Goal: Task Accomplishment & Management: Manage account settings

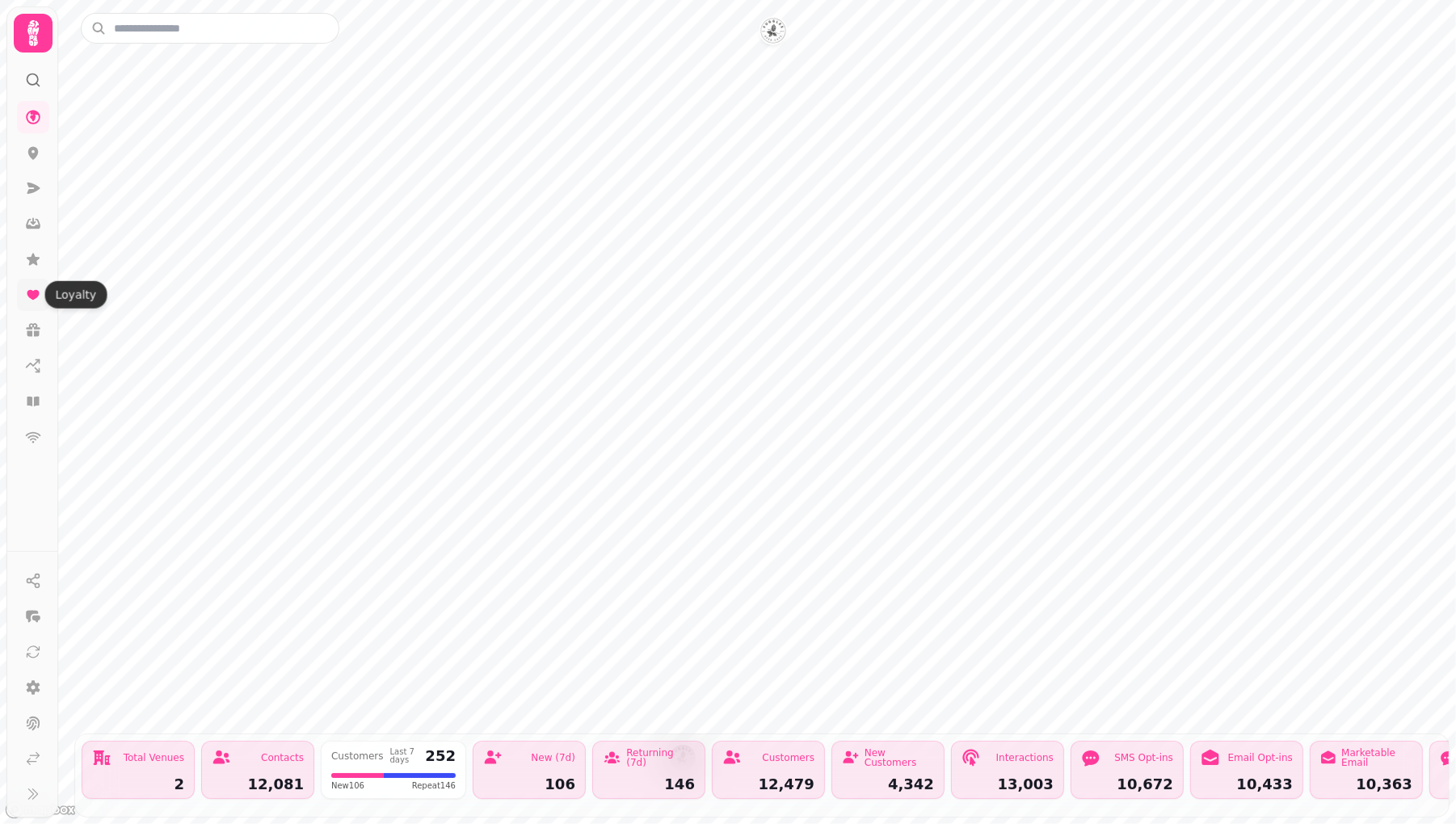
click at [32, 296] on icon at bounding box center [32, 294] width 12 height 10
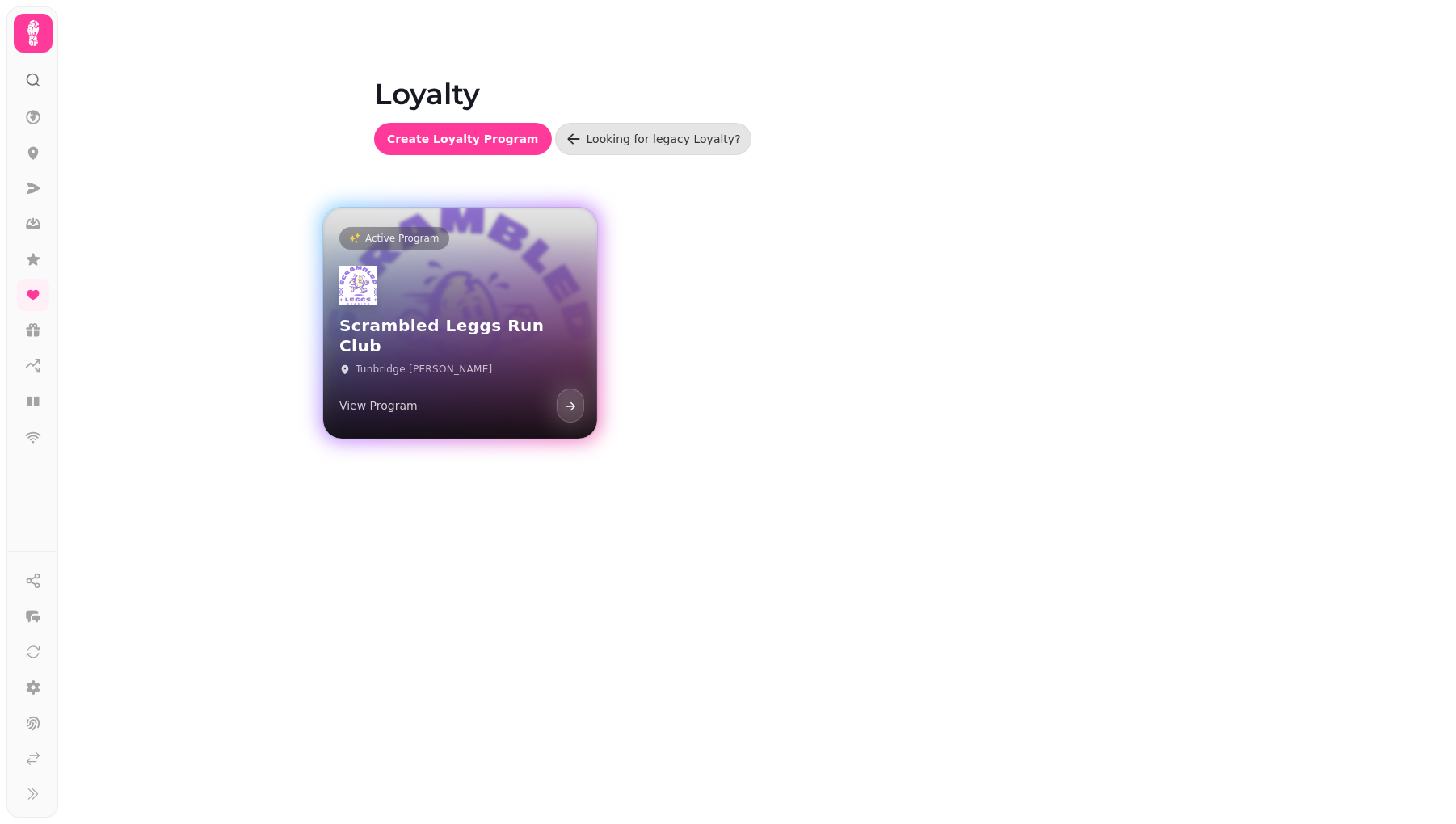
click at [388, 404] on p "View Program" at bounding box center [378, 406] width 78 height 17
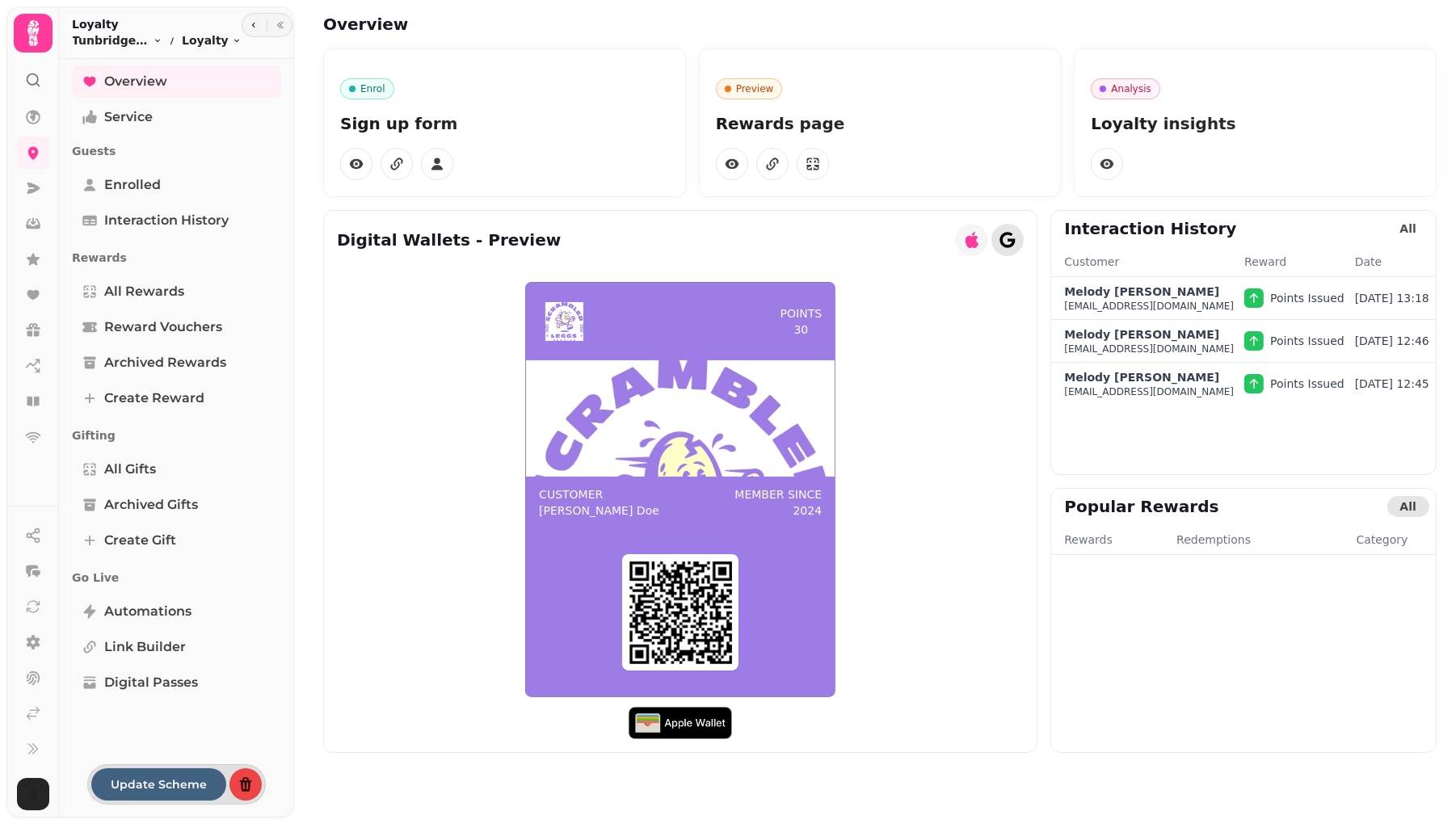
click at [1000, 241] on icon "button" at bounding box center [1008, 239] width 16 height 16
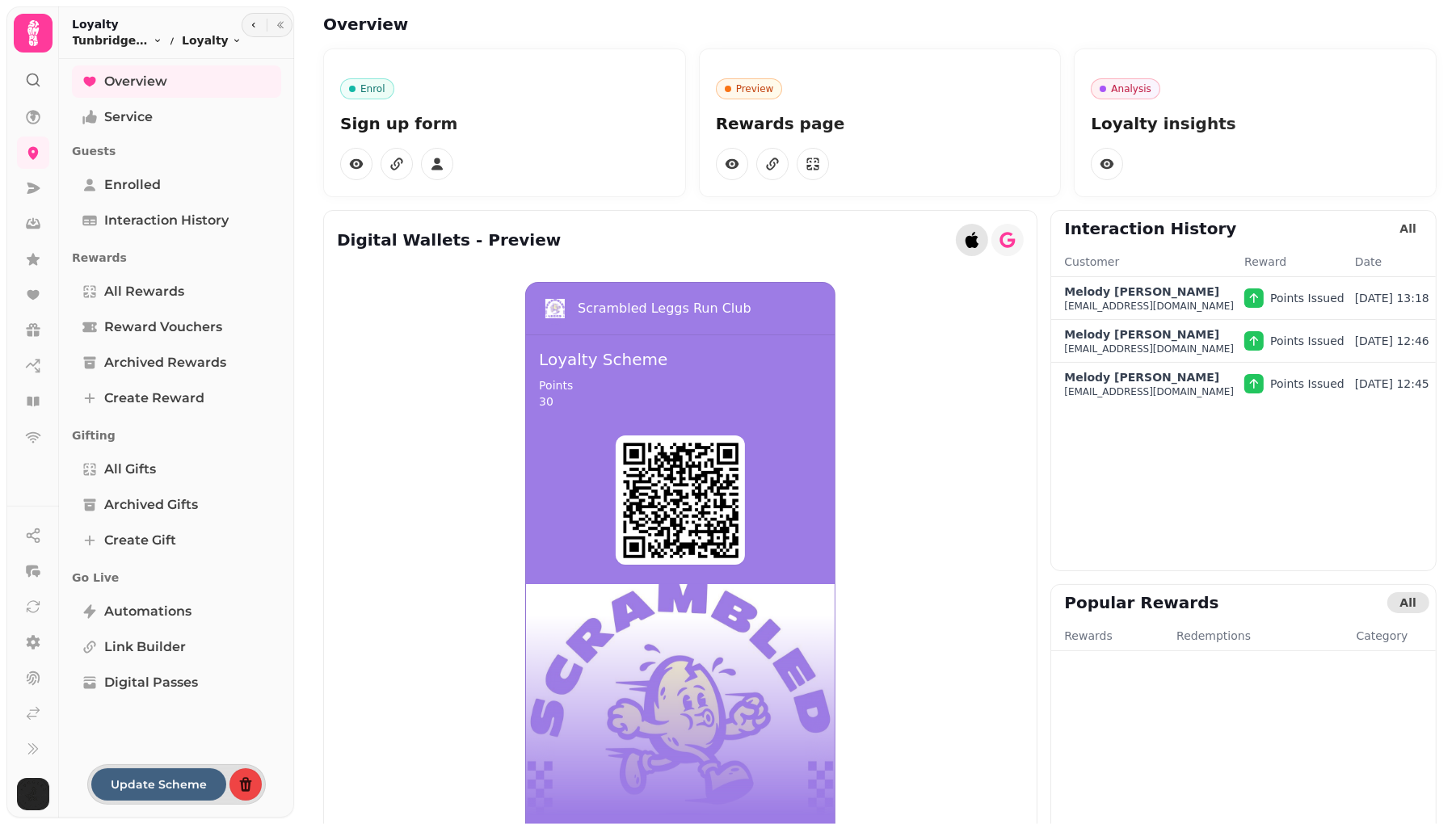
click at [966, 242] on button "button" at bounding box center [972, 240] width 32 height 32
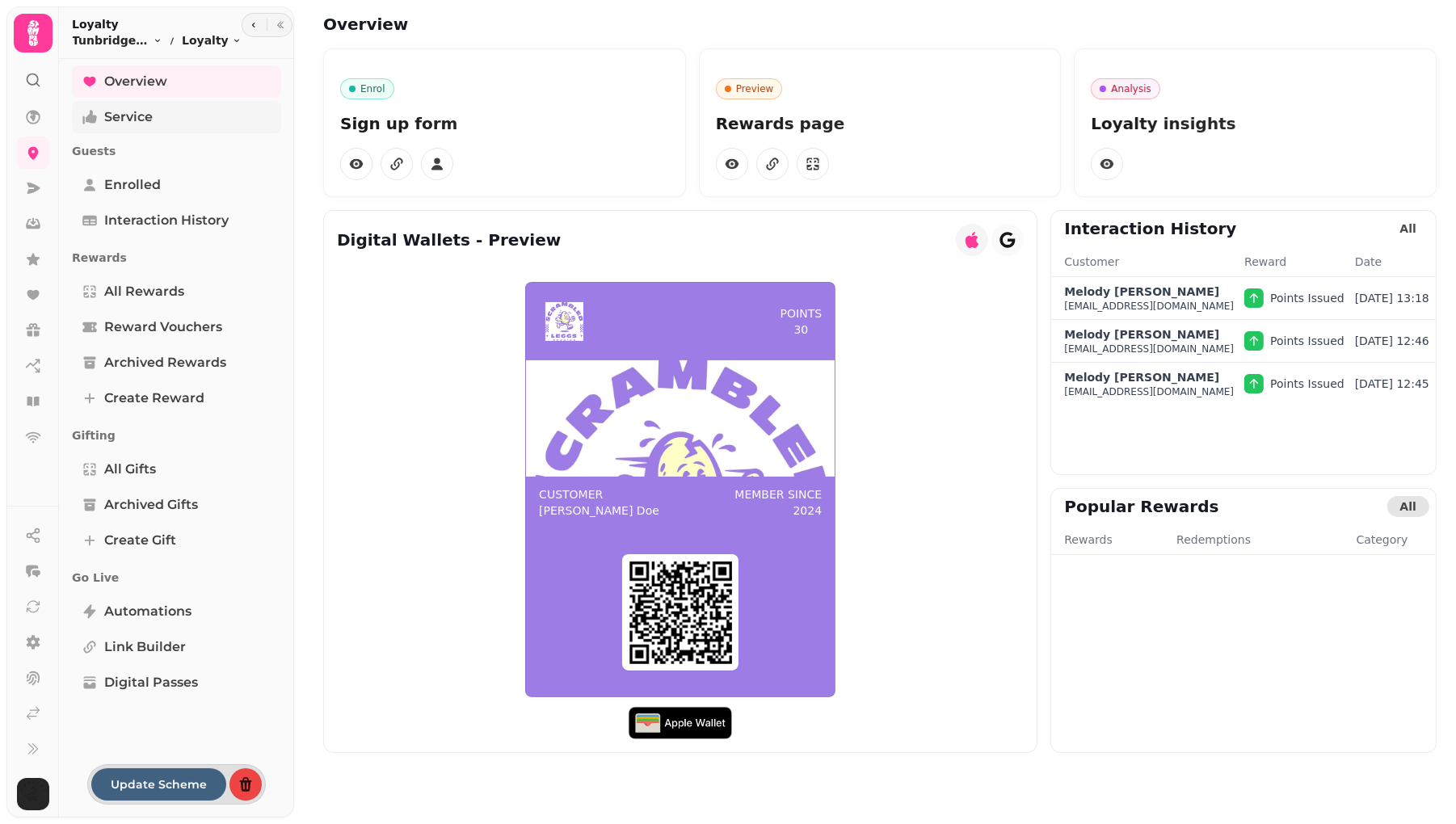
click at [140, 113] on span "Service" at bounding box center [128, 116] width 49 height 19
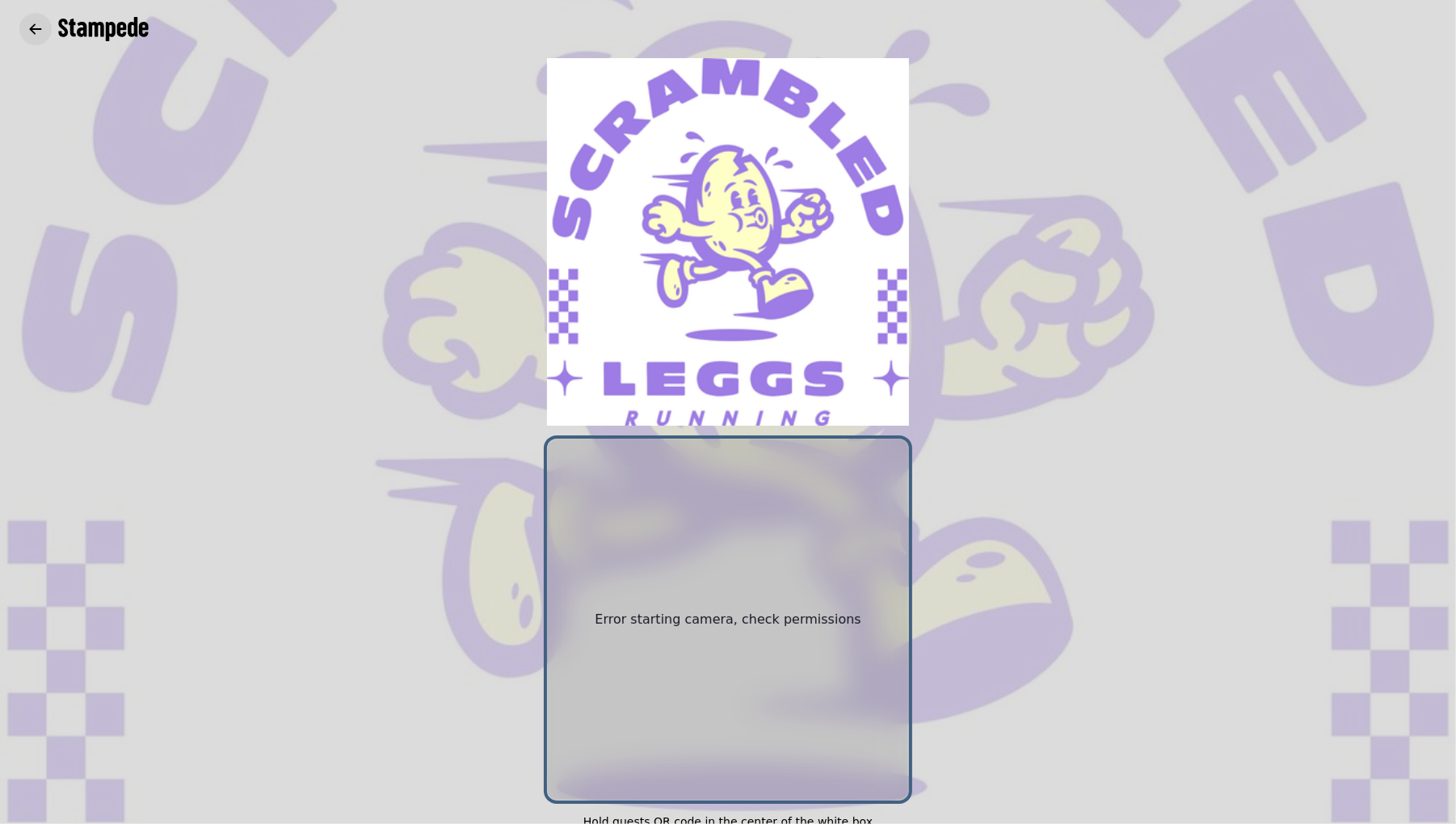
click at [36, 21] on icon "button" at bounding box center [36, 30] width 17 height 17
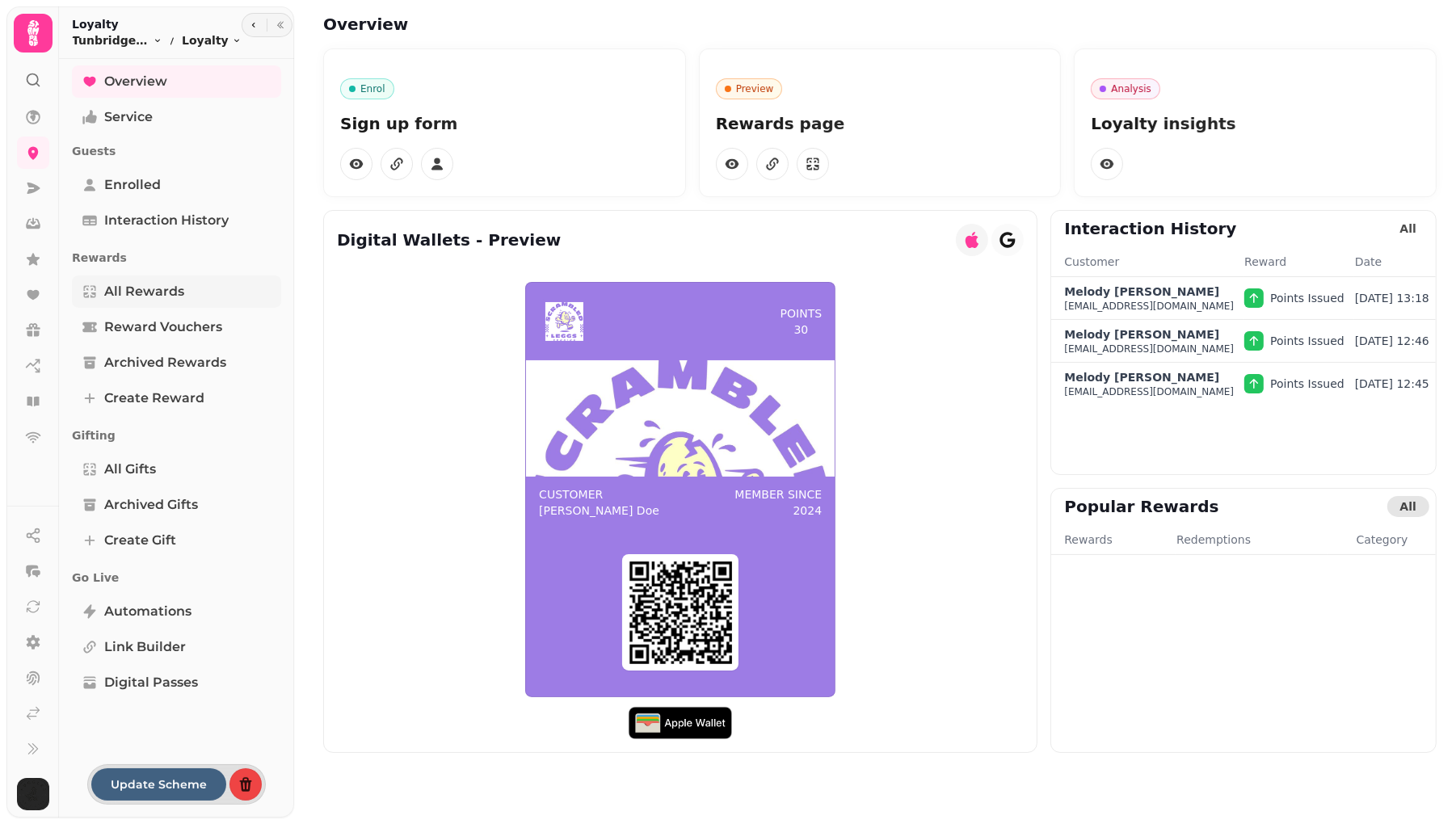
click at [128, 293] on span "All Rewards" at bounding box center [144, 292] width 80 height 19
select select "**"
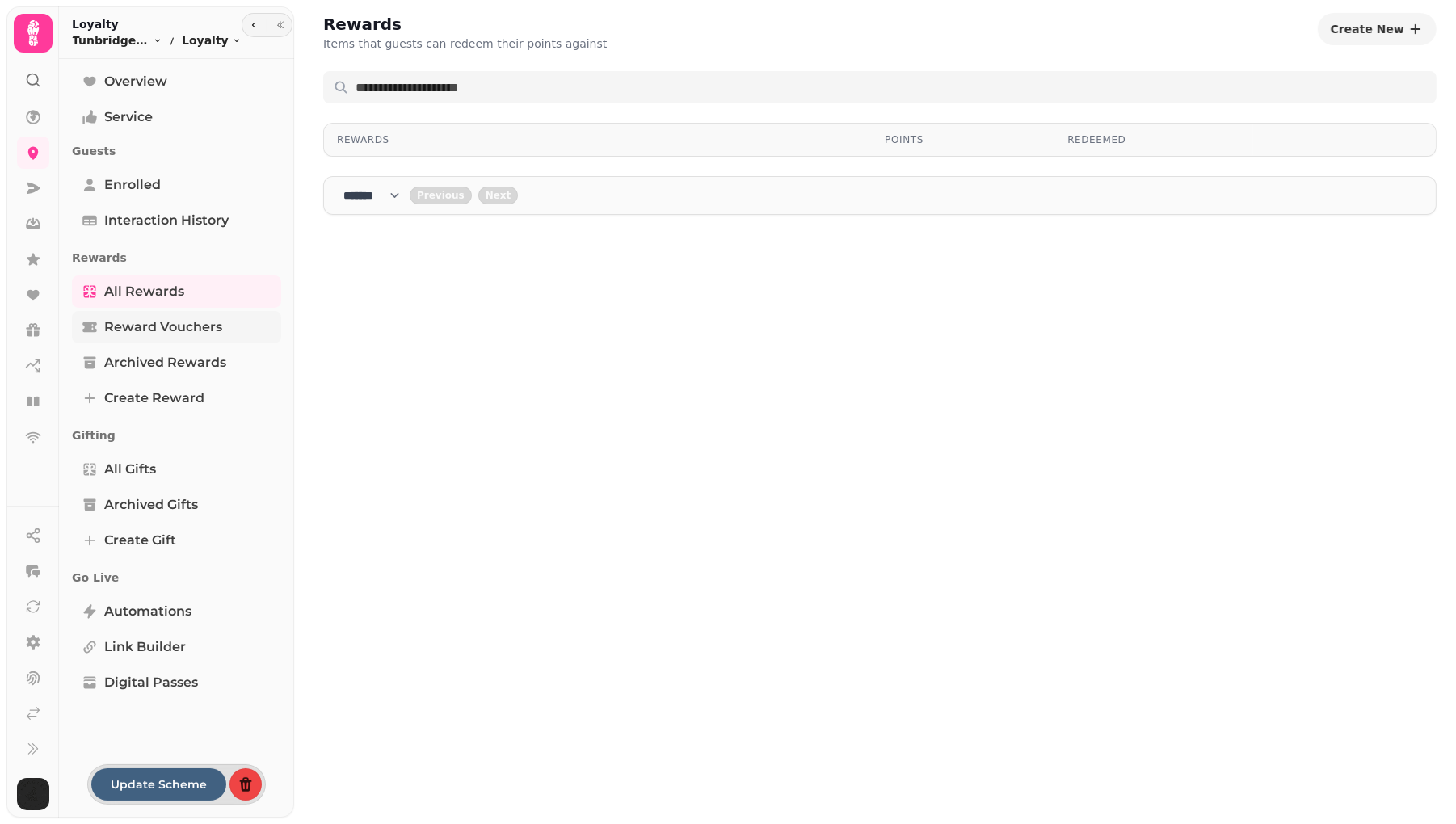
click at [125, 322] on span "Reward Vouchers" at bounding box center [163, 327] width 118 height 19
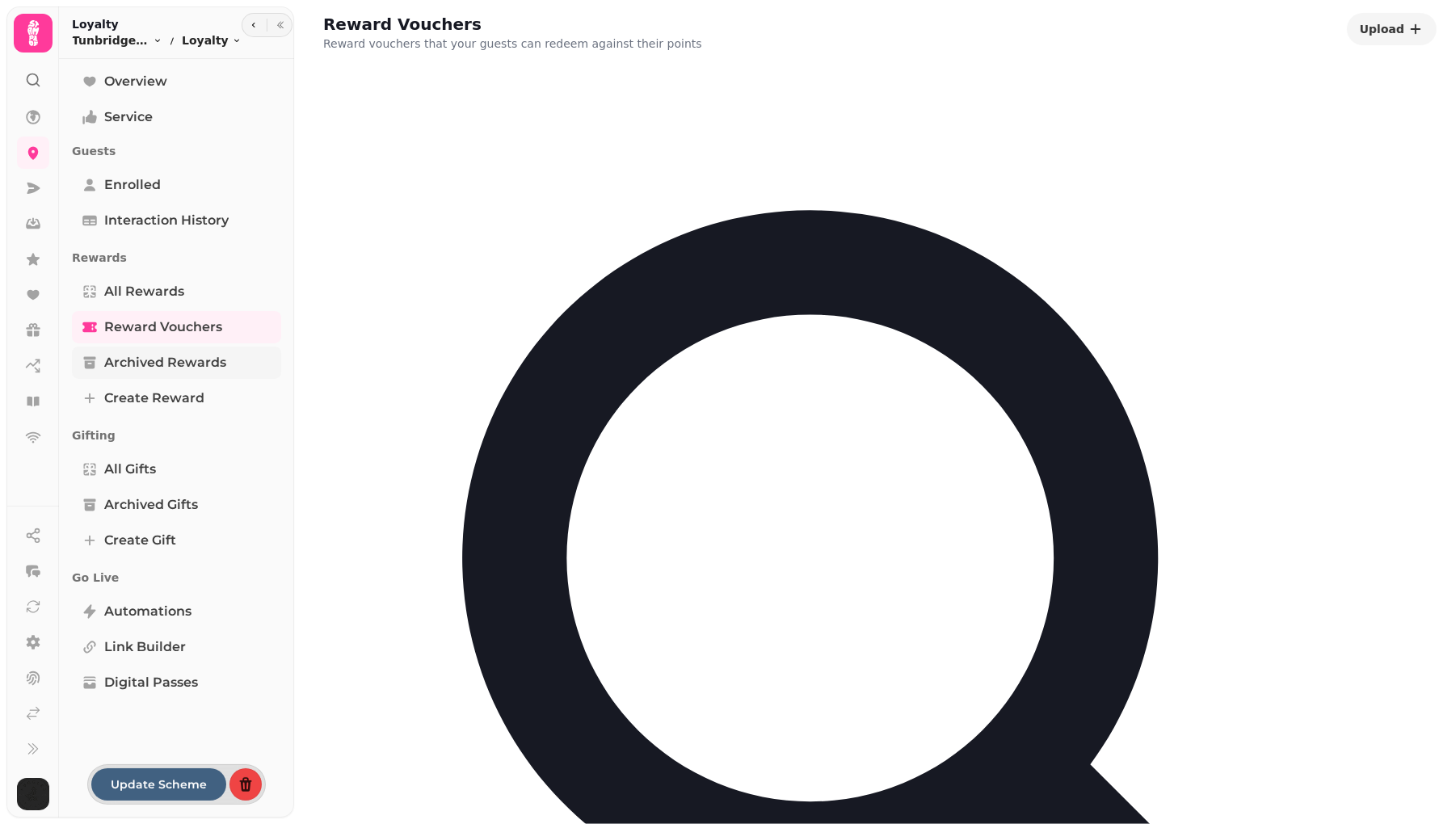
select select "**"
click at [125, 363] on span "Archived Rewards" at bounding box center [165, 363] width 122 height 19
select select "**"
click at [127, 404] on span "Create reward" at bounding box center [154, 398] width 101 height 19
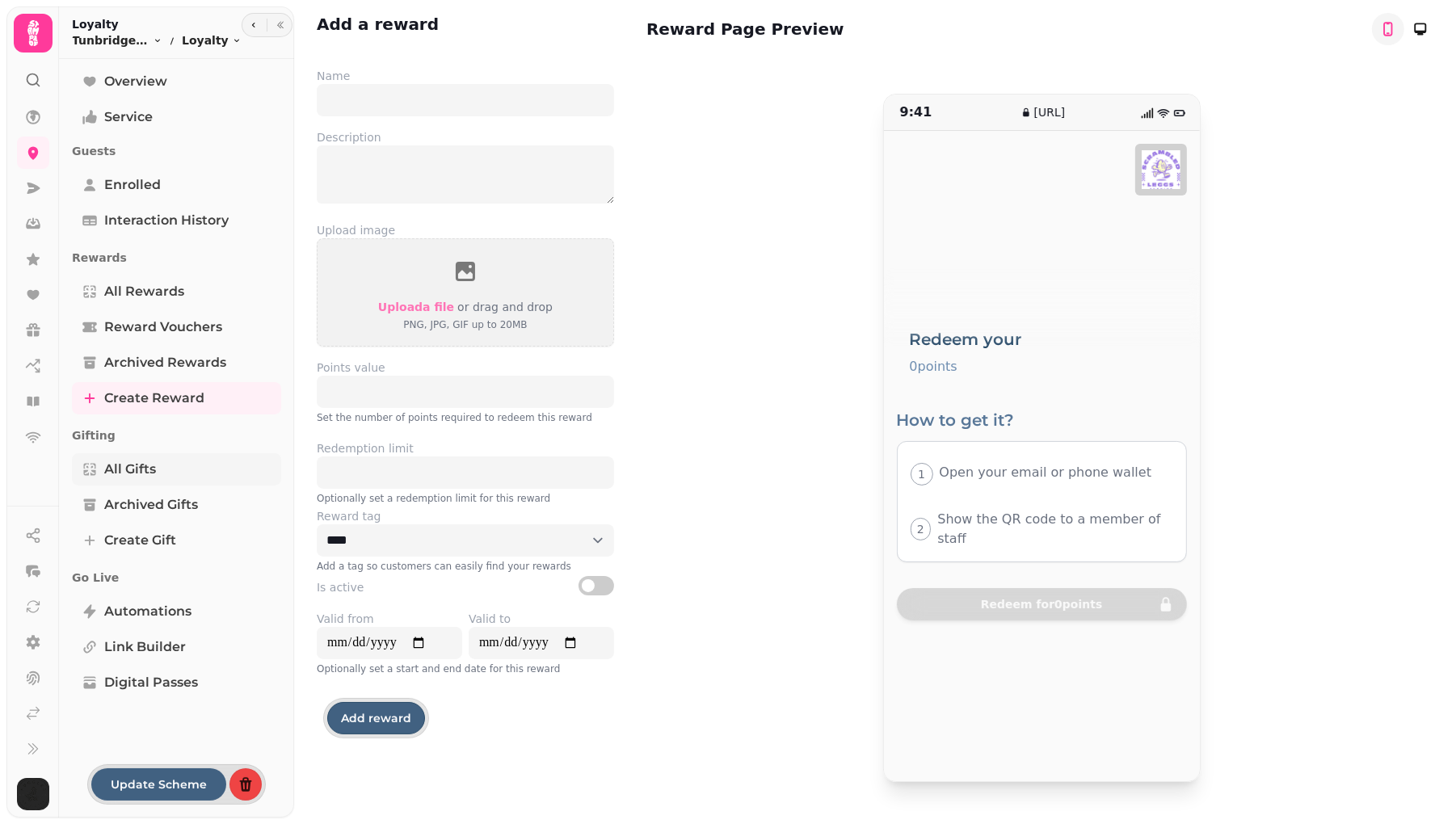
click at [115, 465] on span "All Gifts" at bounding box center [130, 469] width 52 height 19
select select "**"
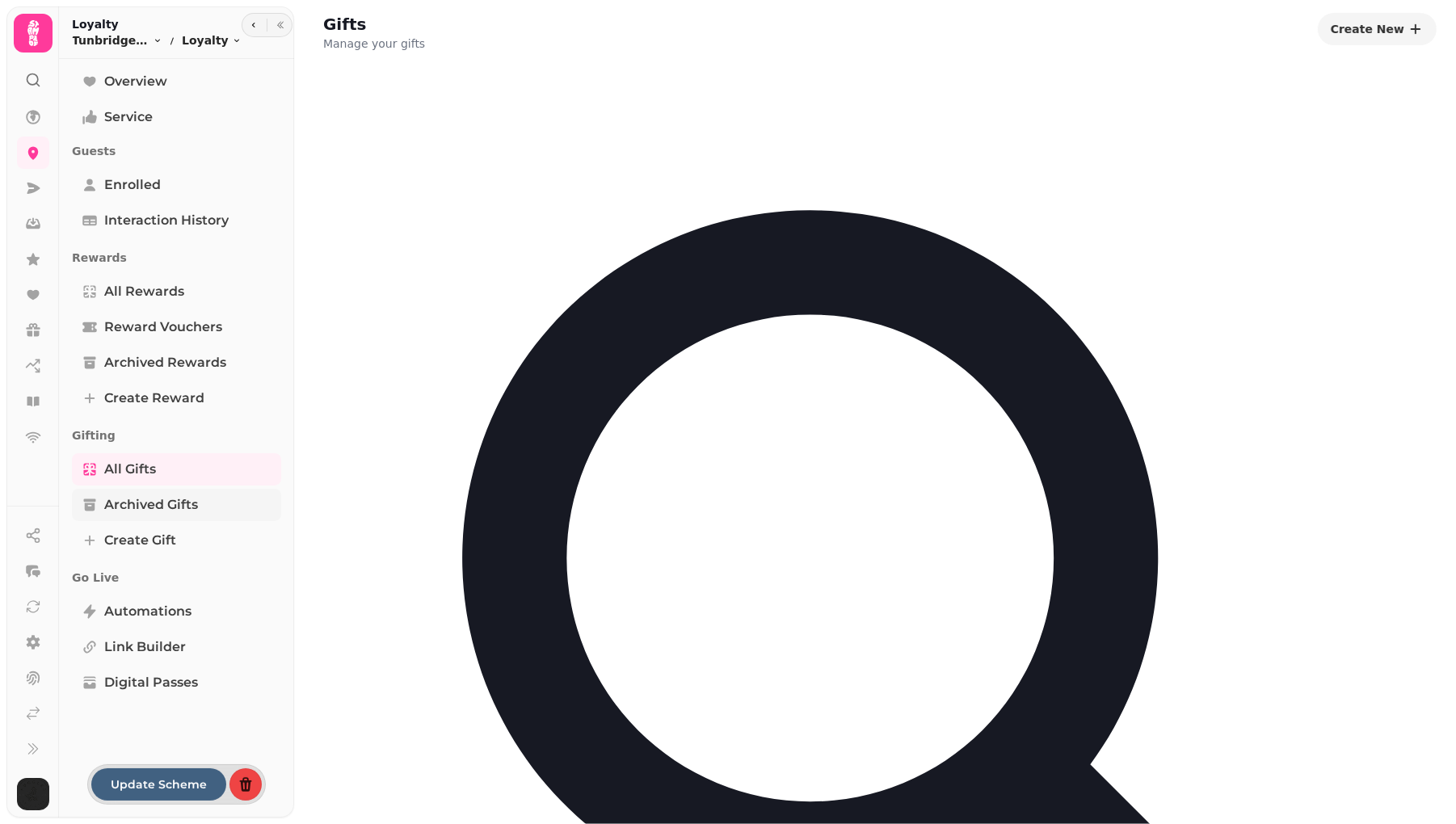
click at [115, 500] on span "Archived Gifts" at bounding box center [151, 505] width 94 height 19
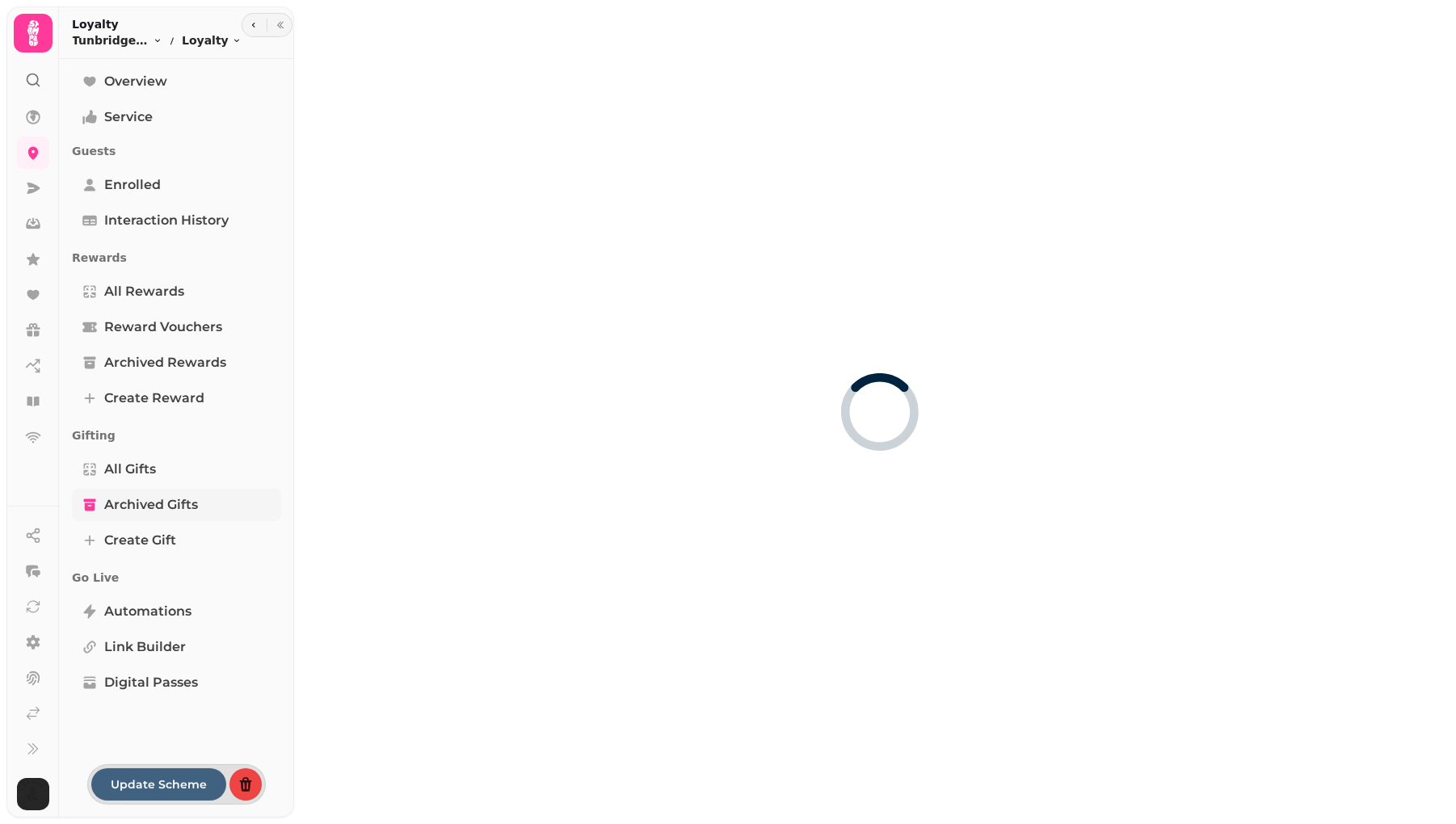
select select "**"
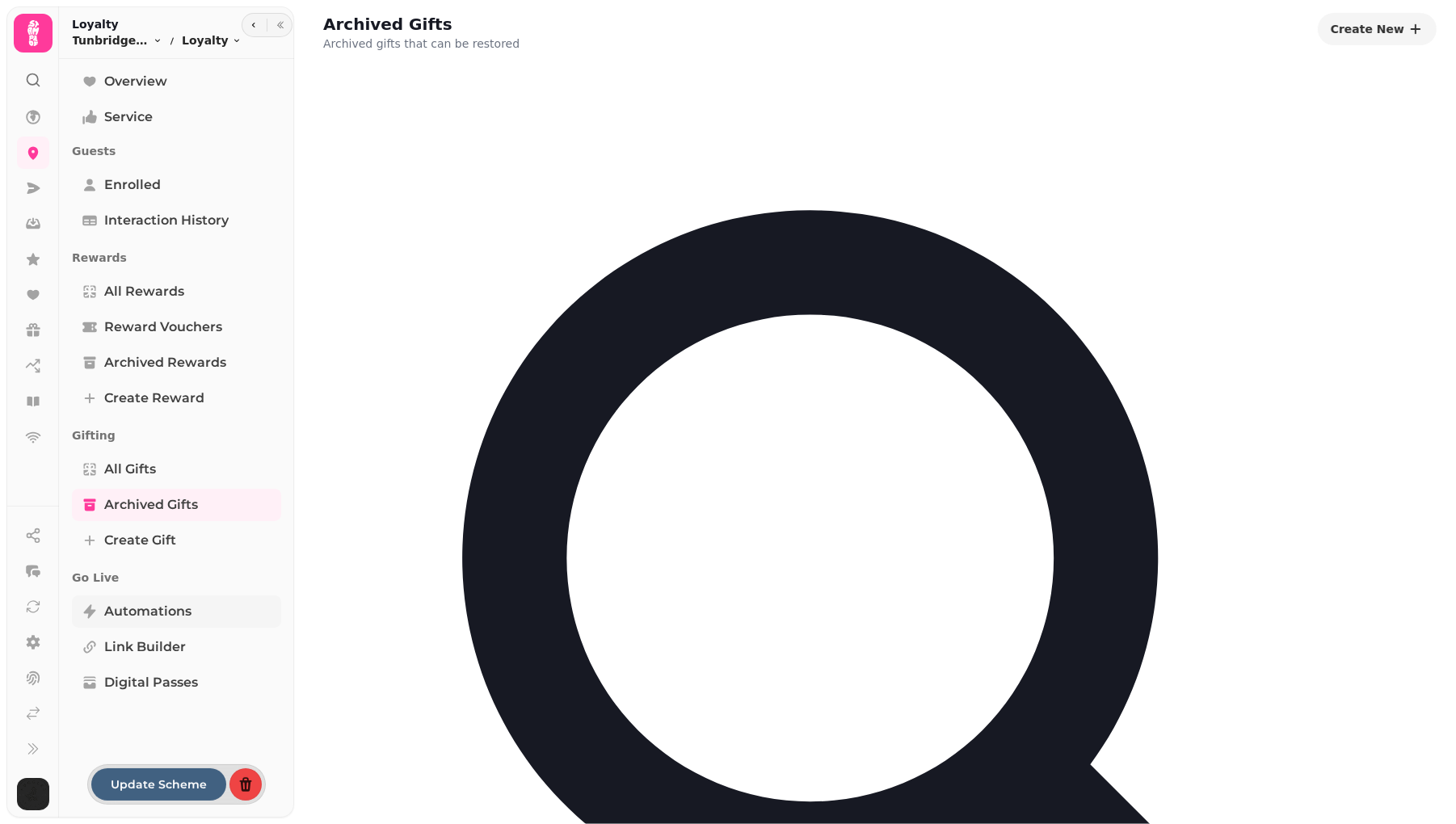
click at [114, 617] on span "Automations" at bounding box center [148, 612] width 88 height 19
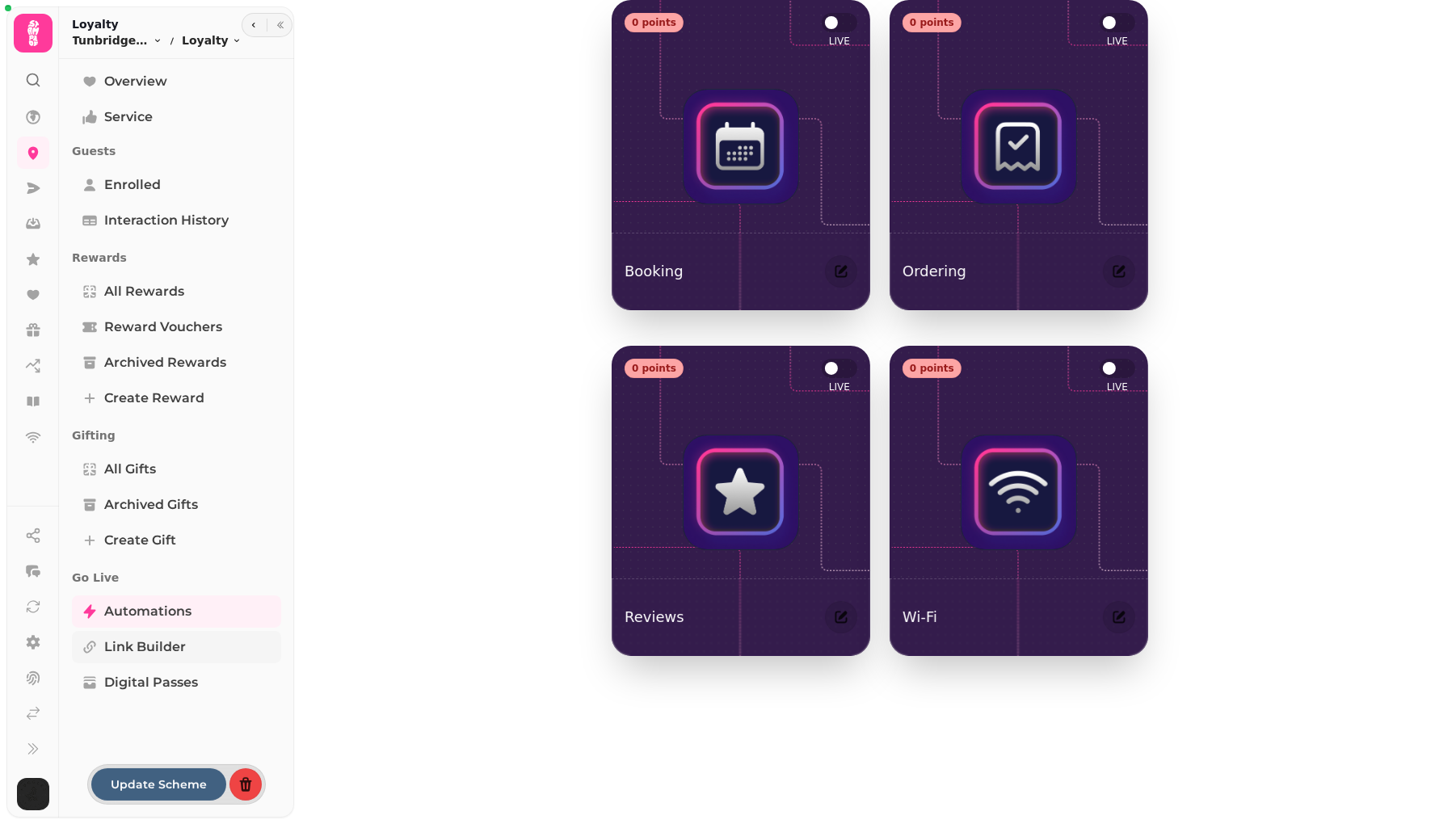
click at [116, 651] on span "Link Builder" at bounding box center [145, 647] width 81 height 19
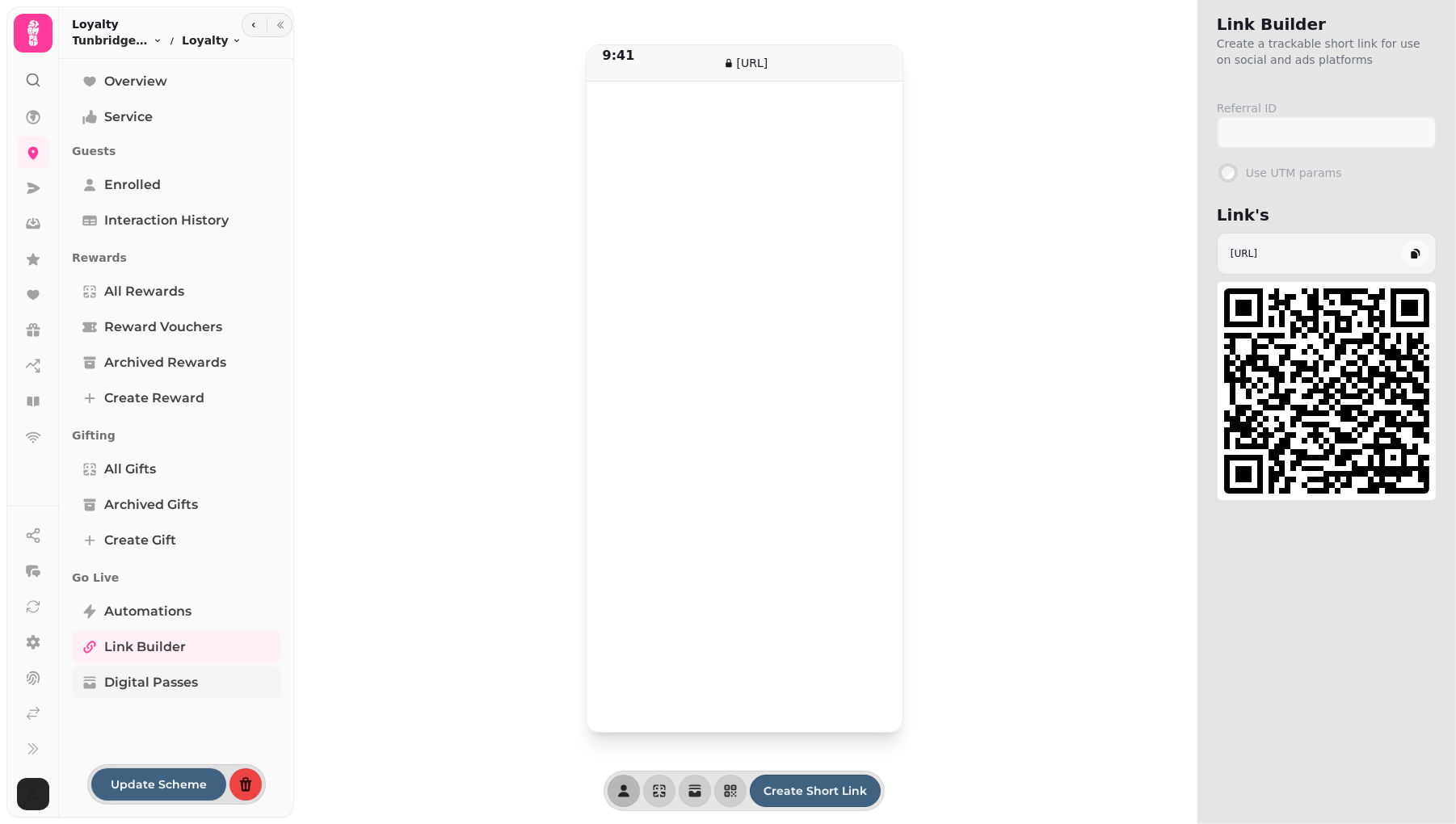
click at [116, 683] on span "Digital Passes" at bounding box center [151, 683] width 94 height 19
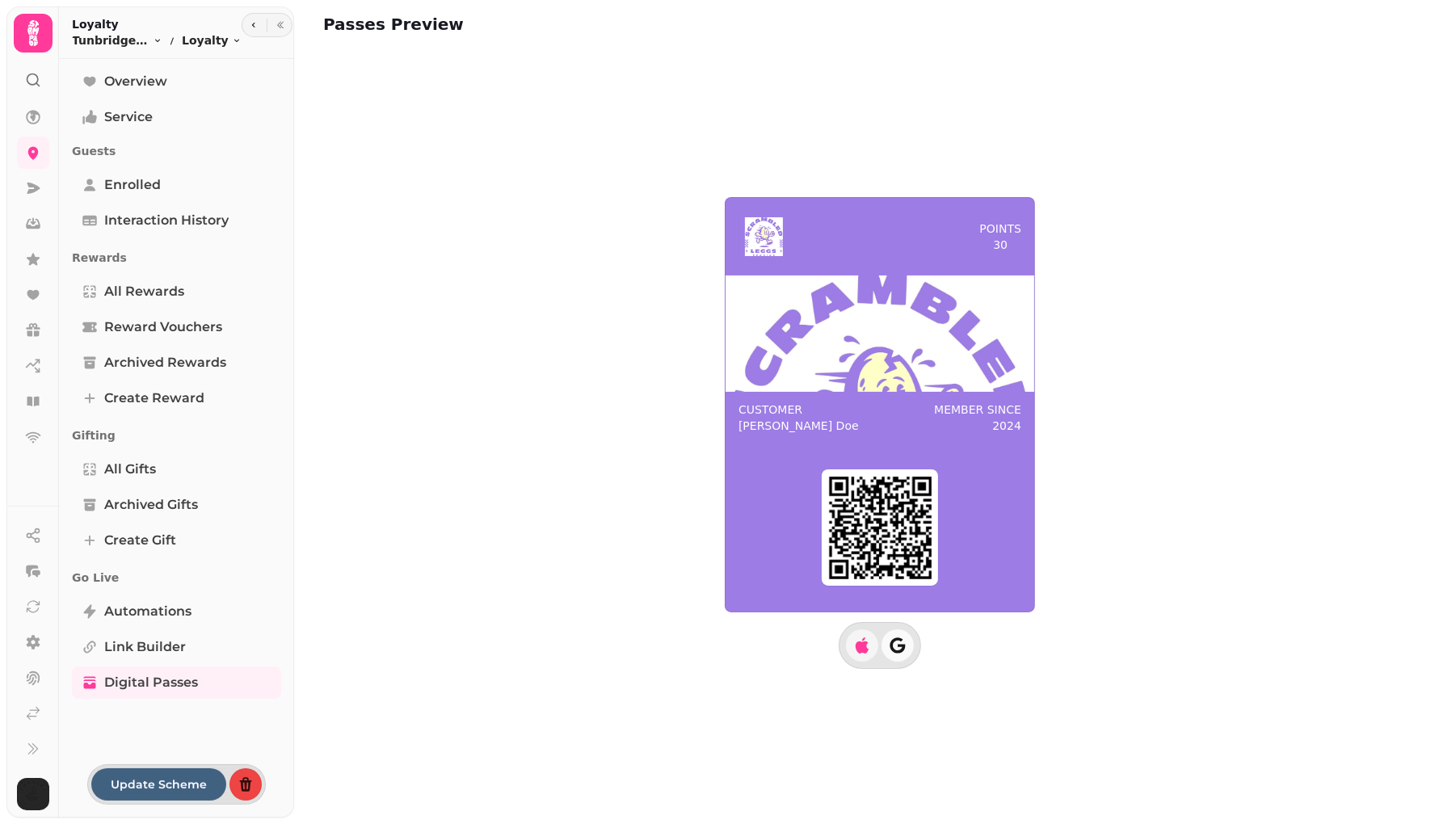
click at [849, 294] on img at bounding box center [880, 334] width 309 height 116
click at [251, 23] on icon "button" at bounding box center [254, 25] width 10 height 10
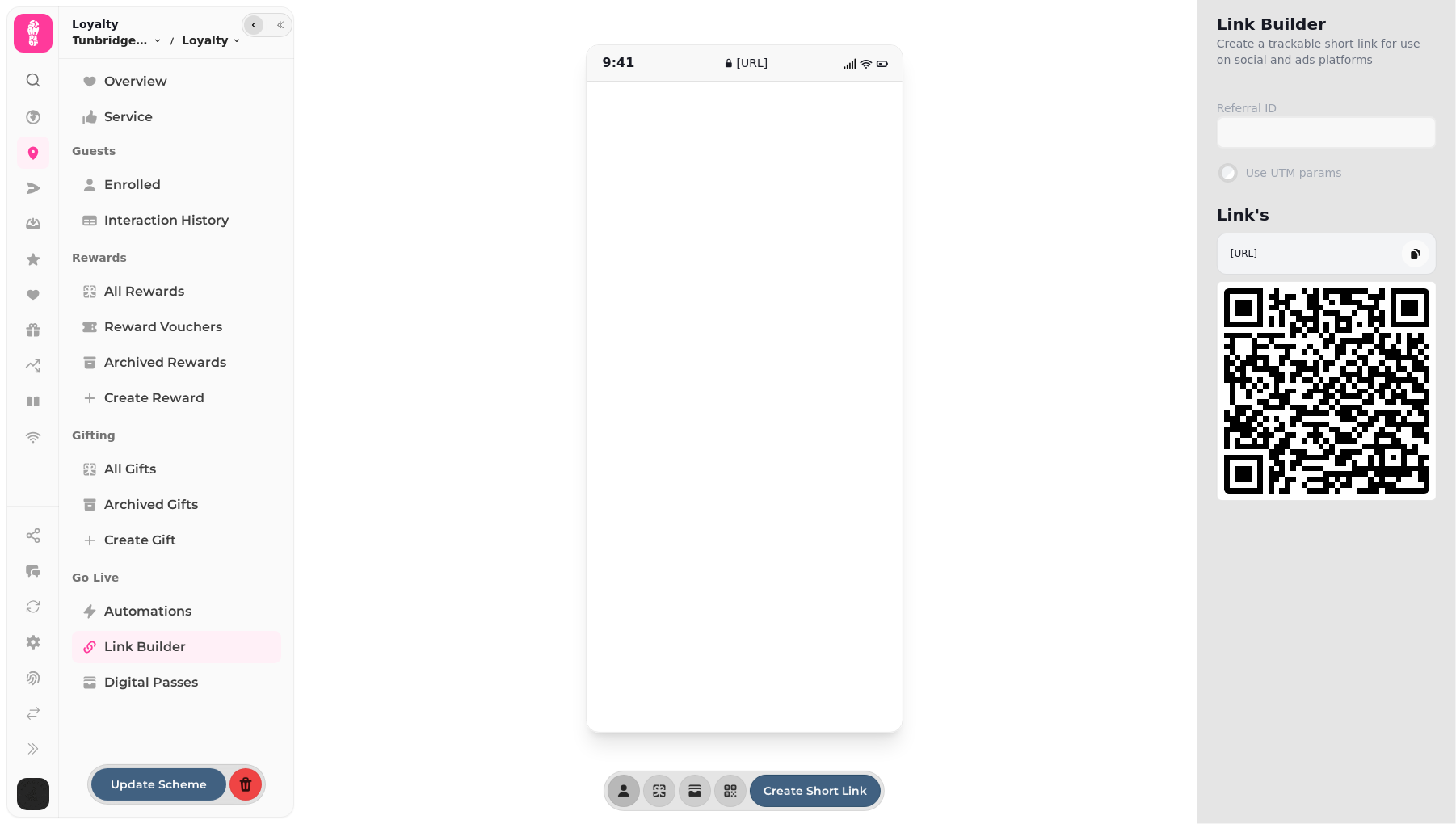
click at [251, 23] on icon "button" at bounding box center [254, 25] width 10 height 10
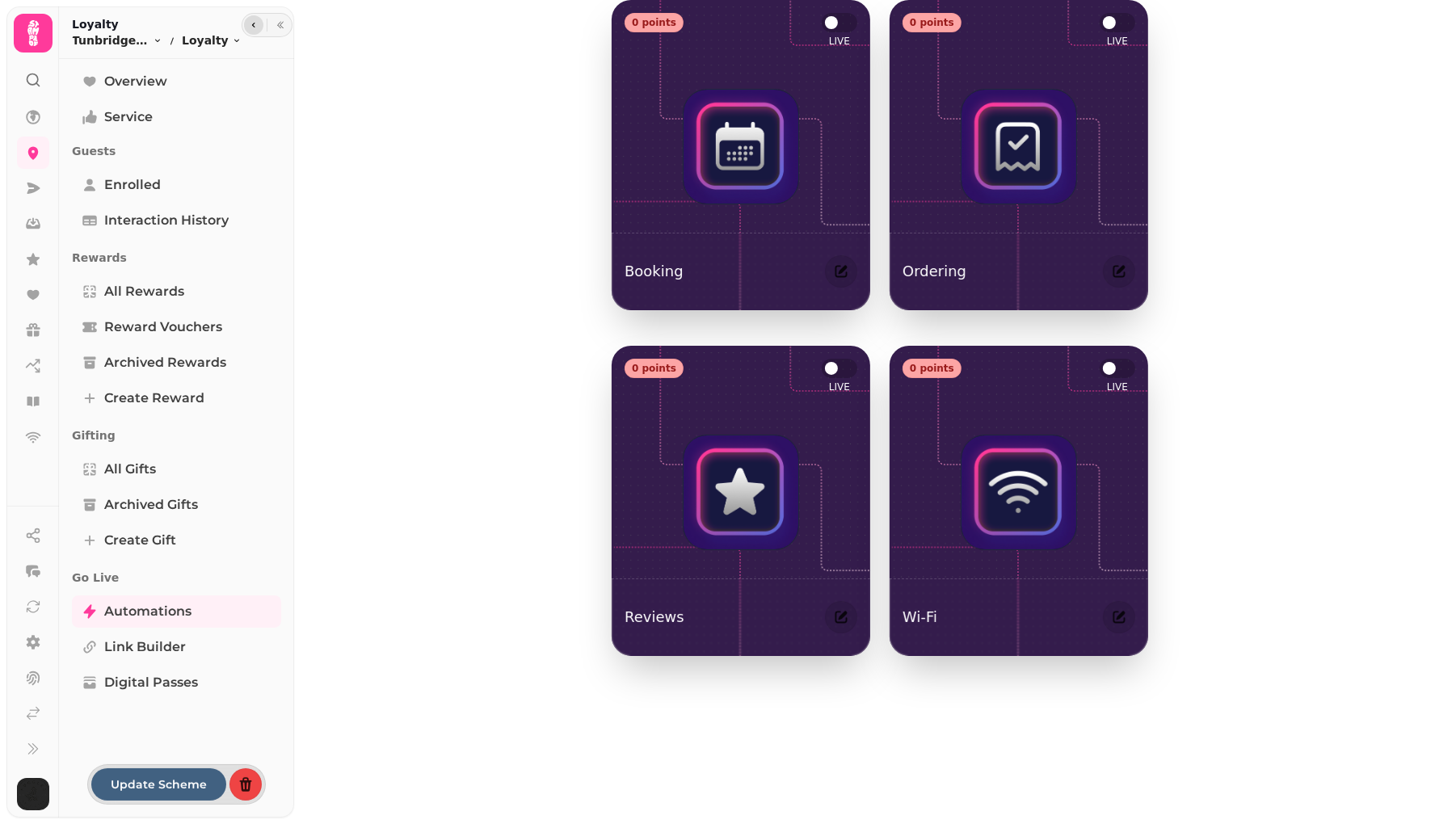
click at [251, 23] on icon "button" at bounding box center [254, 25] width 10 height 10
select select "**"
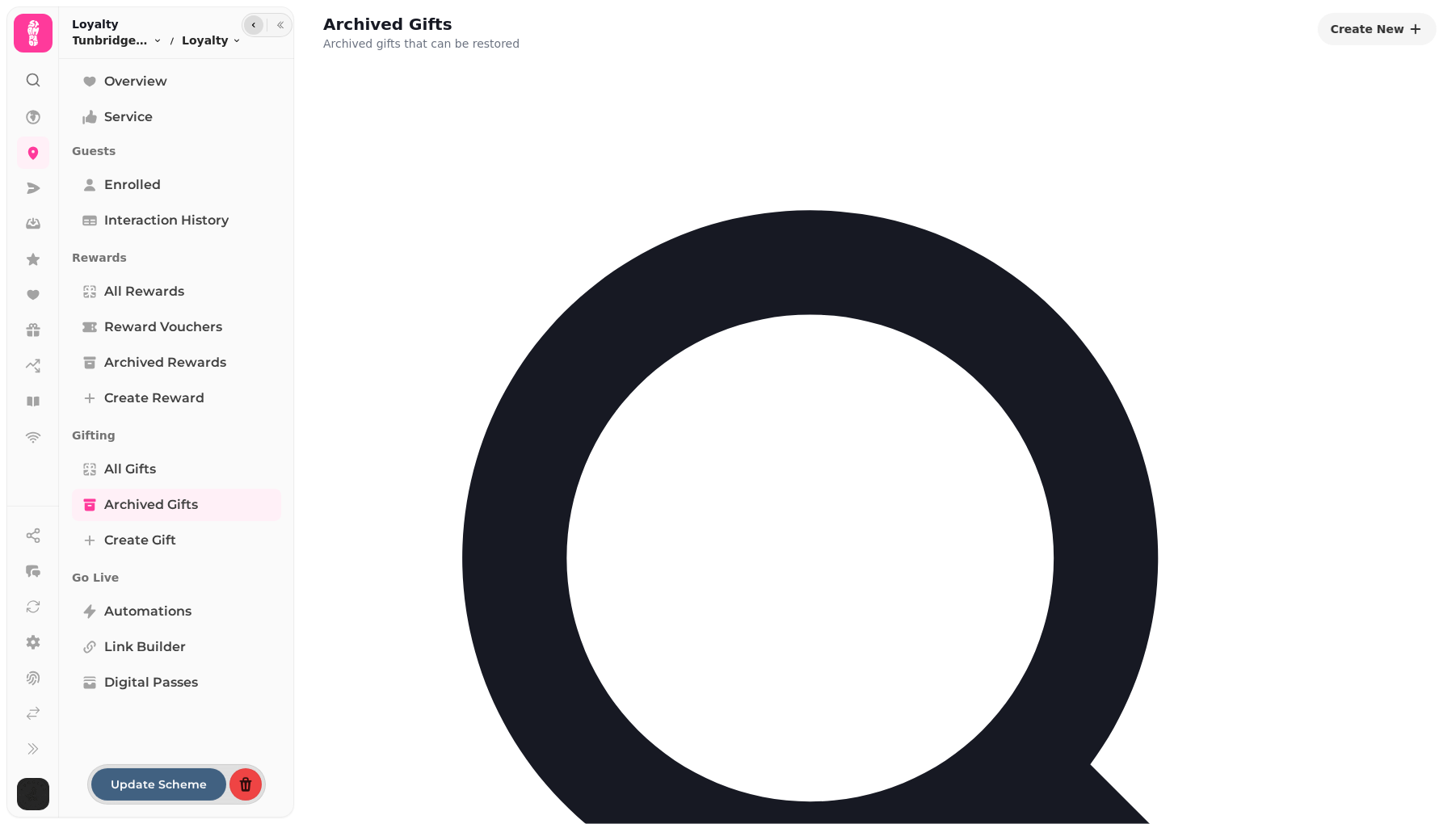
click at [251, 23] on icon "button" at bounding box center [254, 25] width 10 height 10
select select "**"
click at [251, 23] on icon "button" at bounding box center [254, 25] width 10 height 10
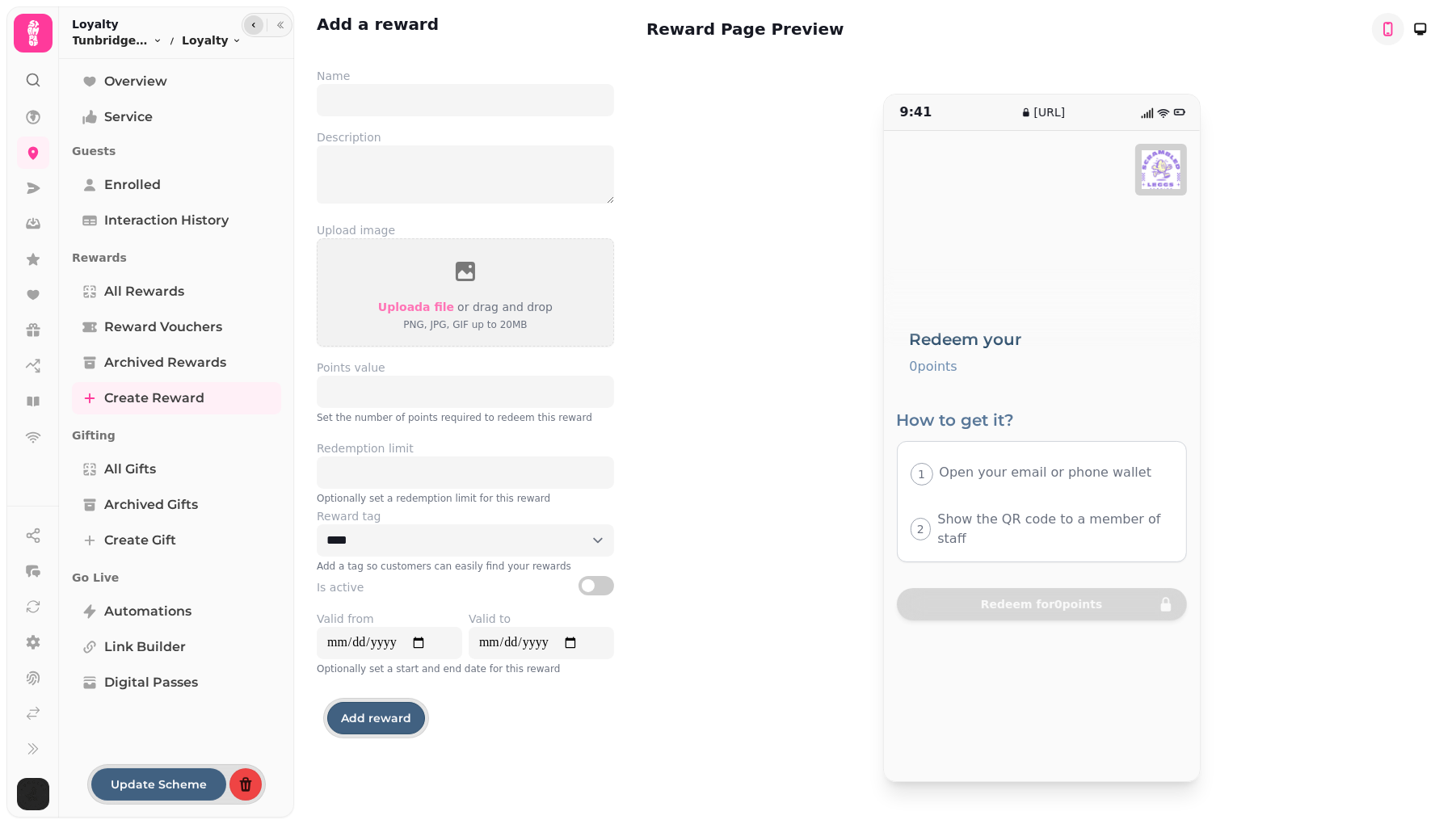
click at [251, 23] on icon "button" at bounding box center [254, 25] width 10 height 10
select select "**"
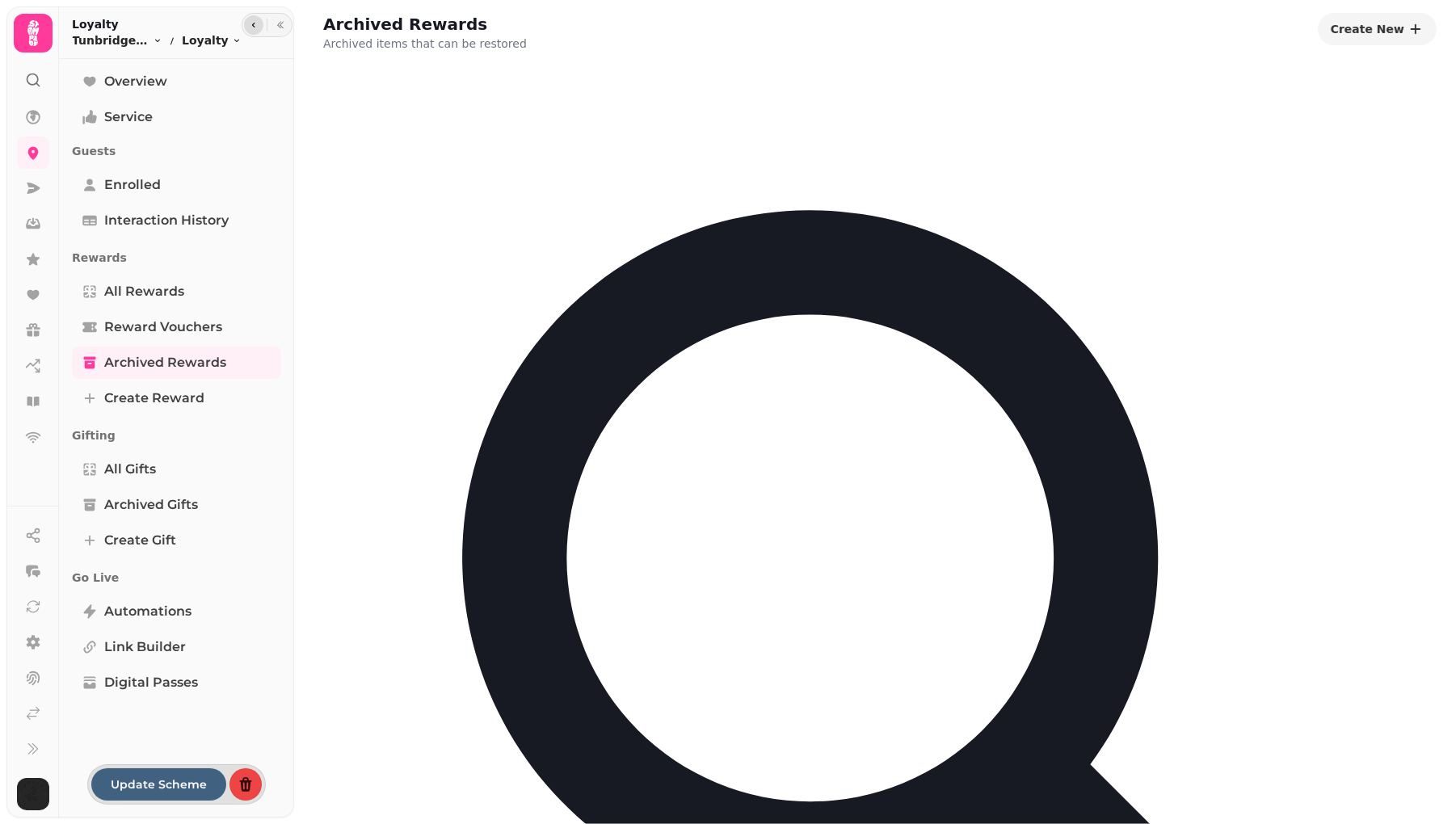
click at [251, 23] on icon "button" at bounding box center [254, 25] width 10 height 10
select select "**"
click at [251, 23] on icon "button" at bounding box center [254, 25] width 10 height 10
select select "**"
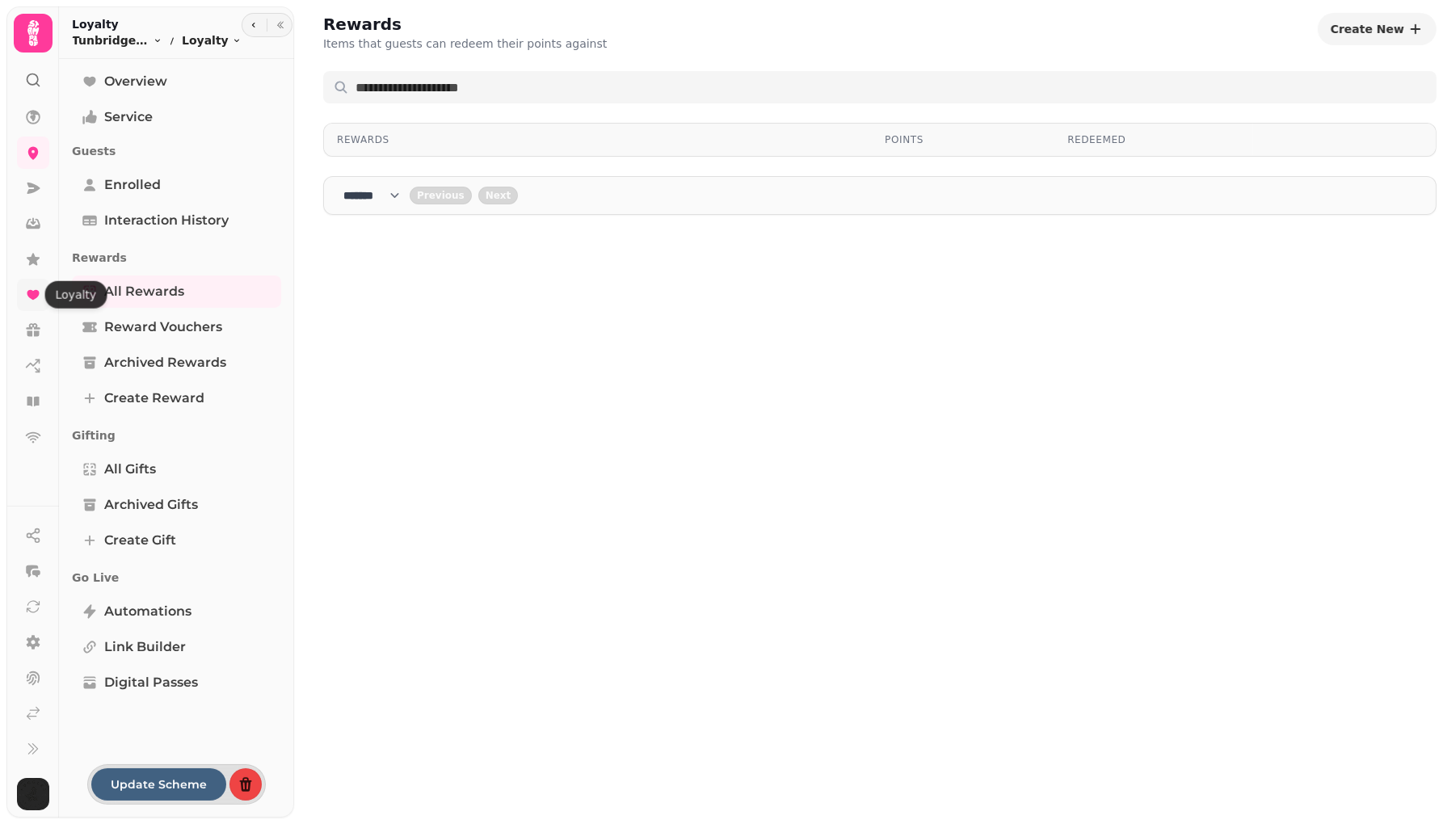
click at [30, 294] on icon at bounding box center [32, 294] width 12 height 10
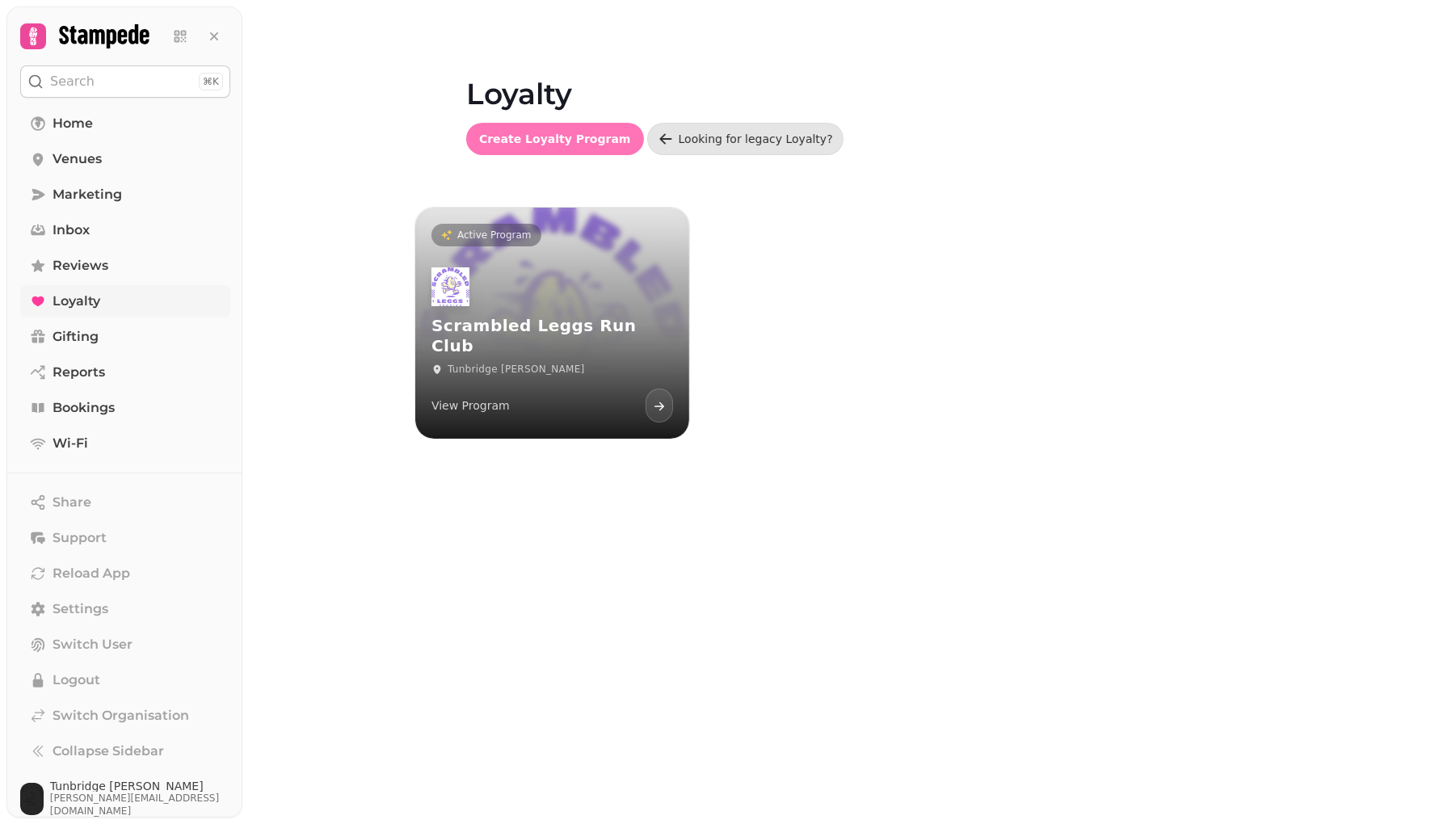
click at [505, 146] on button "Create Loyalty Program" at bounding box center [555, 138] width 178 height 32
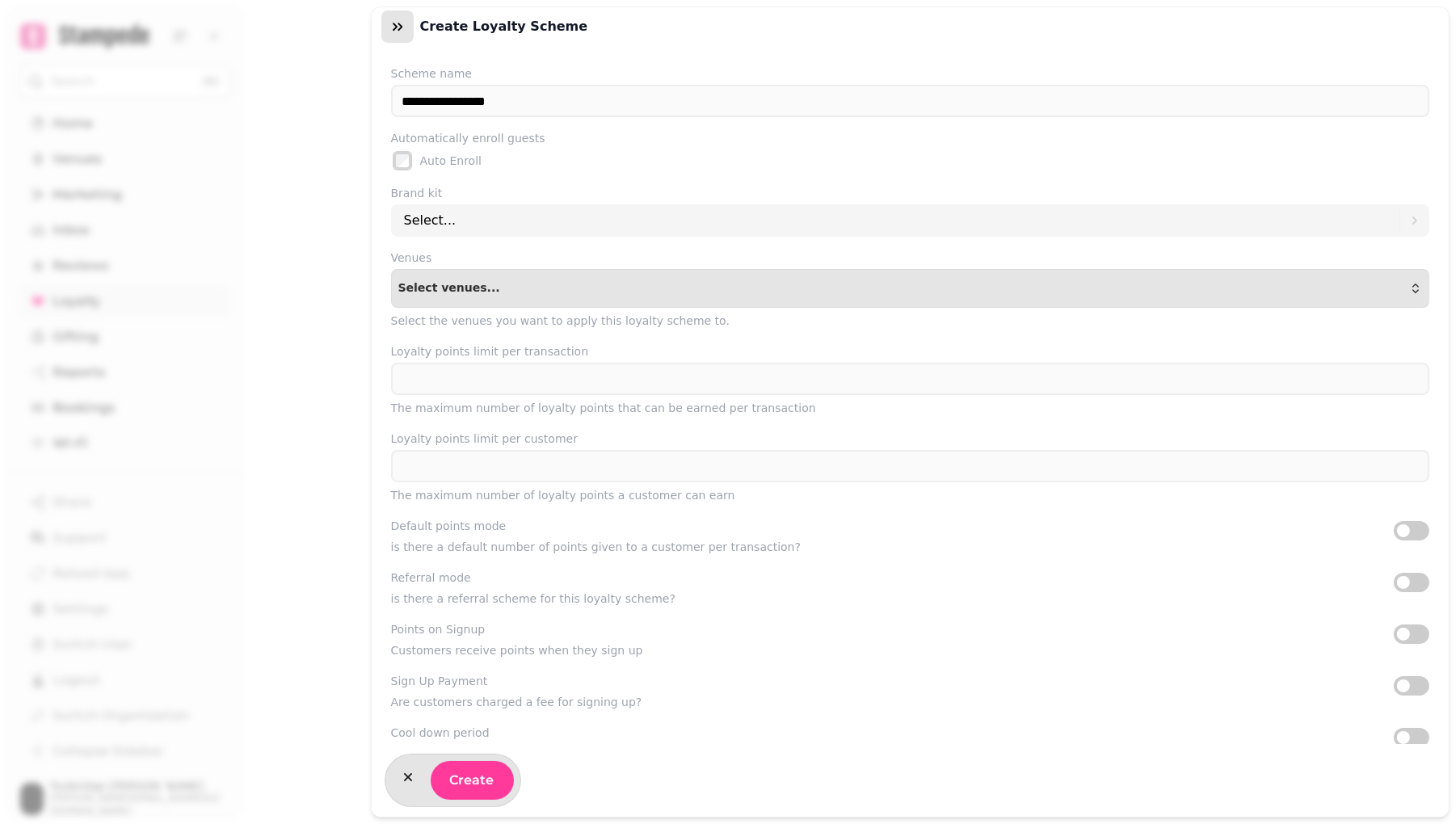
click at [396, 30] on icon "button" at bounding box center [398, 27] width 17 height 17
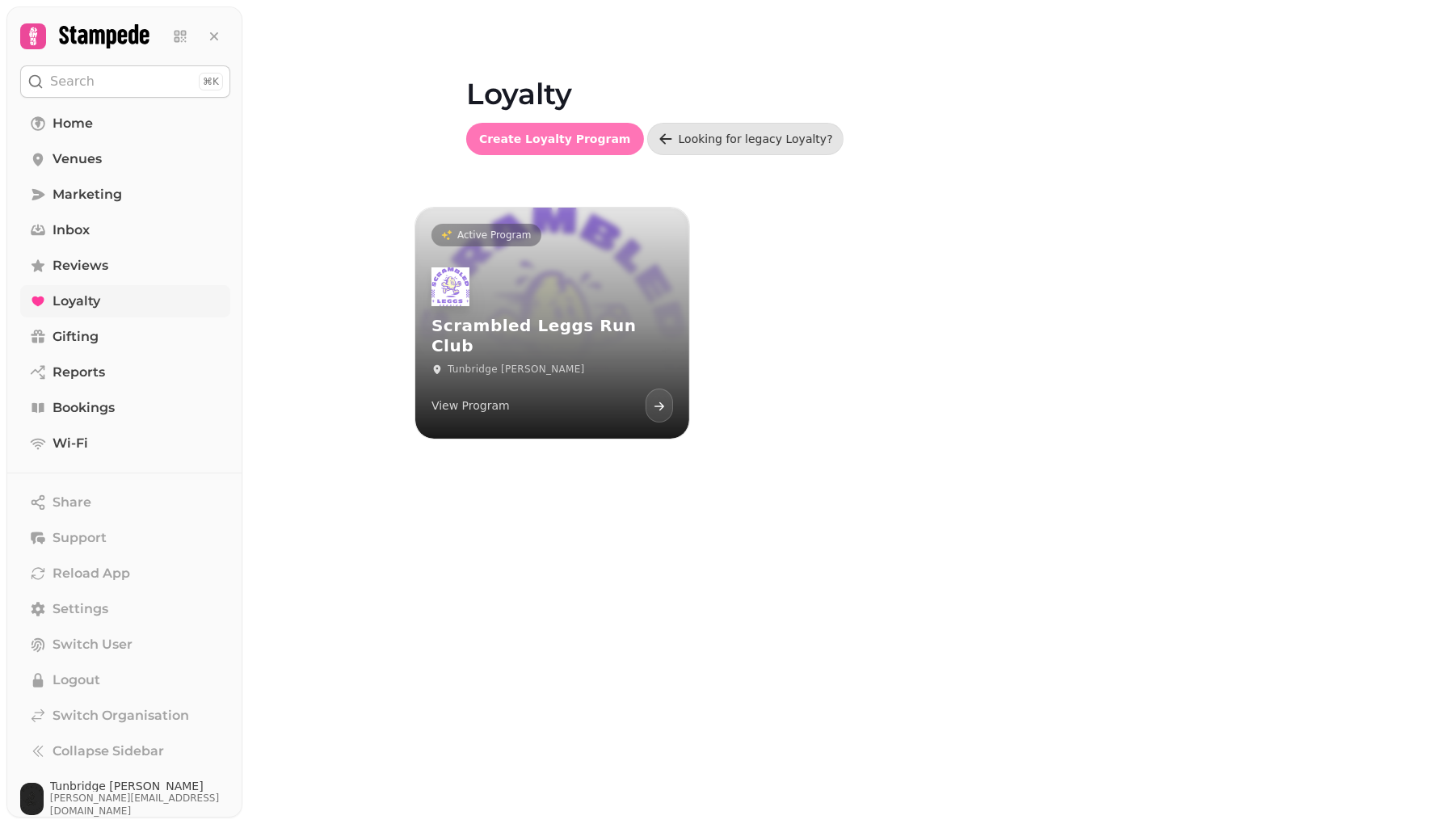
click at [521, 144] on span "Create Loyalty Program" at bounding box center [555, 139] width 152 height 11
select select "**********"
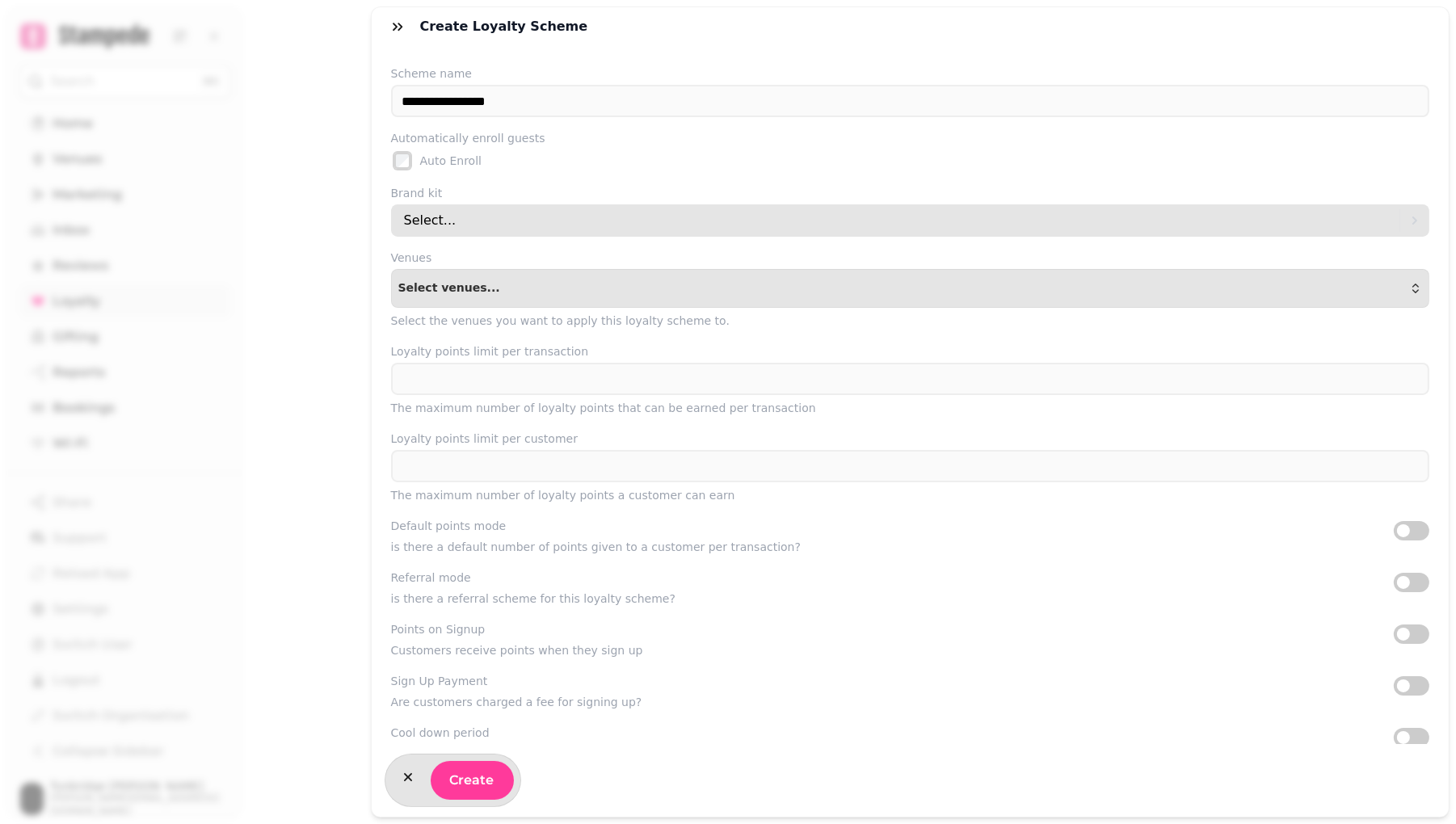
click at [503, 222] on div "Select..." at bounding box center [902, 221] width 997 height 32
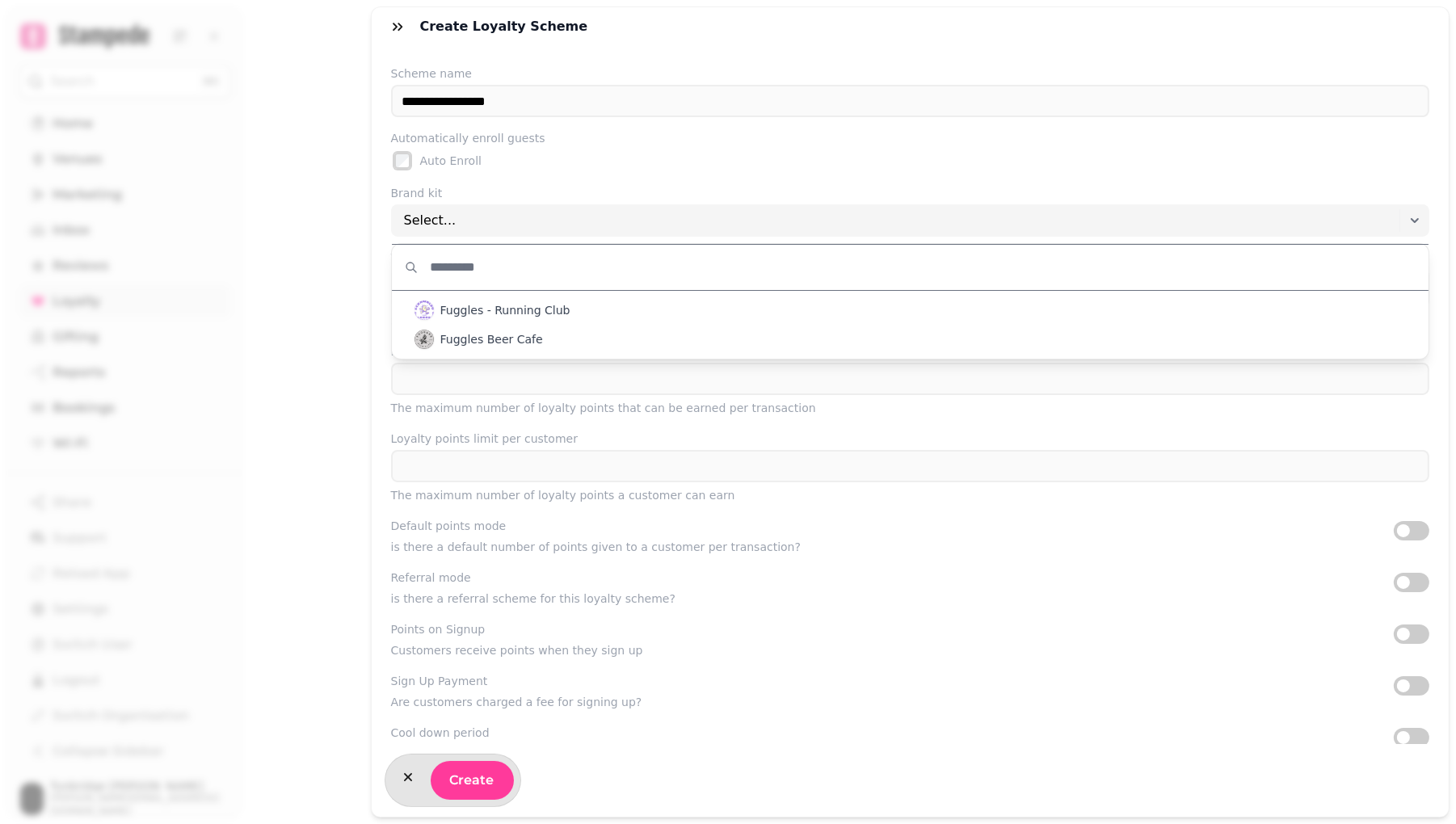
click at [316, 295] on div "**********" at bounding box center [728, 424] width 1456 height 798
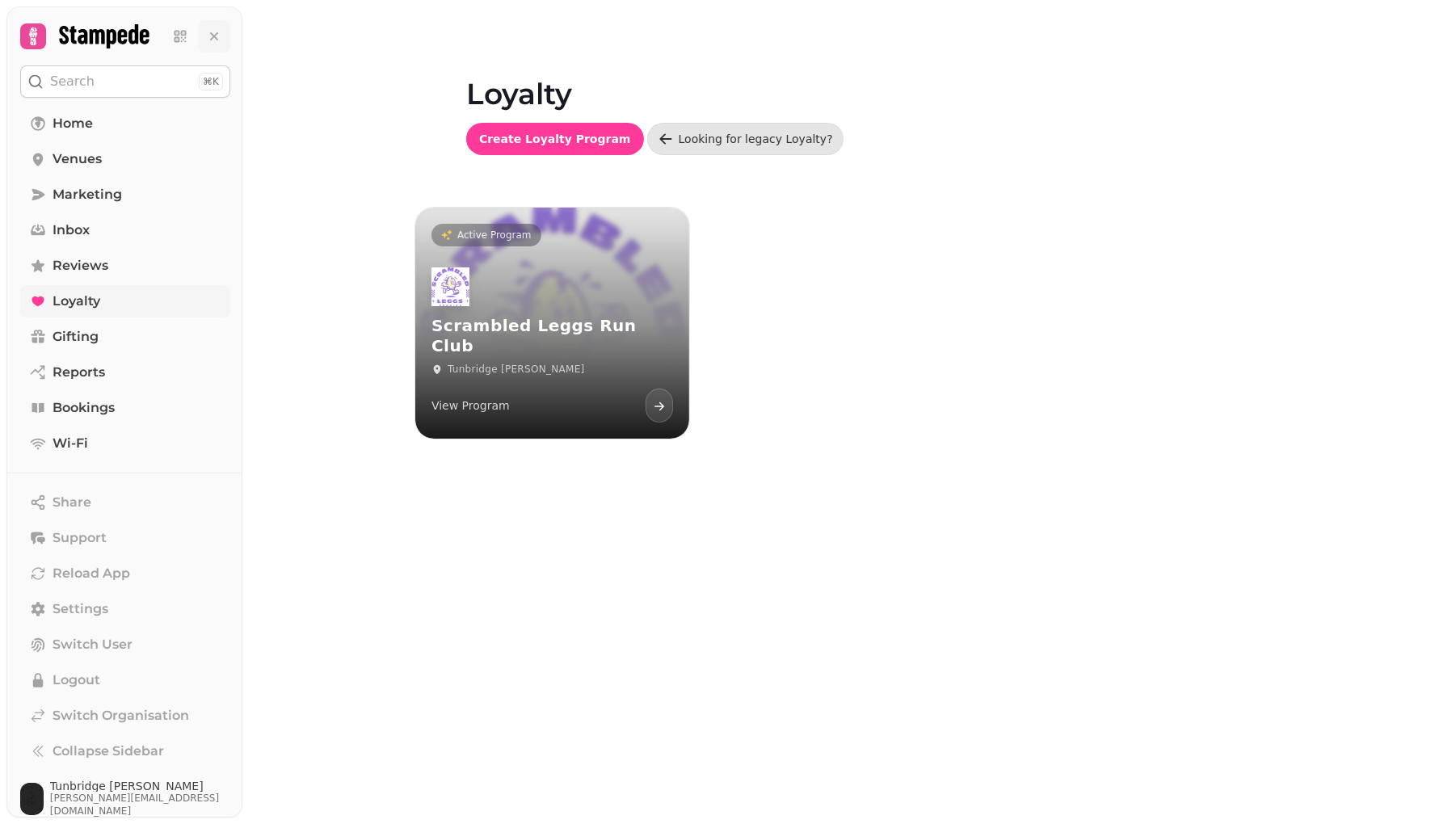
click at [211, 37] on icon at bounding box center [214, 37] width 17 height 17
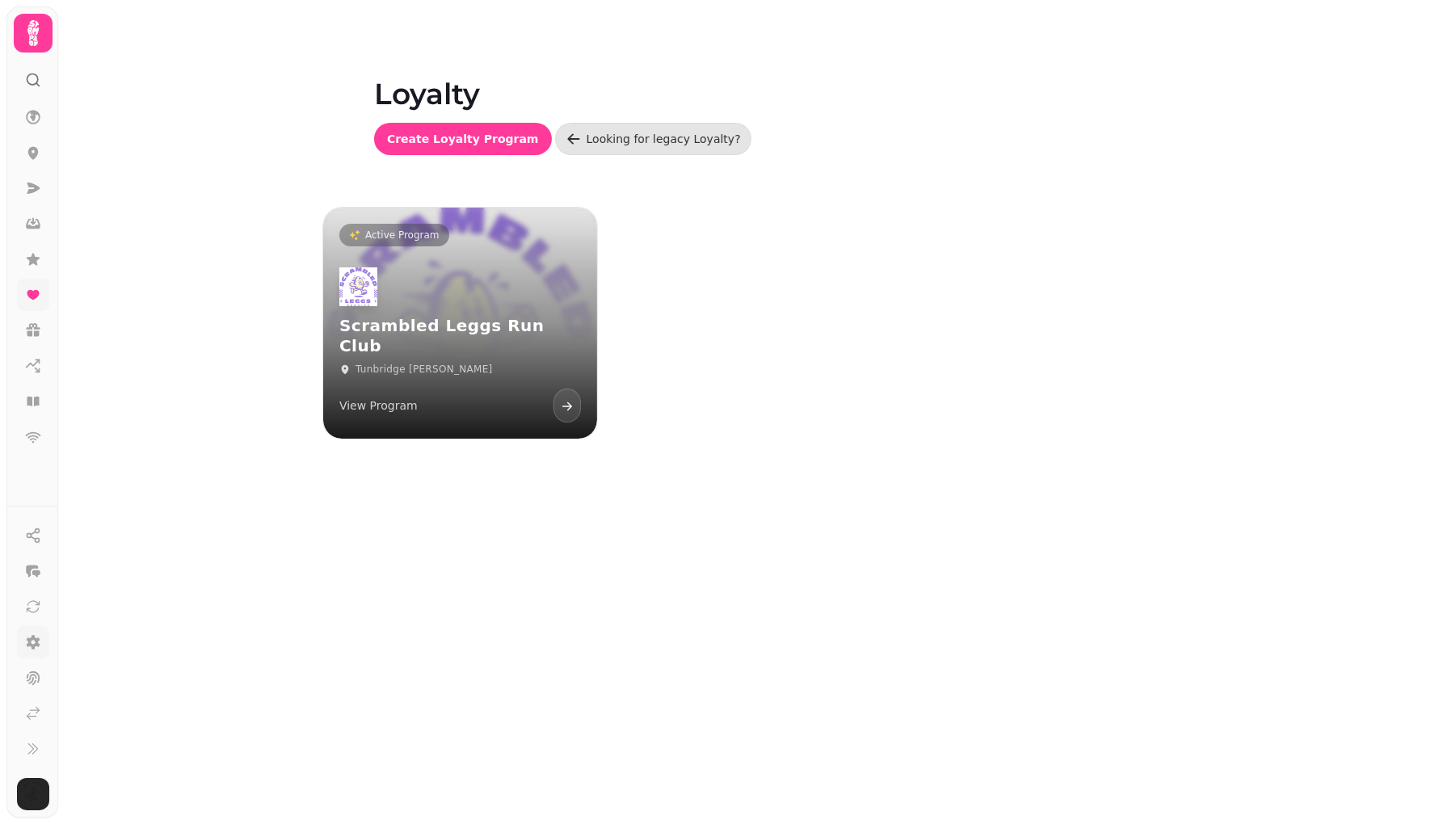
click at [30, 644] on icon at bounding box center [33, 642] width 14 height 15
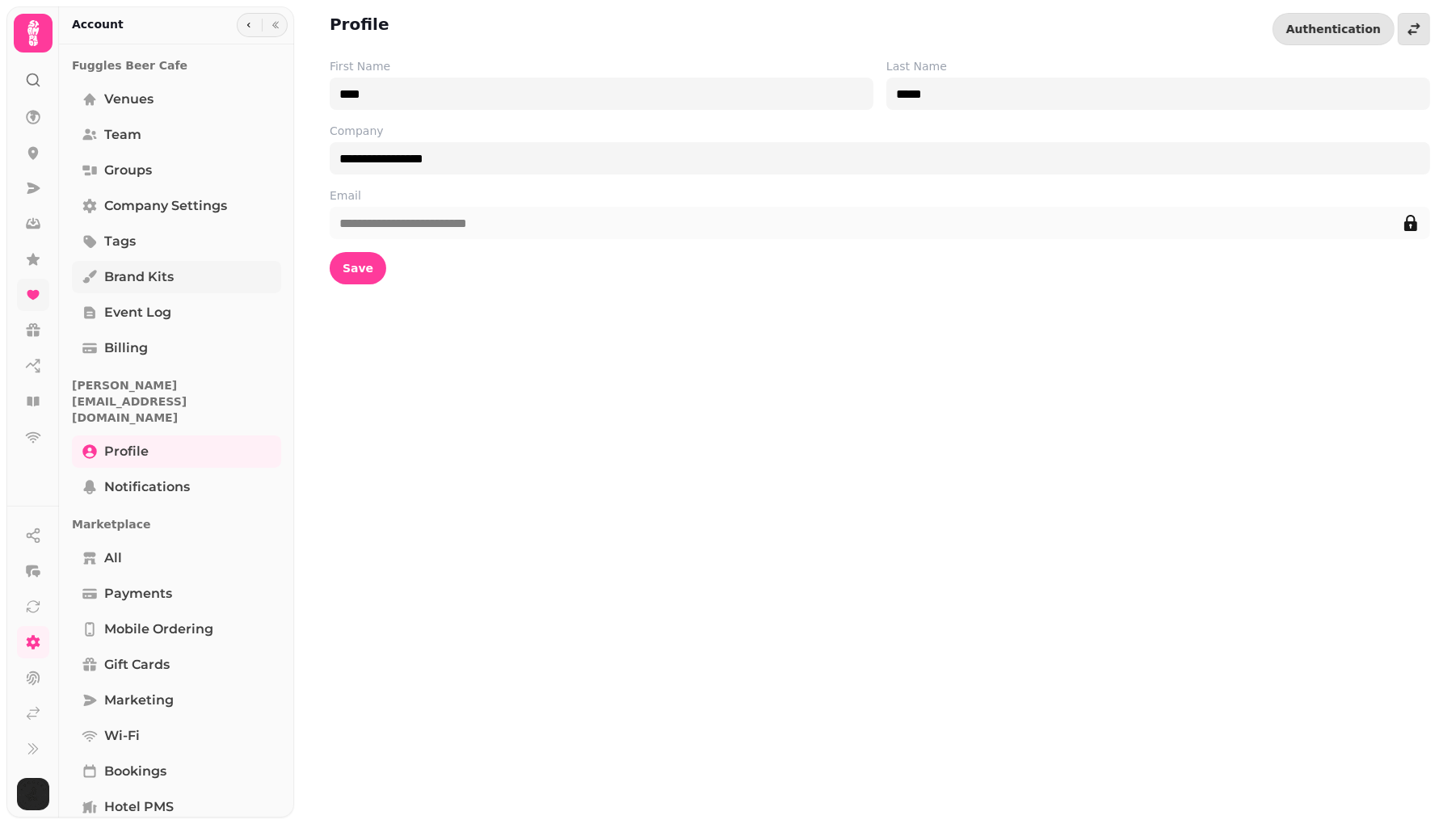
click at [116, 282] on span "Brand Kits" at bounding box center [138, 277] width 69 height 19
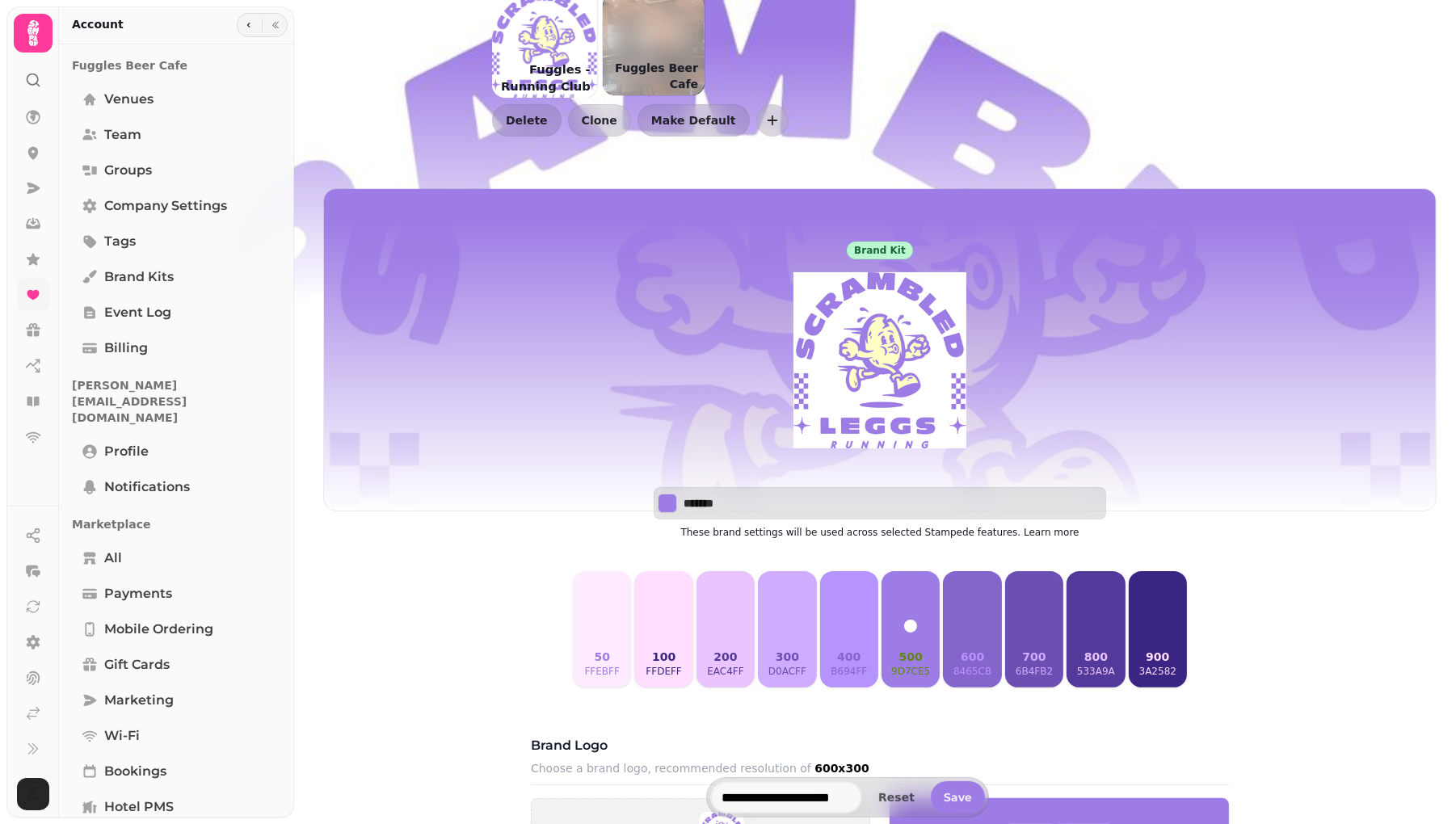
scroll to position [133, 0]
click at [881, 373] on img at bounding box center [880, 359] width 258 height 202
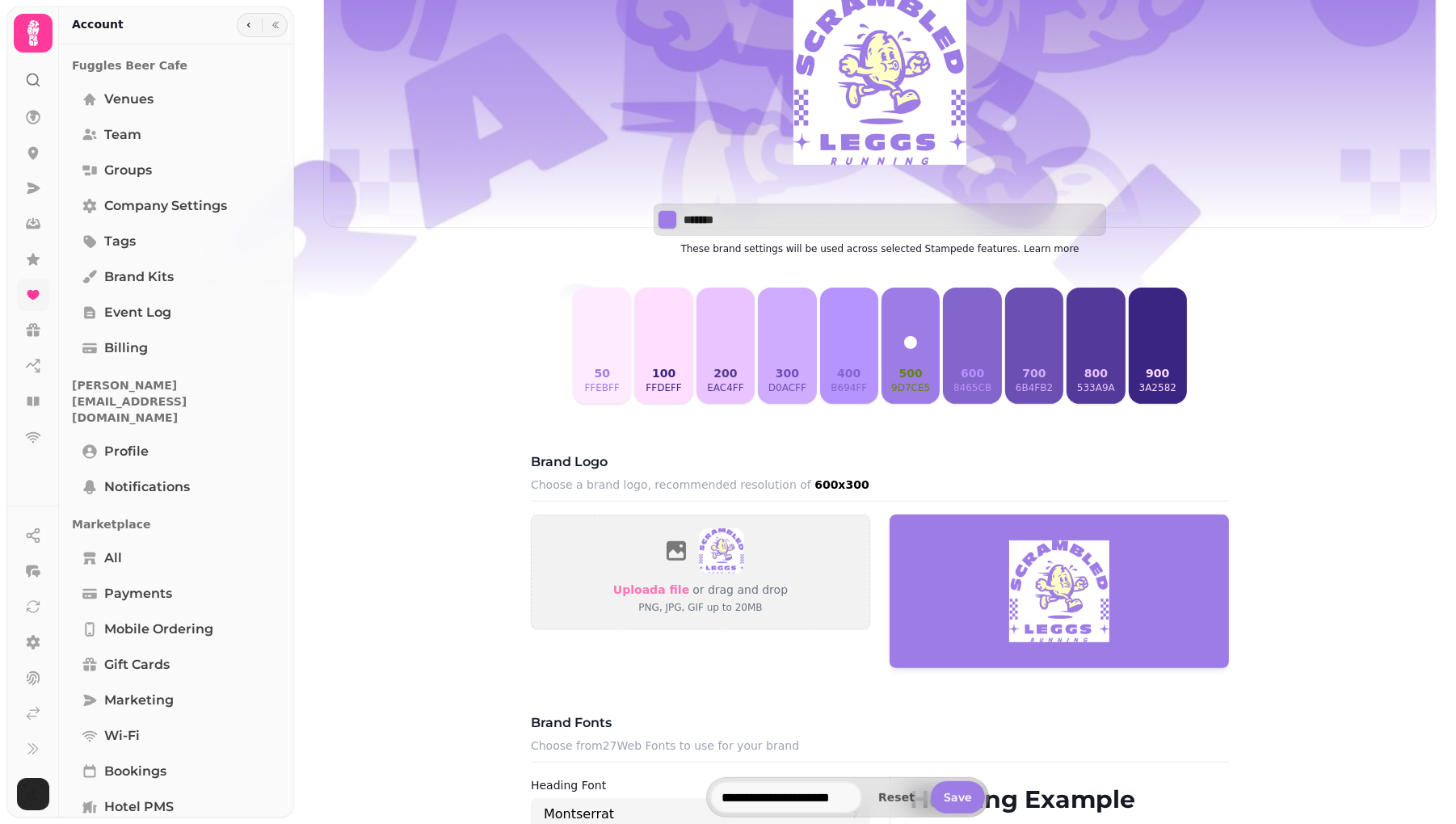
scroll to position [445, 0]
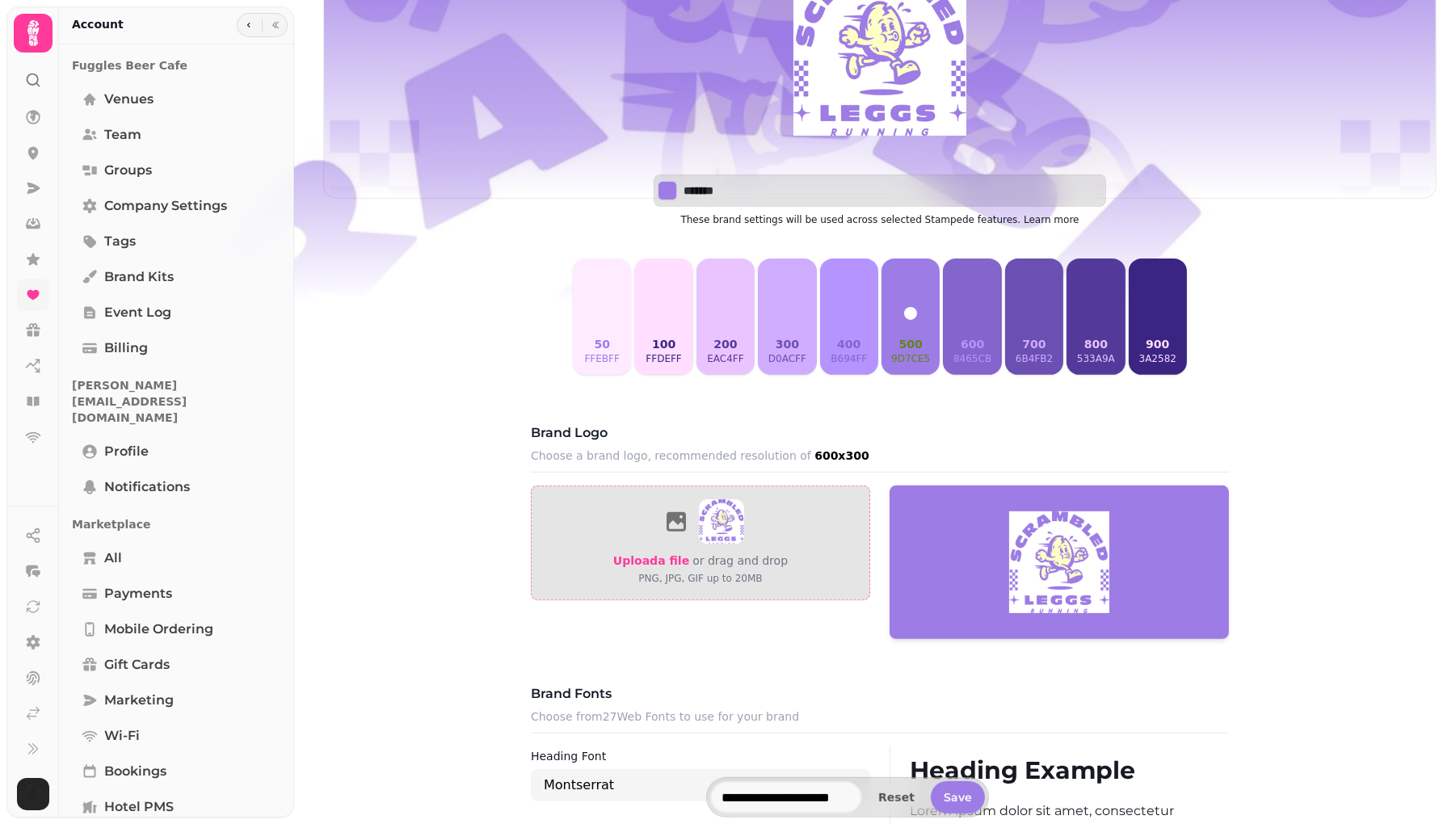
click at [662, 564] on span "Upload a file" at bounding box center [651, 561] width 76 height 13
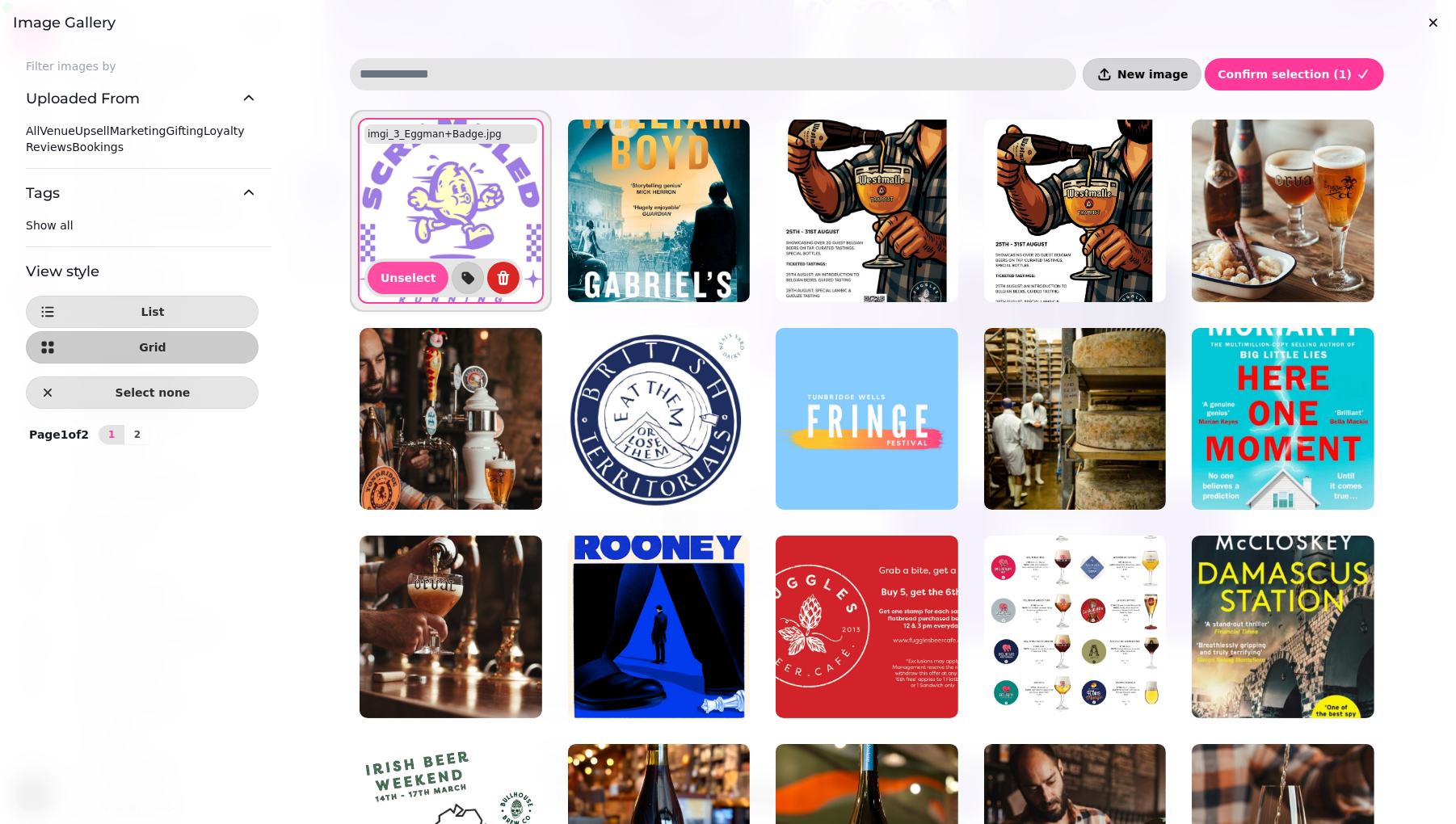
click at [1169, 77] on span "New image" at bounding box center [1152, 74] width 70 height 11
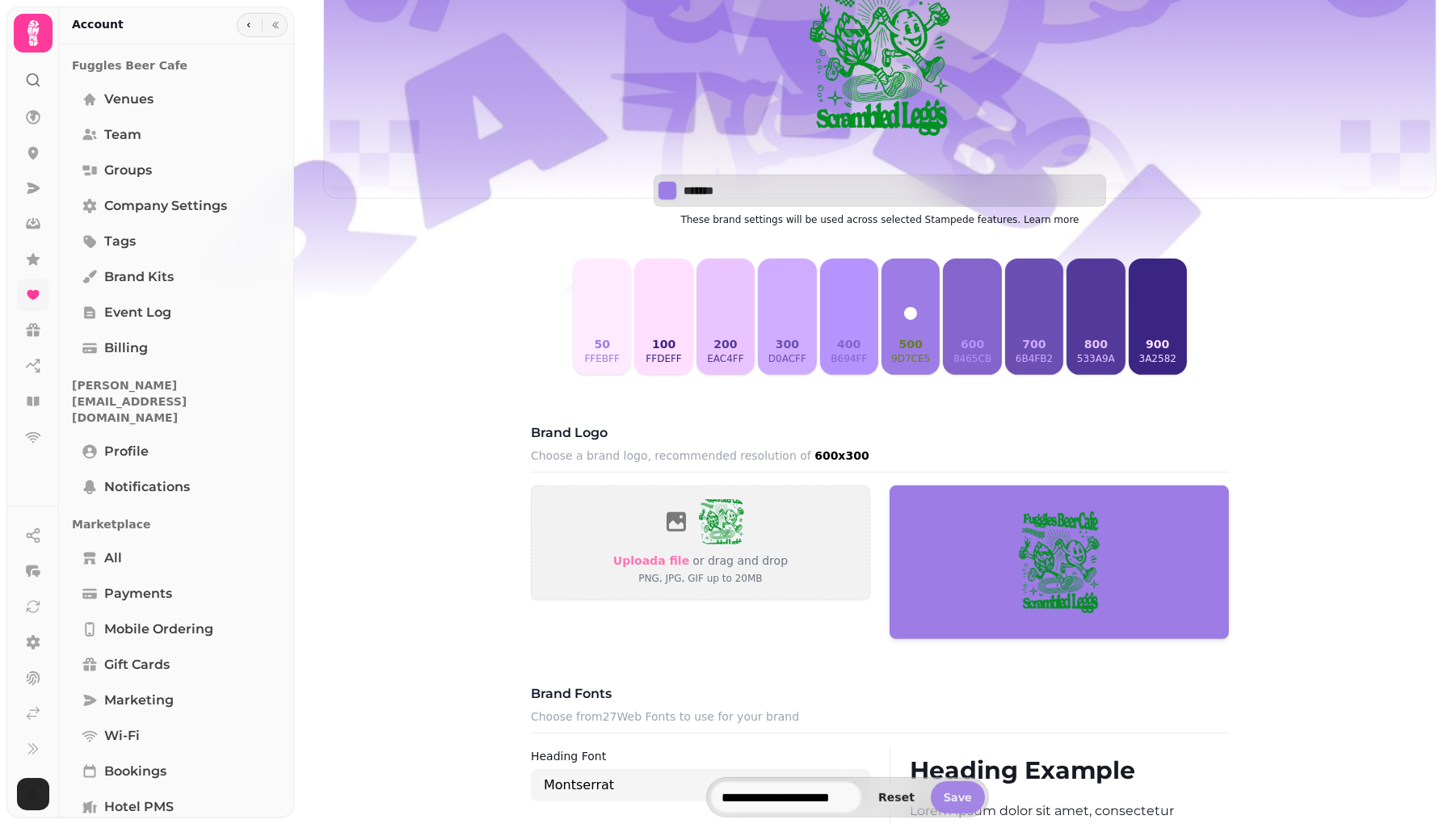
click at [973, 800] on span "Save" at bounding box center [958, 797] width 29 height 11
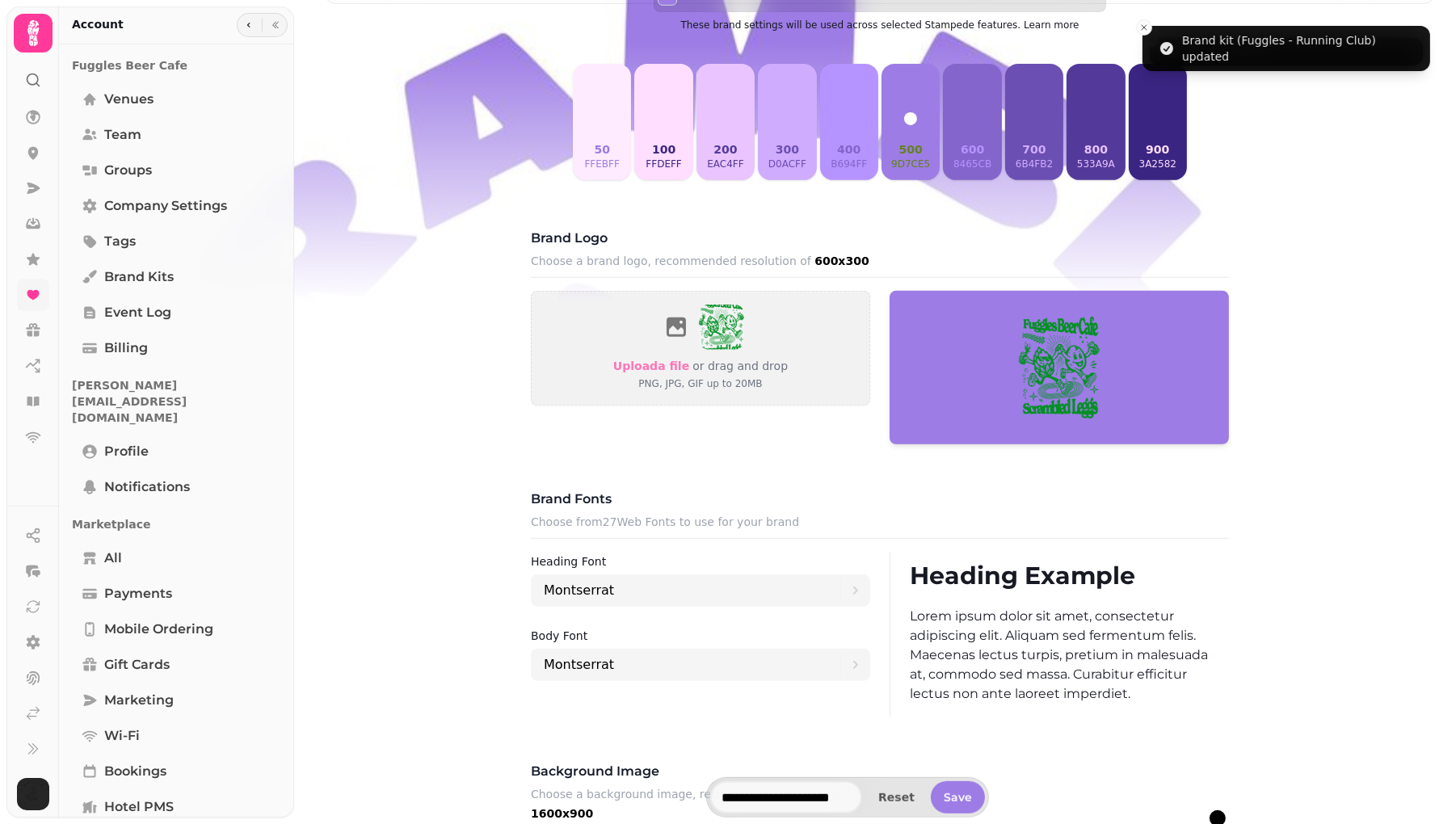
scroll to position [521, 0]
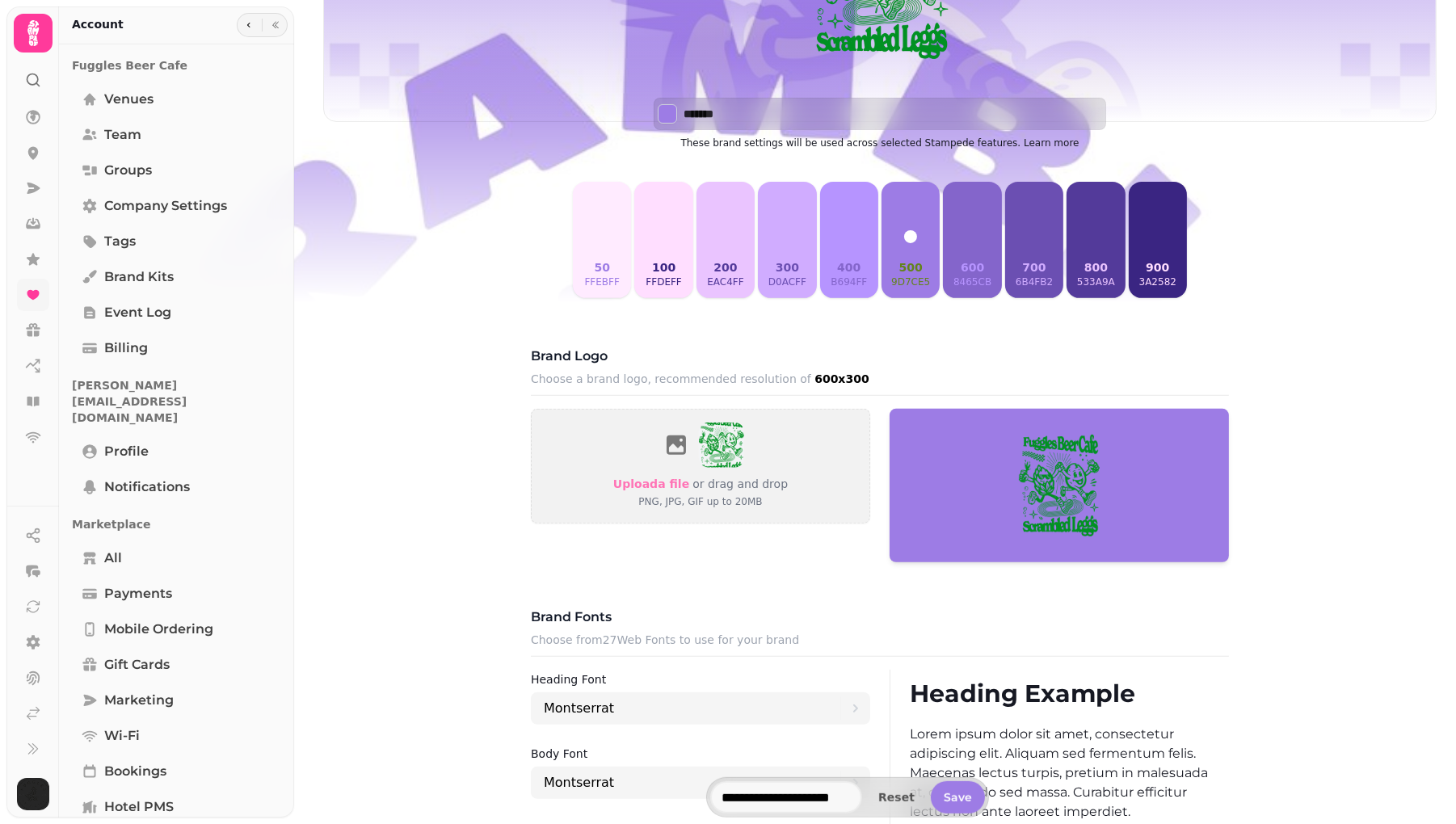
click at [794, 252] on button "300 d0acff" at bounding box center [787, 240] width 58 height 116
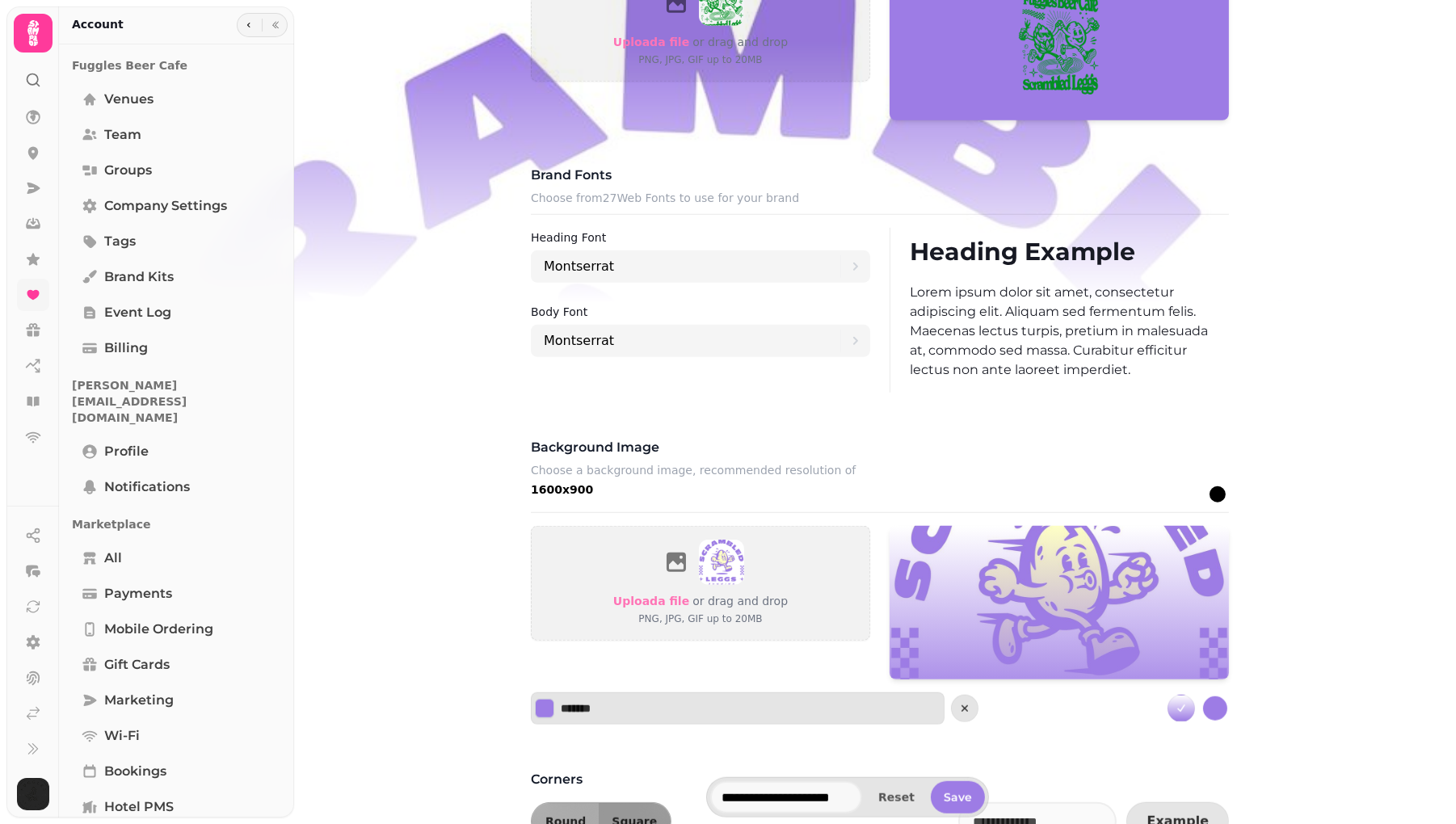
scroll to position [979, 0]
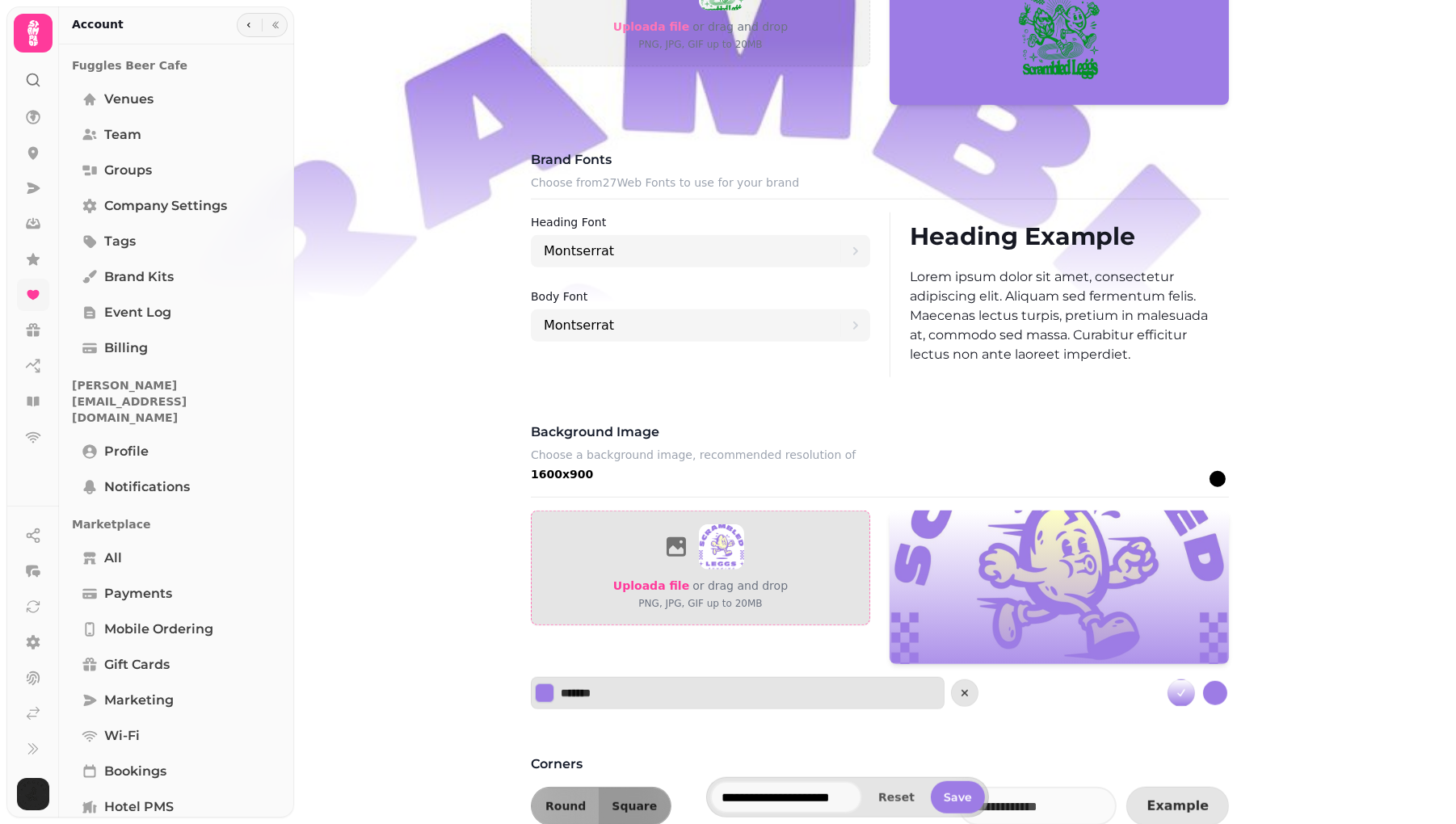
click at [668, 584] on span "Upload a file" at bounding box center [651, 586] width 76 height 13
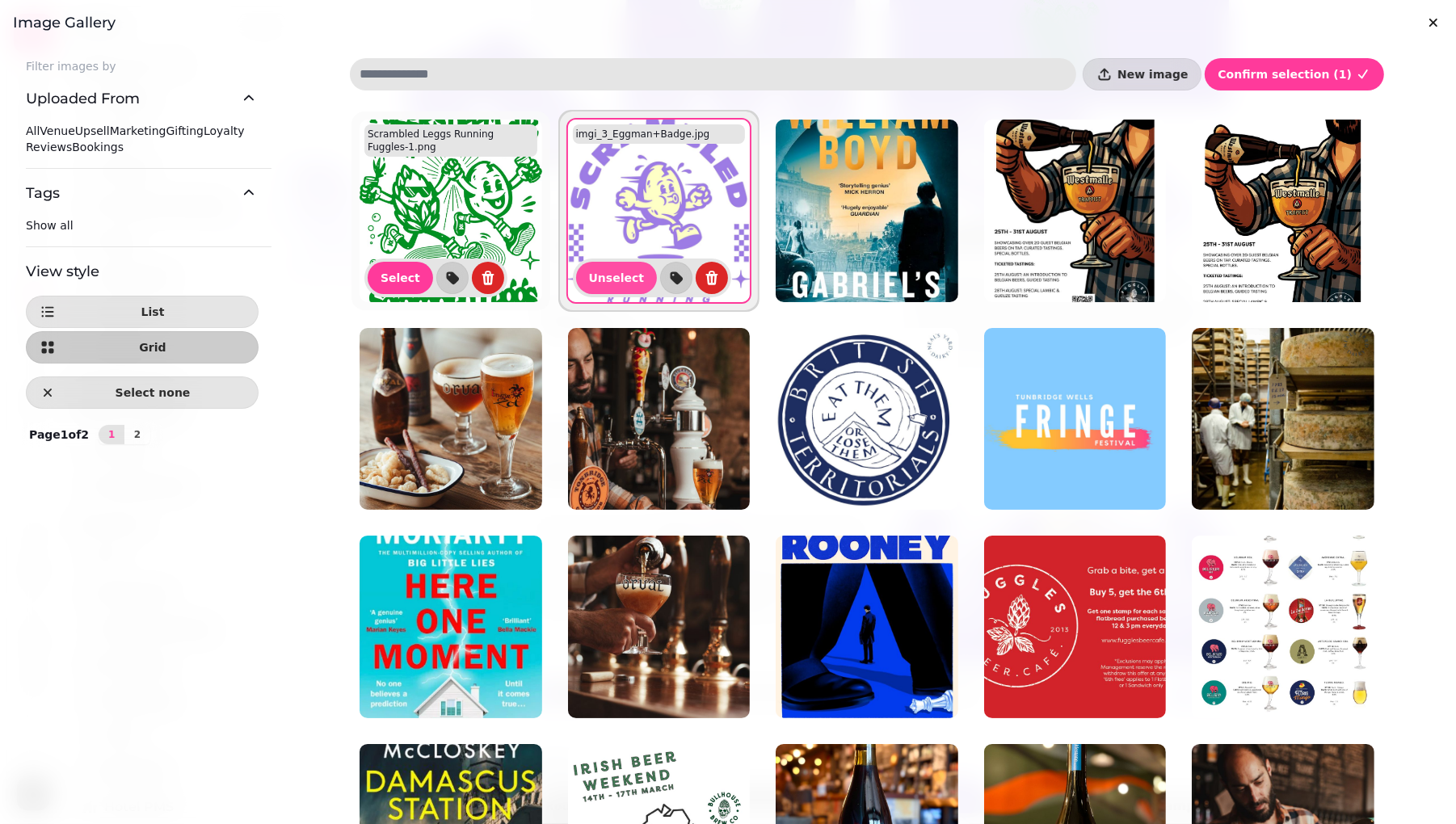
click at [479, 192] on img at bounding box center [451, 211] width 183 height 183
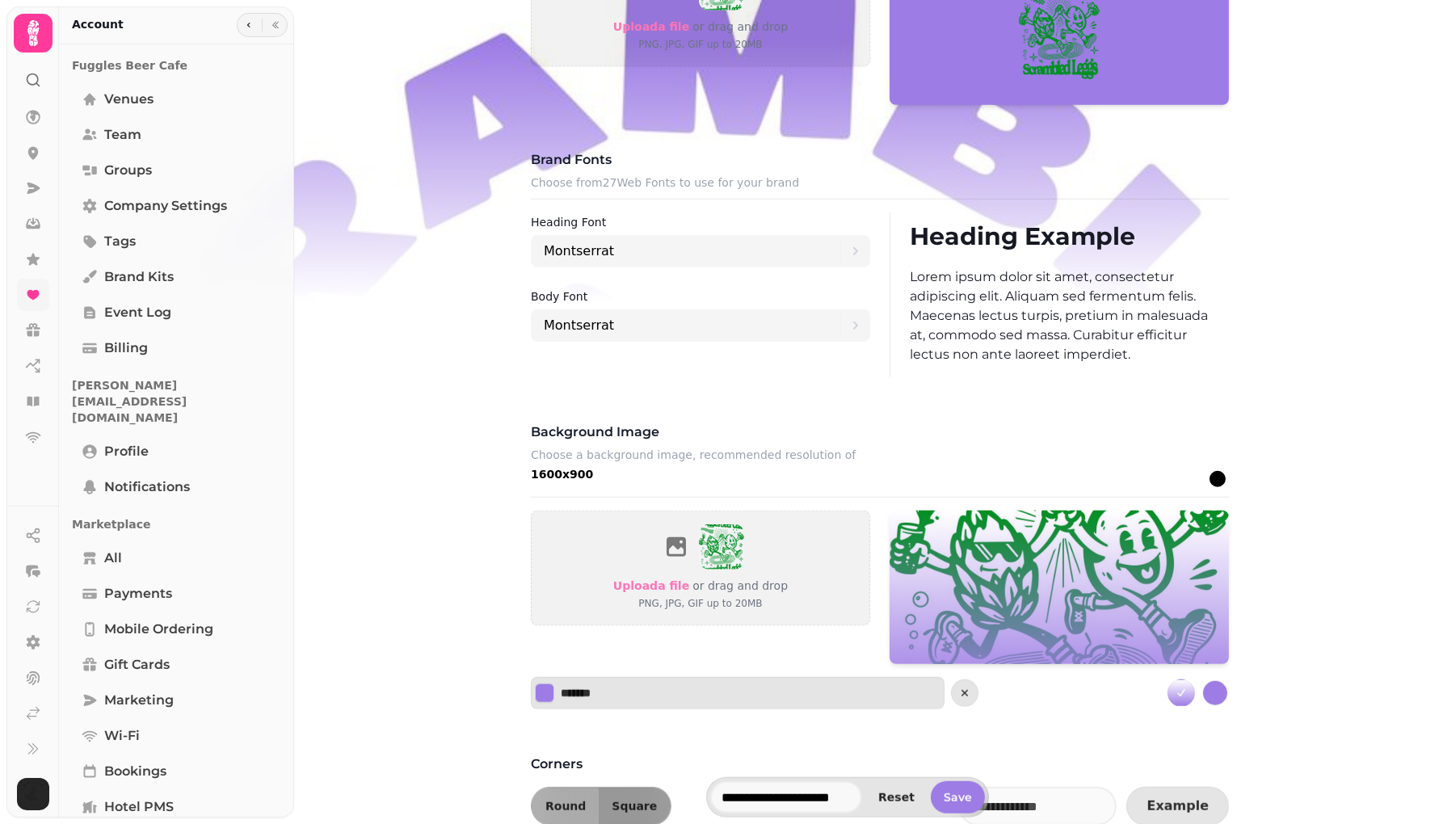
scroll to position [1072, 0]
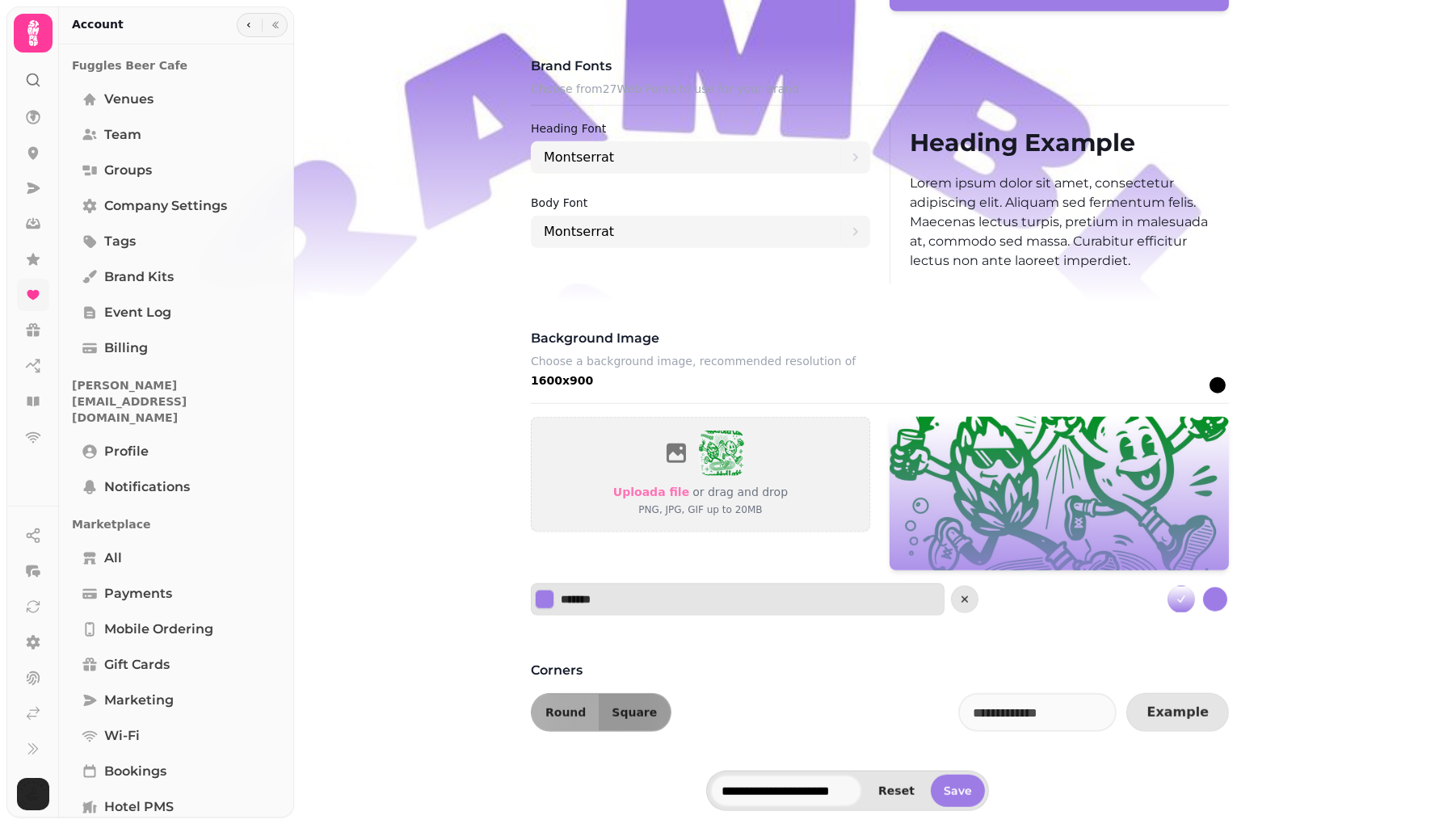
drag, startPoint x: 1032, startPoint y: 499, endPoint x: 1032, endPoint y: 518, distance: 19.0
click at [1032, 518] on div at bounding box center [1059, 494] width 340 height 153
click at [971, 794] on span "Save" at bounding box center [958, 791] width 29 height 11
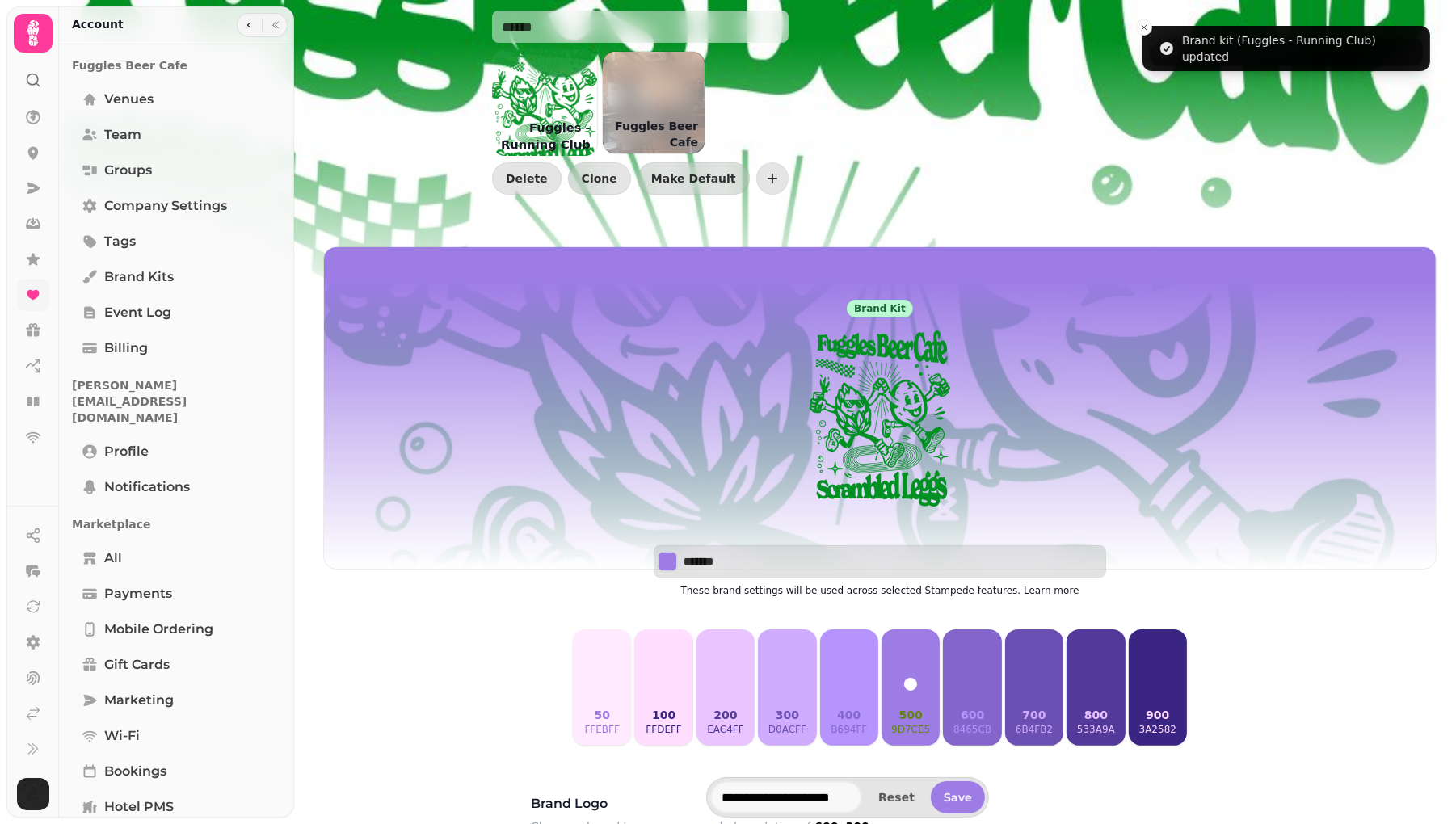
scroll to position [0, 0]
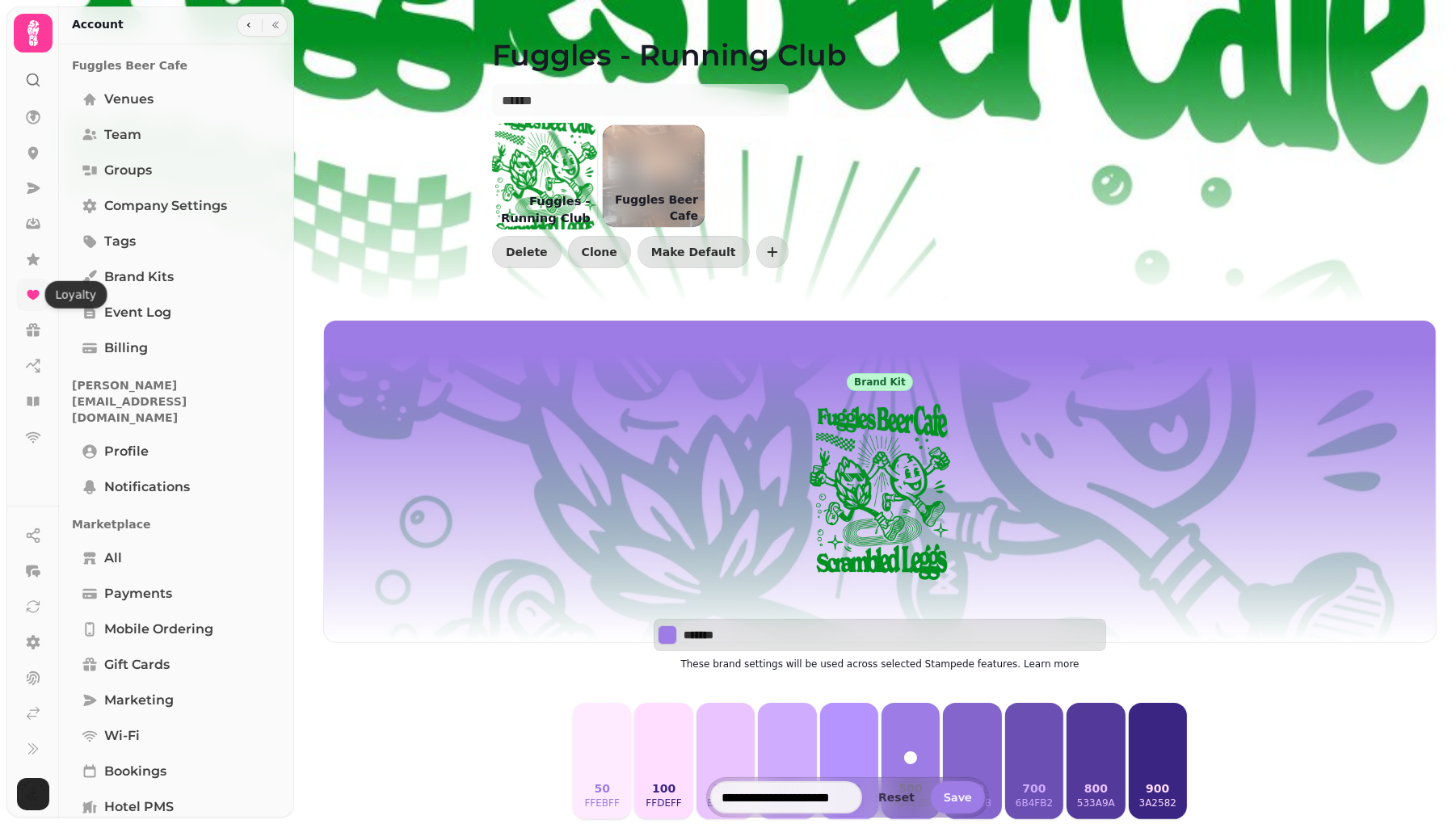
click at [31, 292] on icon at bounding box center [32, 294] width 12 height 10
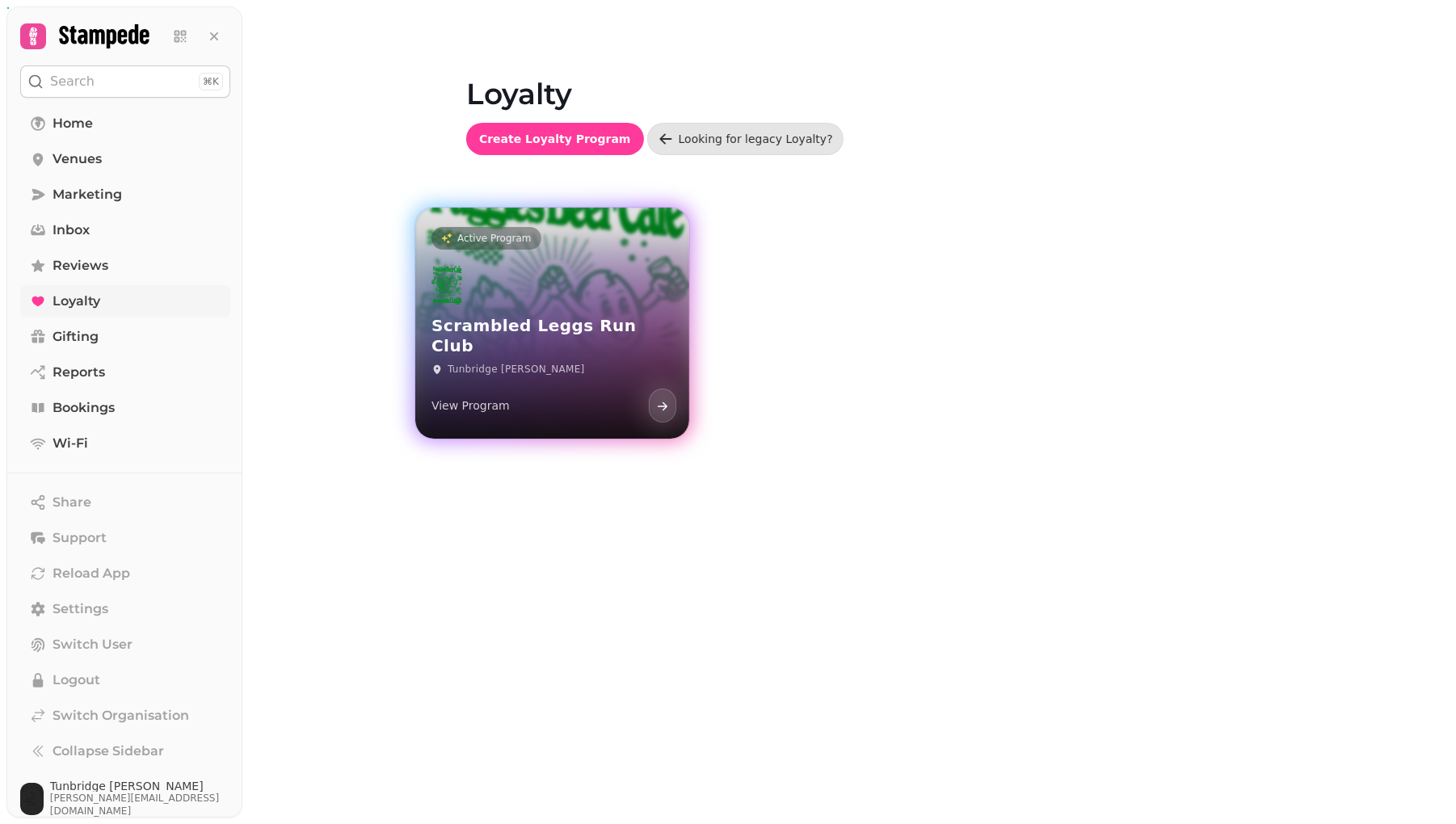
click at [548, 298] on div "Scrambled Leggs Run Club Tunbridge Wells View Program" at bounding box center [552, 344] width 274 height 187
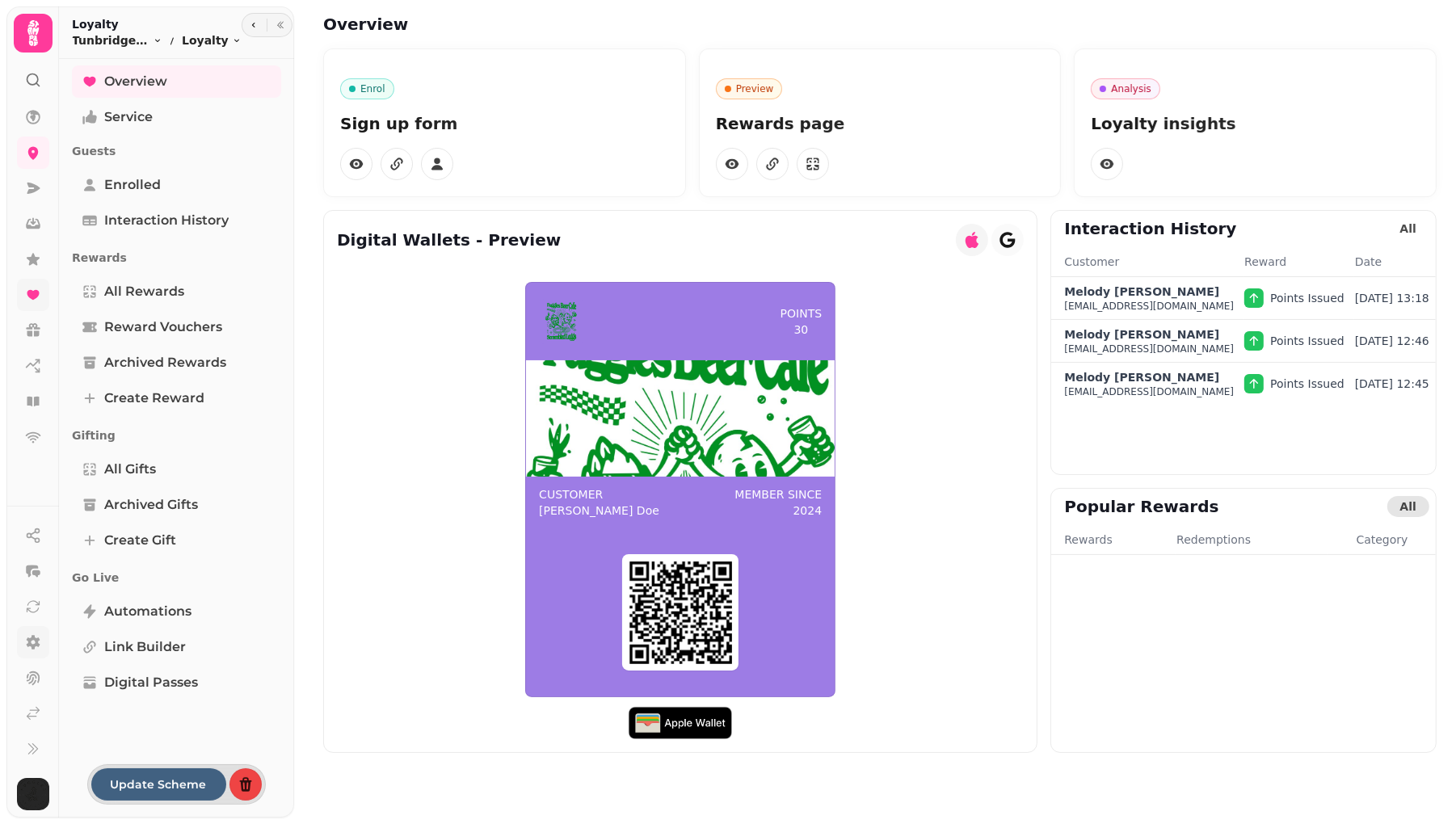
click at [36, 645] on icon at bounding box center [33, 642] width 14 height 15
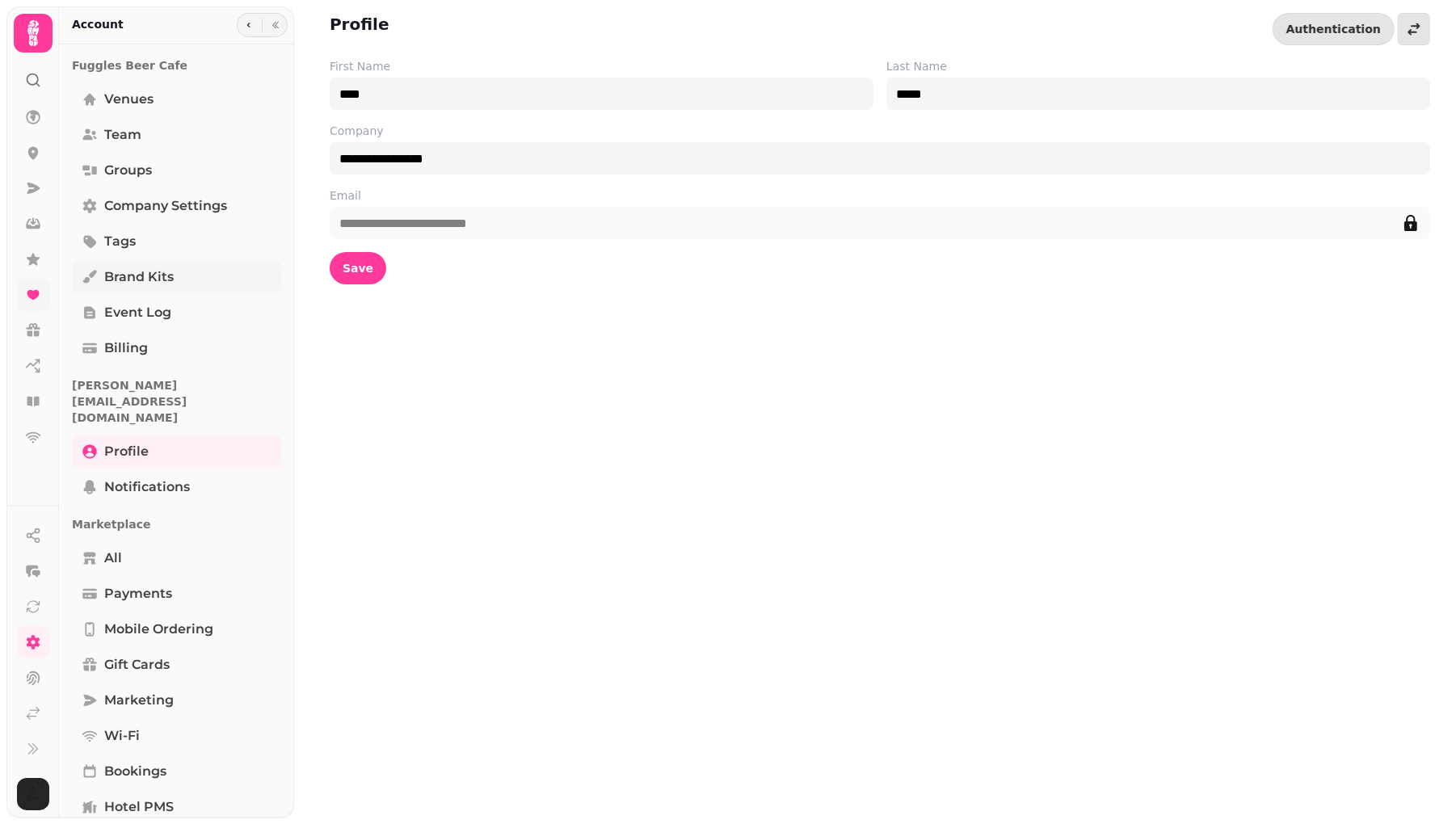
click at [169, 272] on span "Brand Kits" at bounding box center [138, 277] width 69 height 19
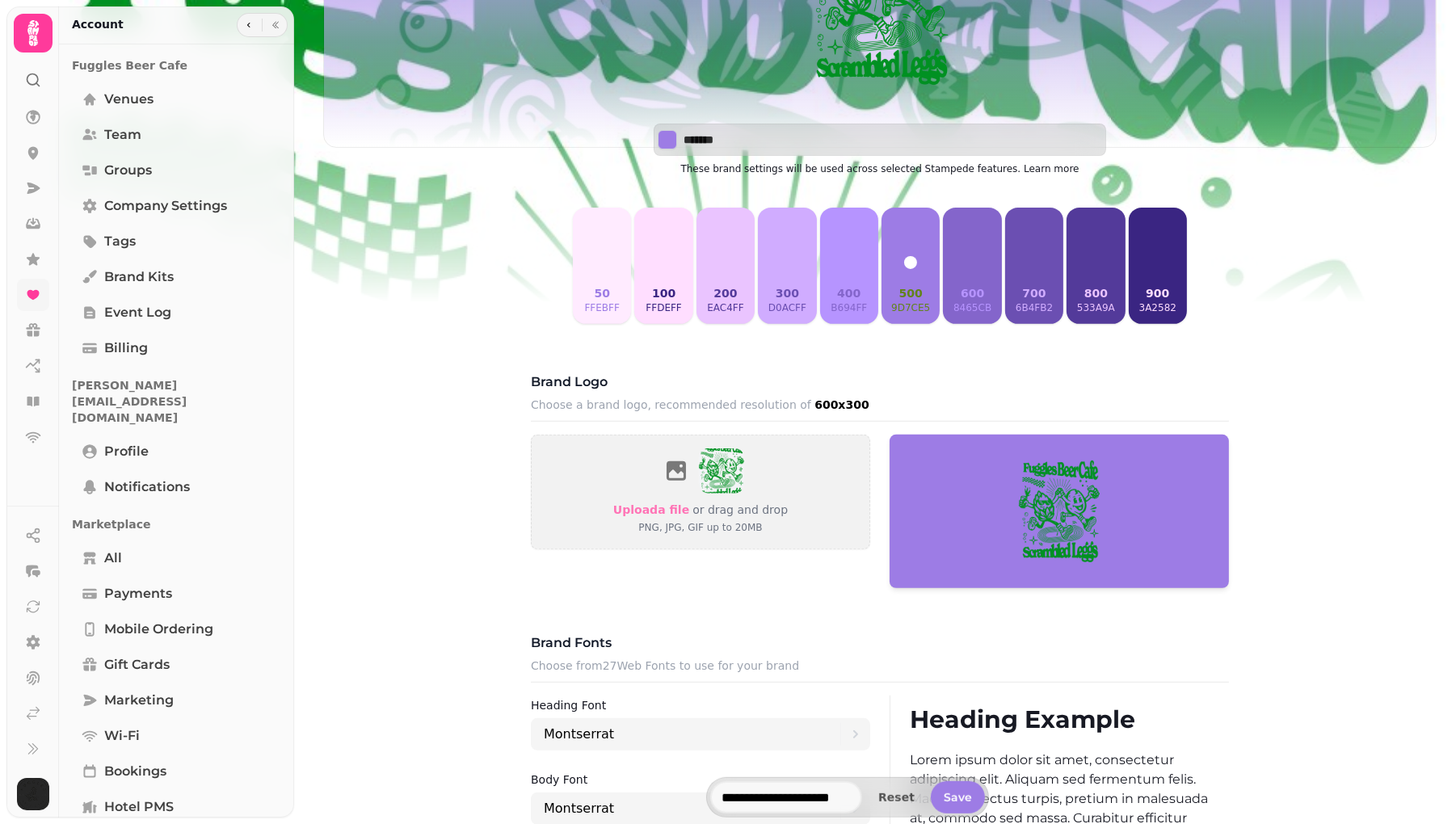
scroll to position [497, 0]
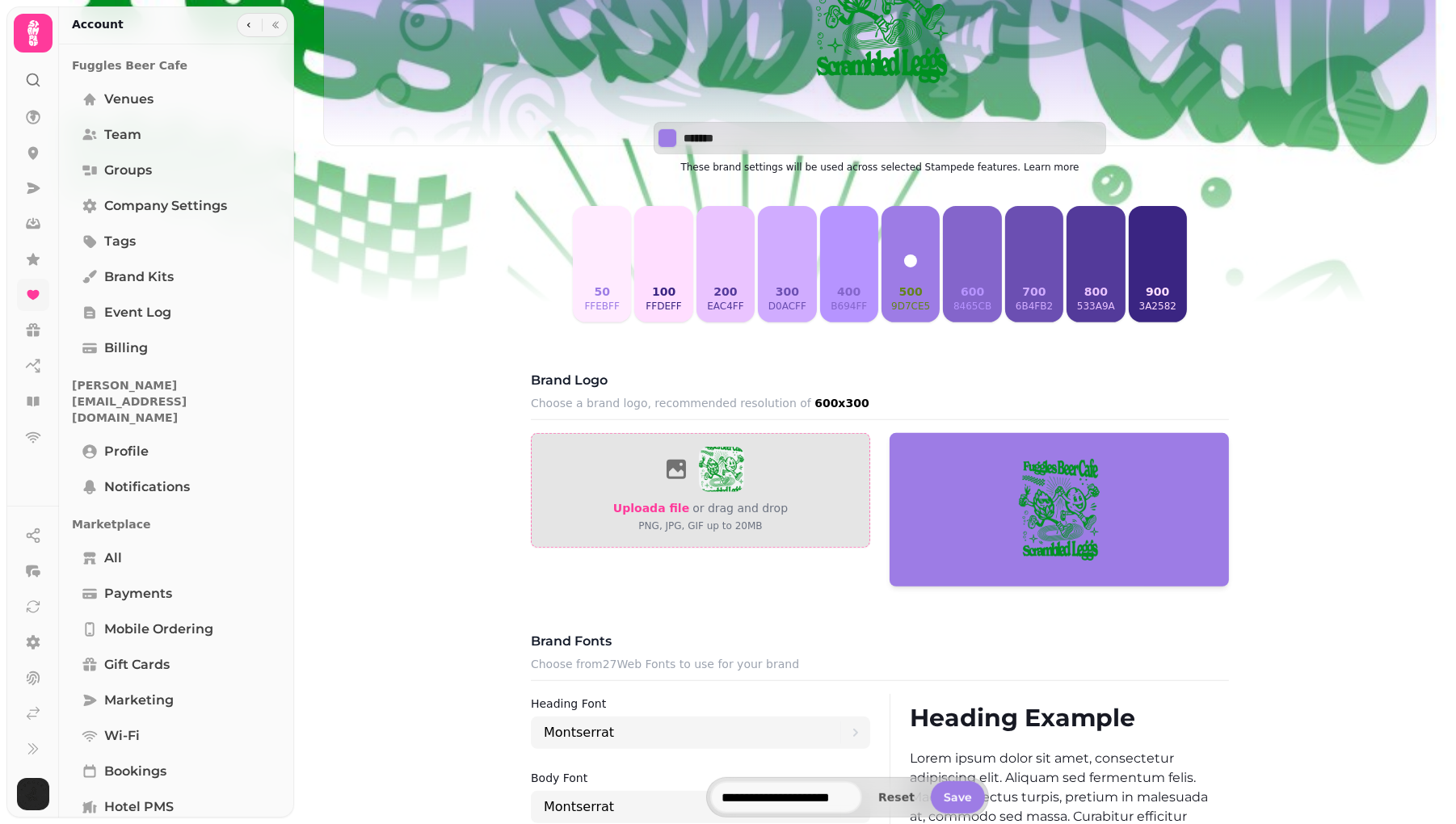
click at [659, 510] on span "Upload a file" at bounding box center [651, 508] width 76 height 13
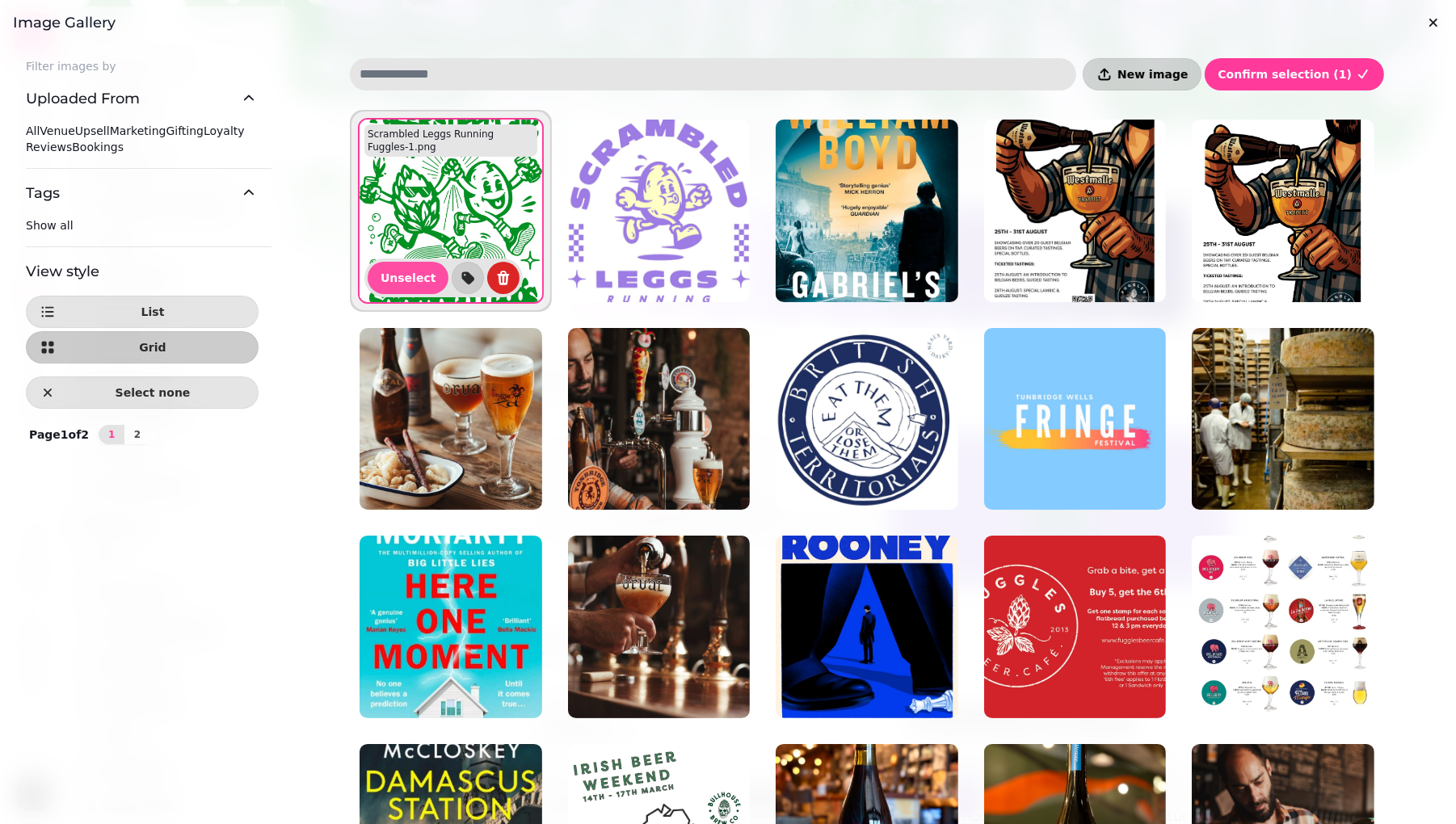
click at [1187, 68] on span "New image" at bounding box center [1152, 74] width 70 height 11
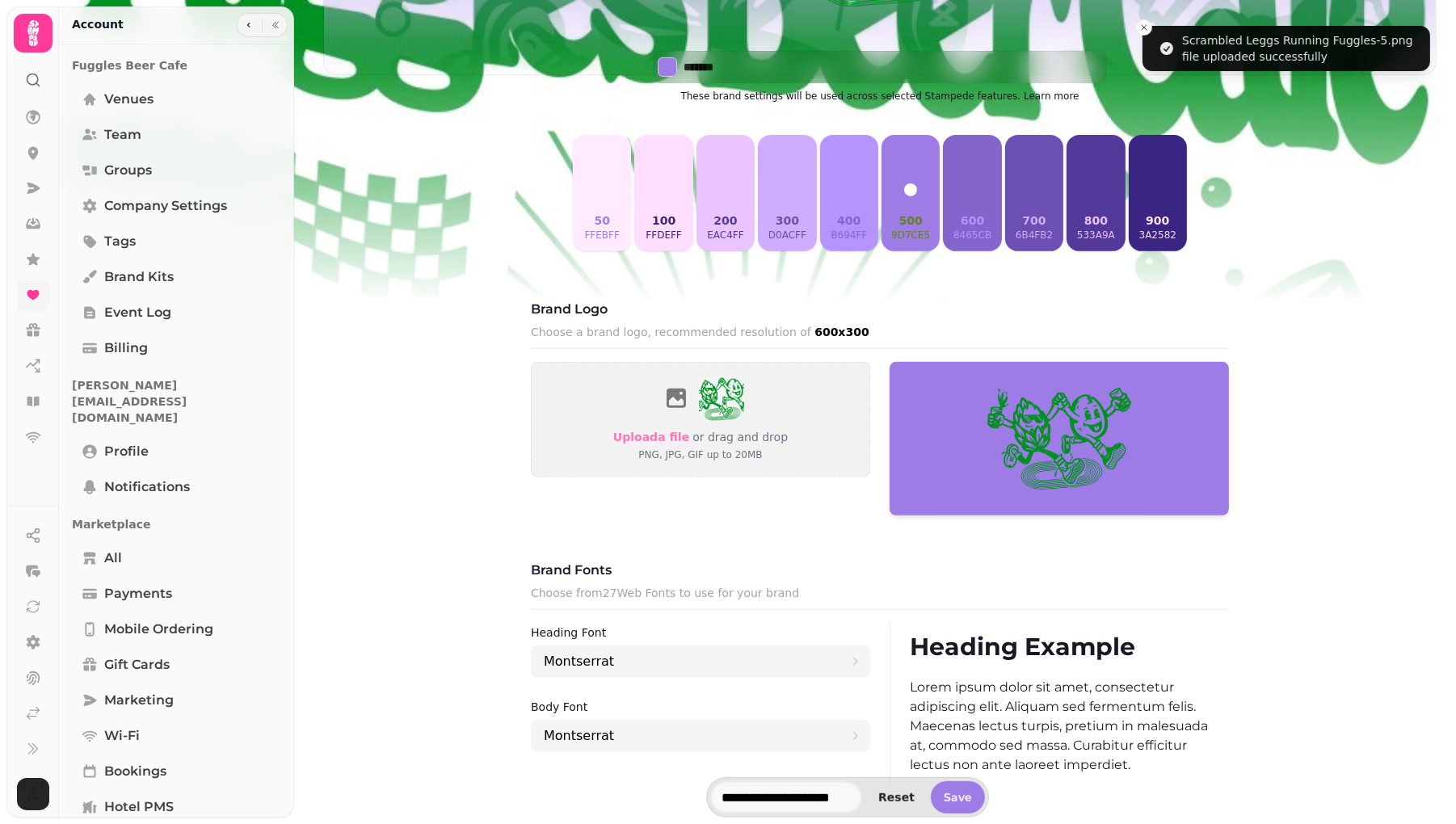
scroll to position [563, 0]
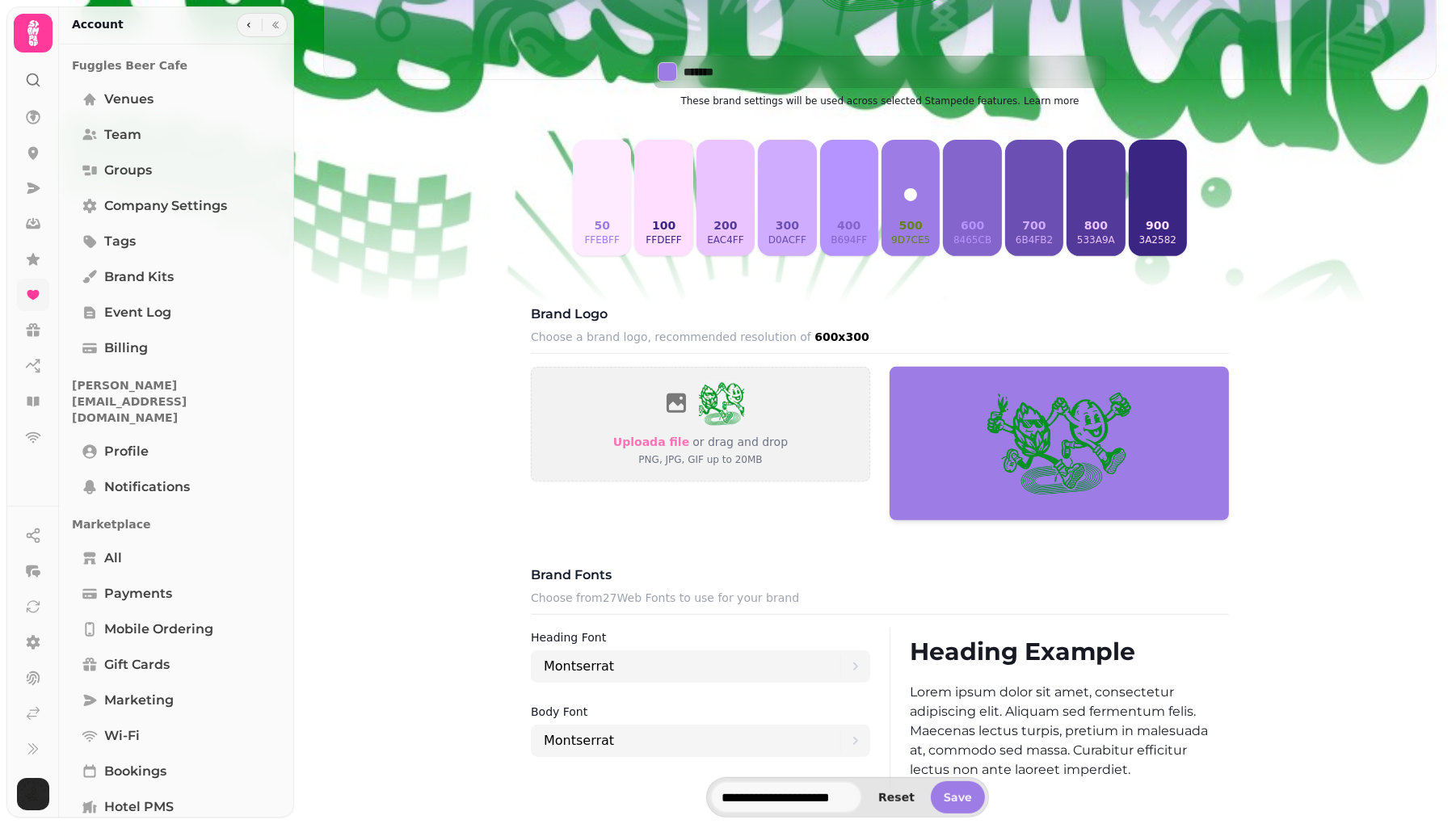
click at [856, 192] on button "400 b694ff" at bounding box center [849, 198] width 58 height 116
click at [924, 410] on img at bounding box center [1059, 444] width 340 height 153
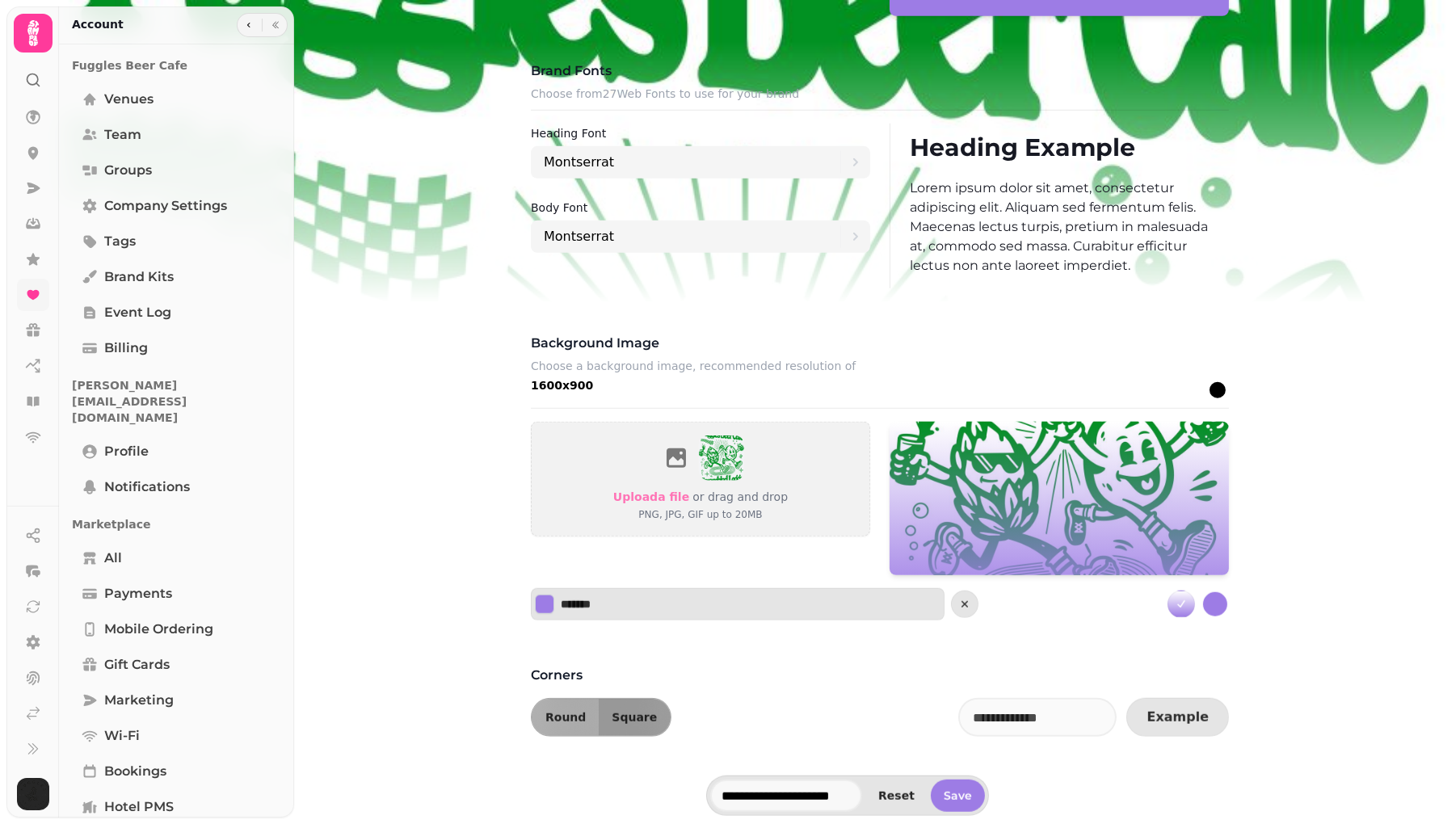
scroll to position [1070, 0]
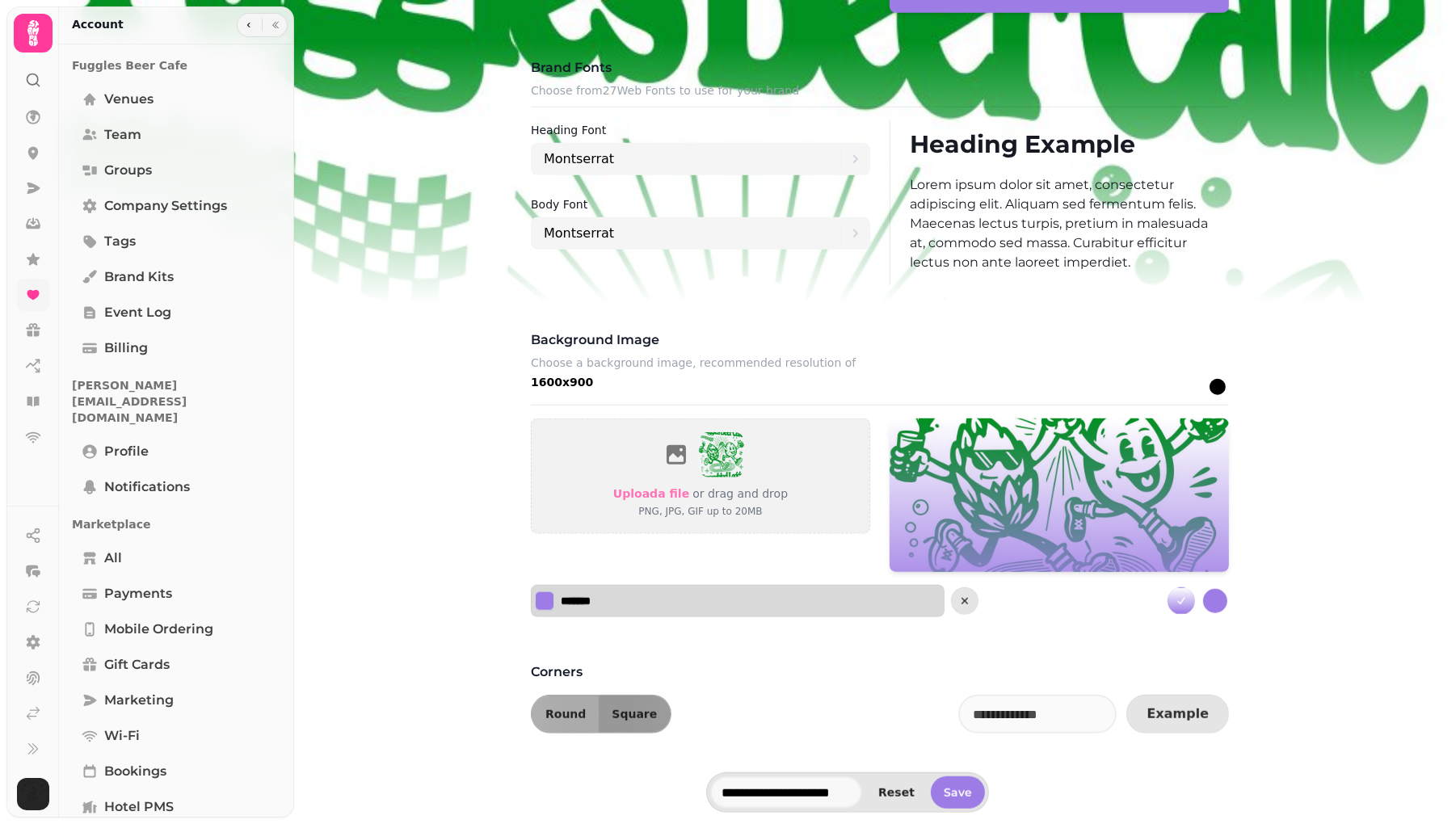
click at [804, 606] on div "*******" at bounding box center [737, 601] width 413 height 32
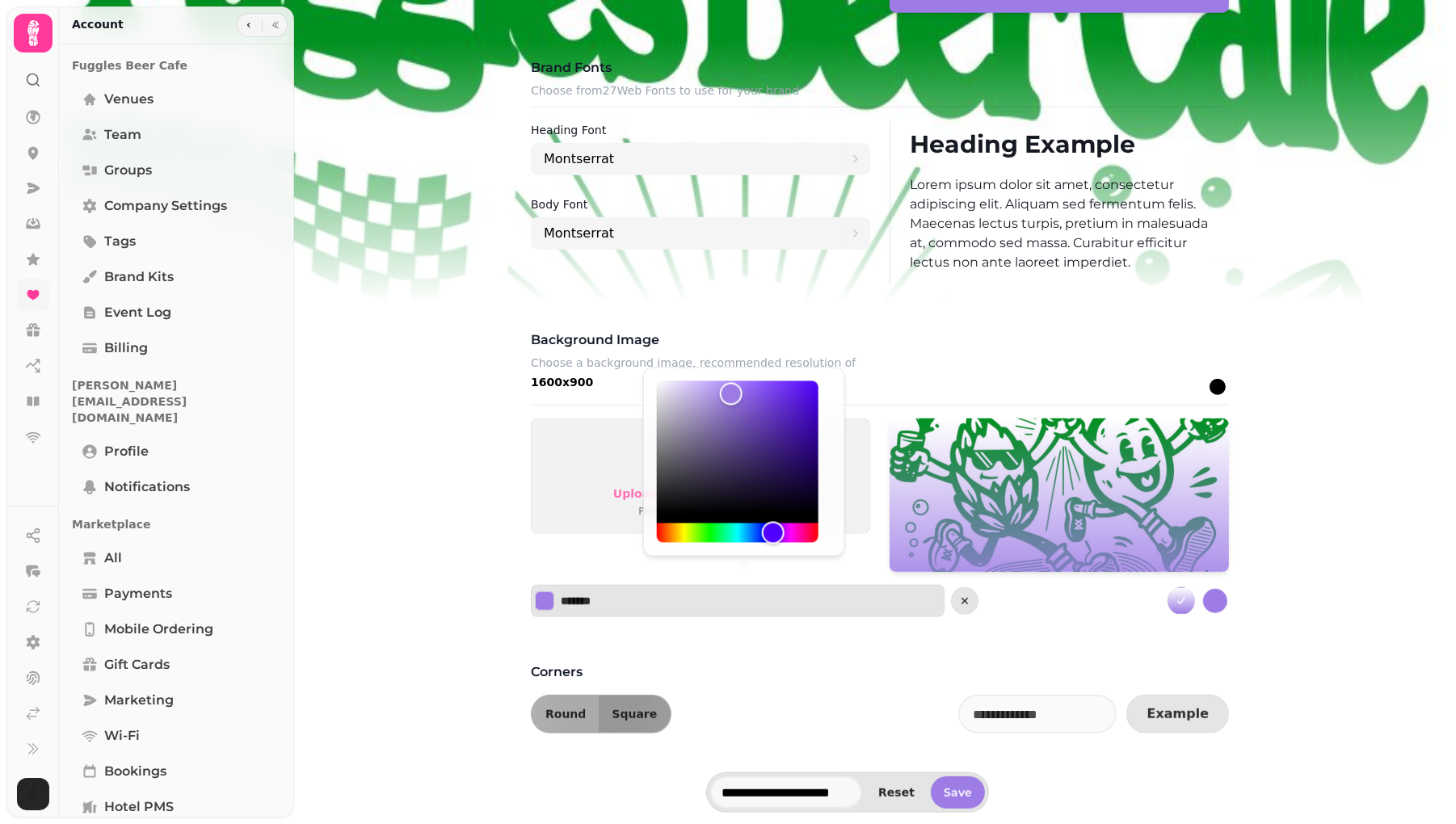
click at [810, 669] on h3 "Corners" at bounding box center [879, 672] width 698 height 19
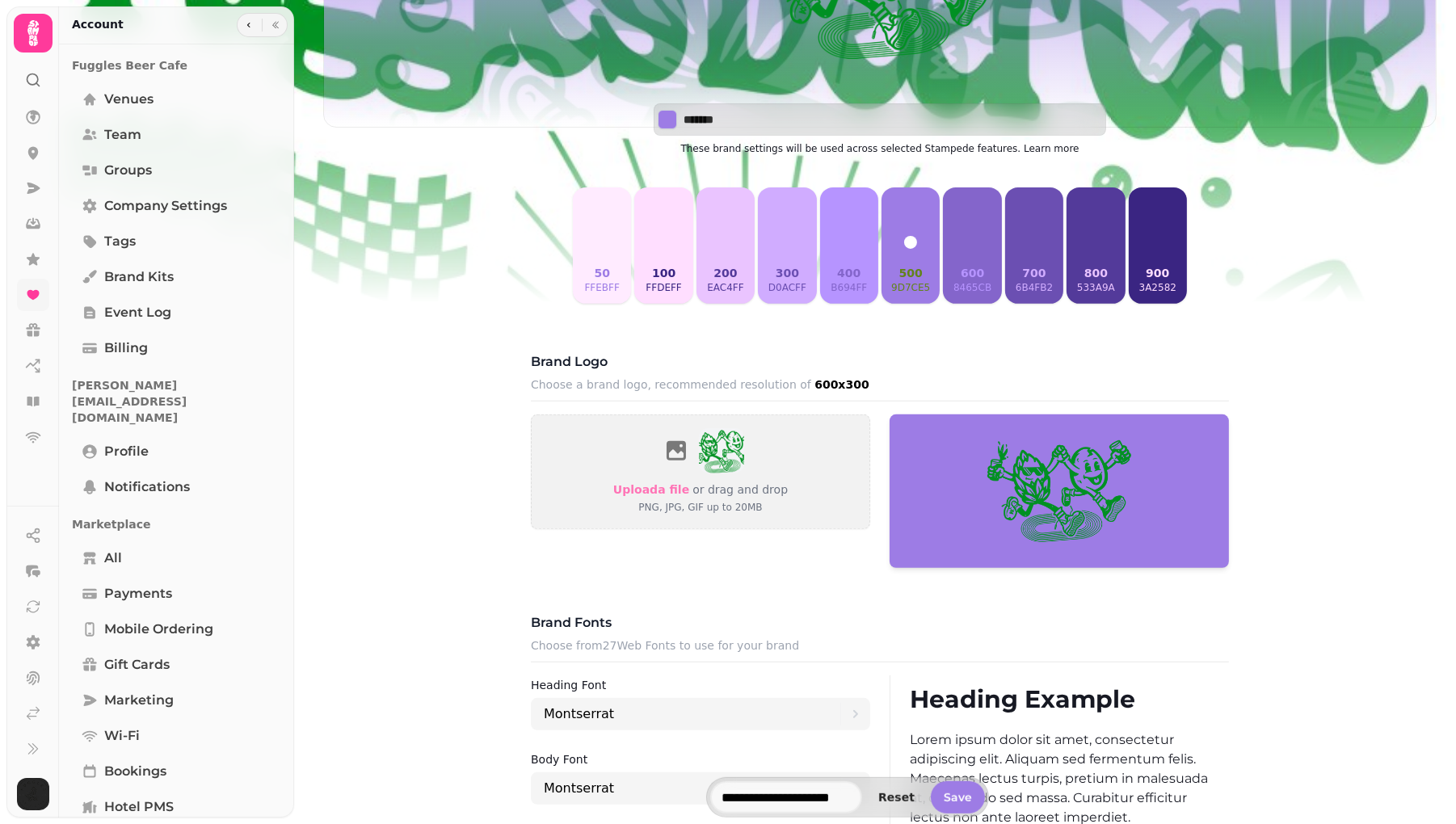
scroll to position [515, 0]
click at [775, 260] on button "300 d0acff" at bounding box center [787, 246] width 58 height 116
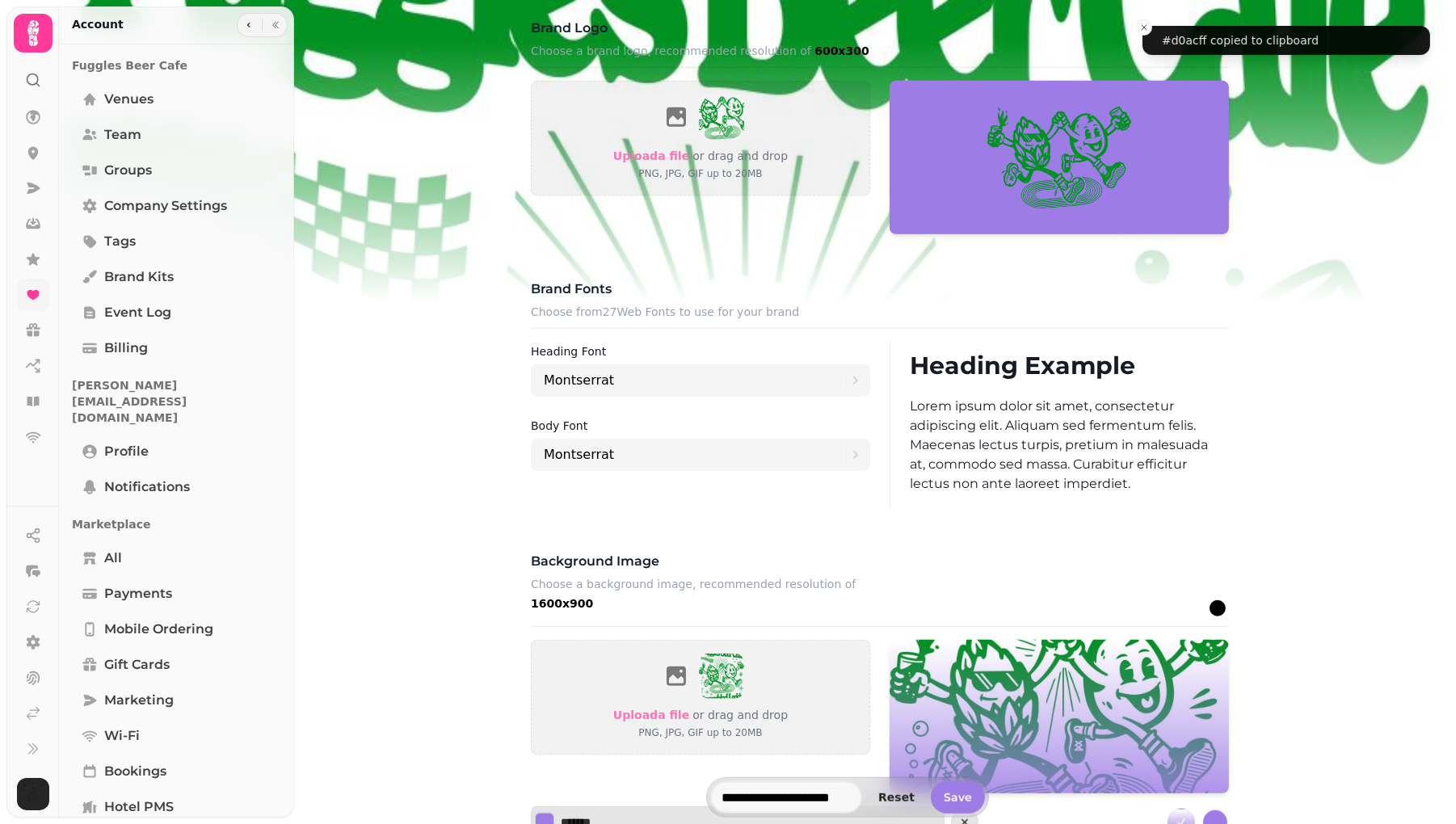
scroll to position [961, 0]
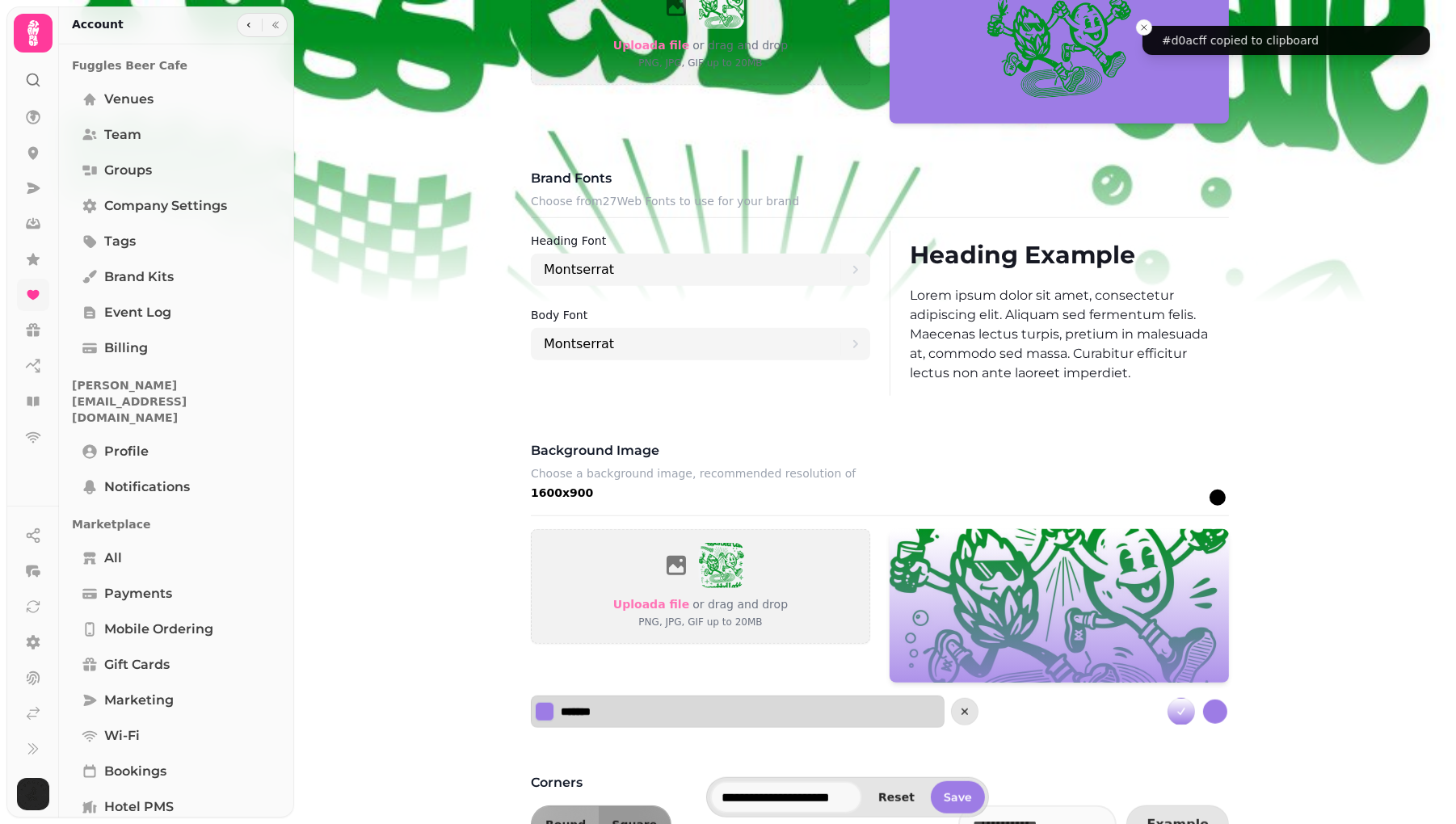
click at [605, 711] on input "*******" at bounding box center [617, 712] width 113 height 17
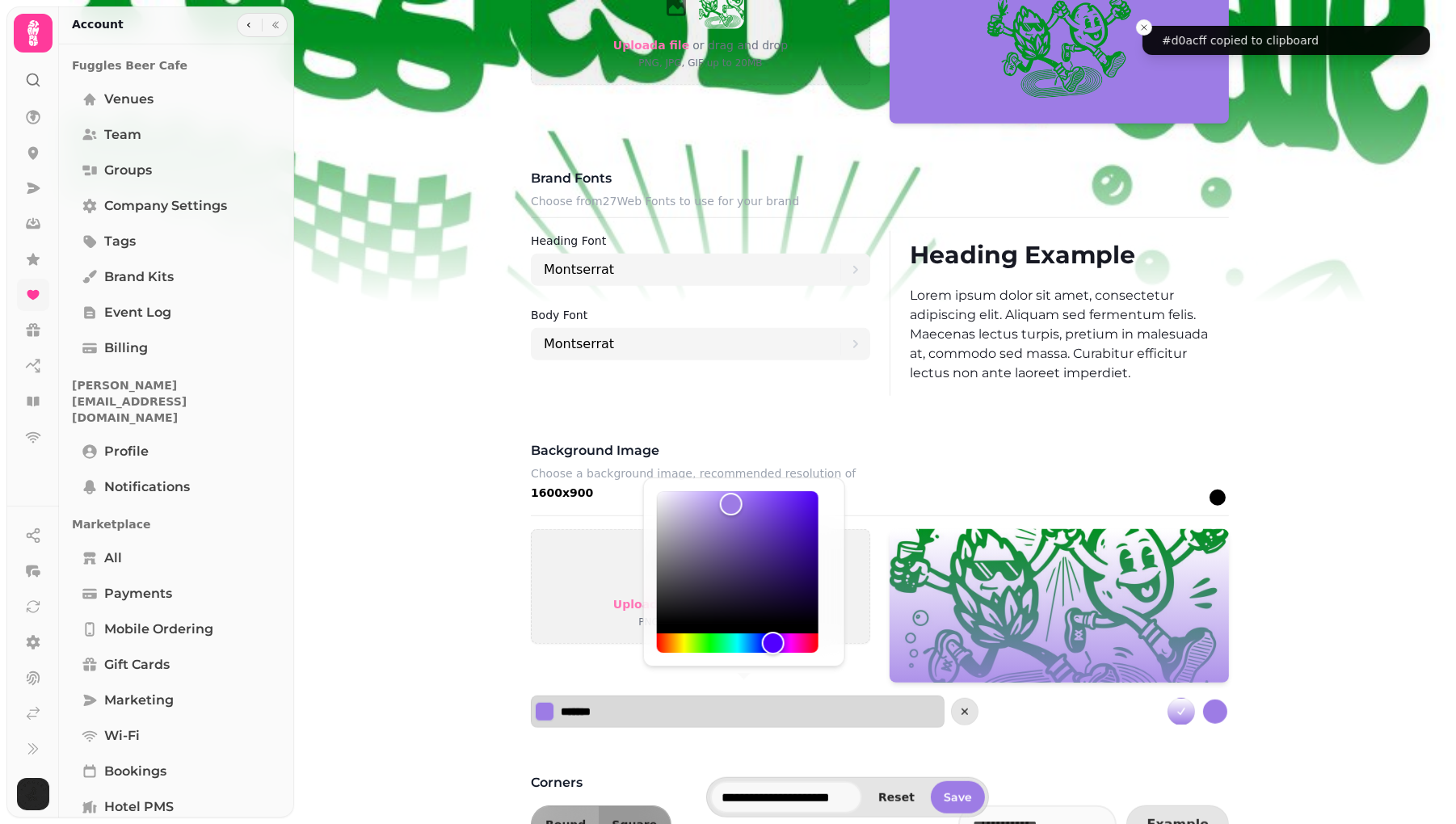
click at [605, 711] on input "*******" at bounding box center [617, 712] width 113 height 17
paste input
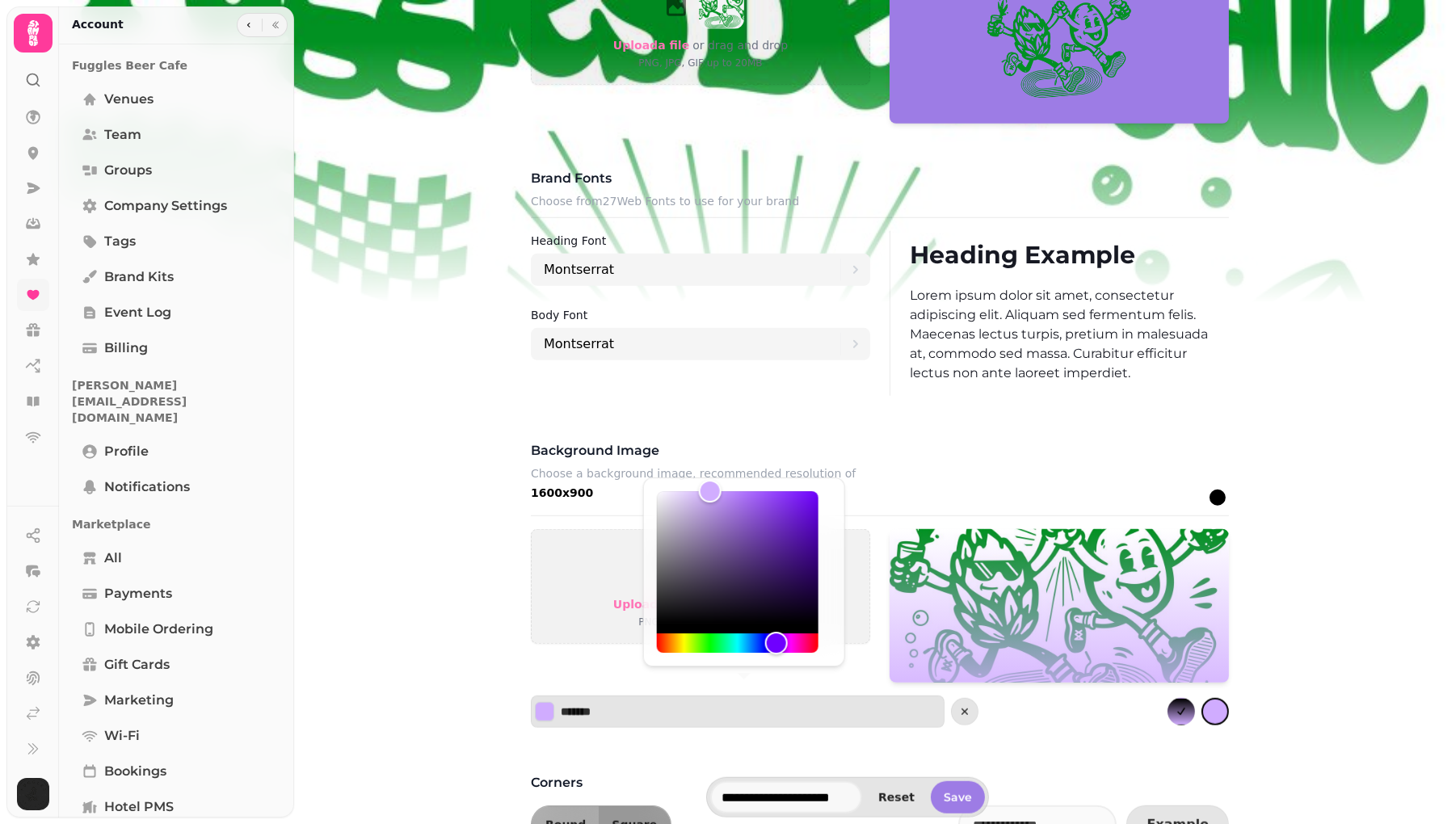
type input "*******"
click at [1052, 734] on div "Brand kit Fuggles - Running Club ******* These brand settings will be used acro…" at bounding box center [879, 102] width 724 height 1485
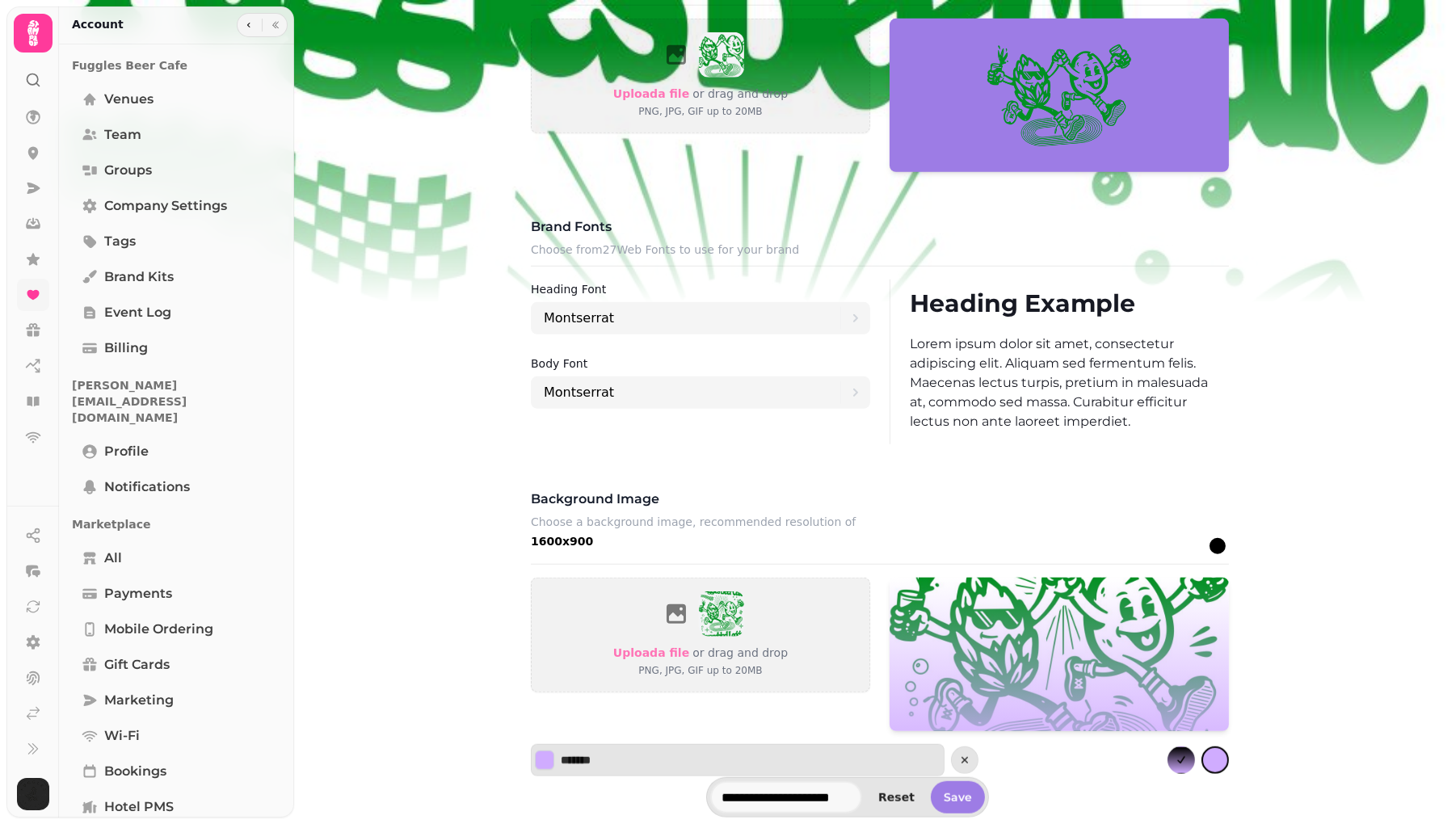
scroll to position [1072, 0]
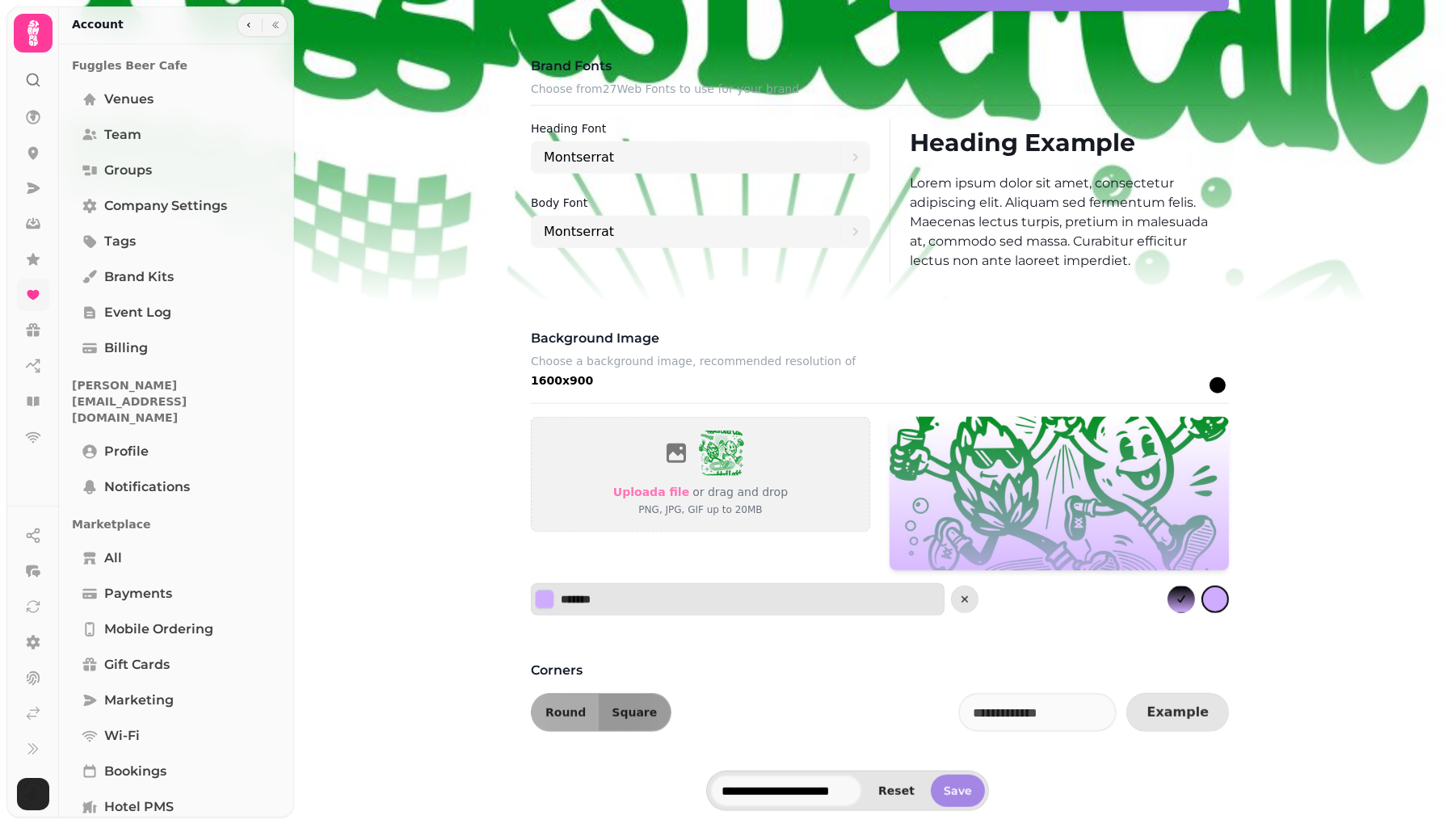
click at [973, 785] on span "Save" at bounding box center [958, 791] width 29 height 11
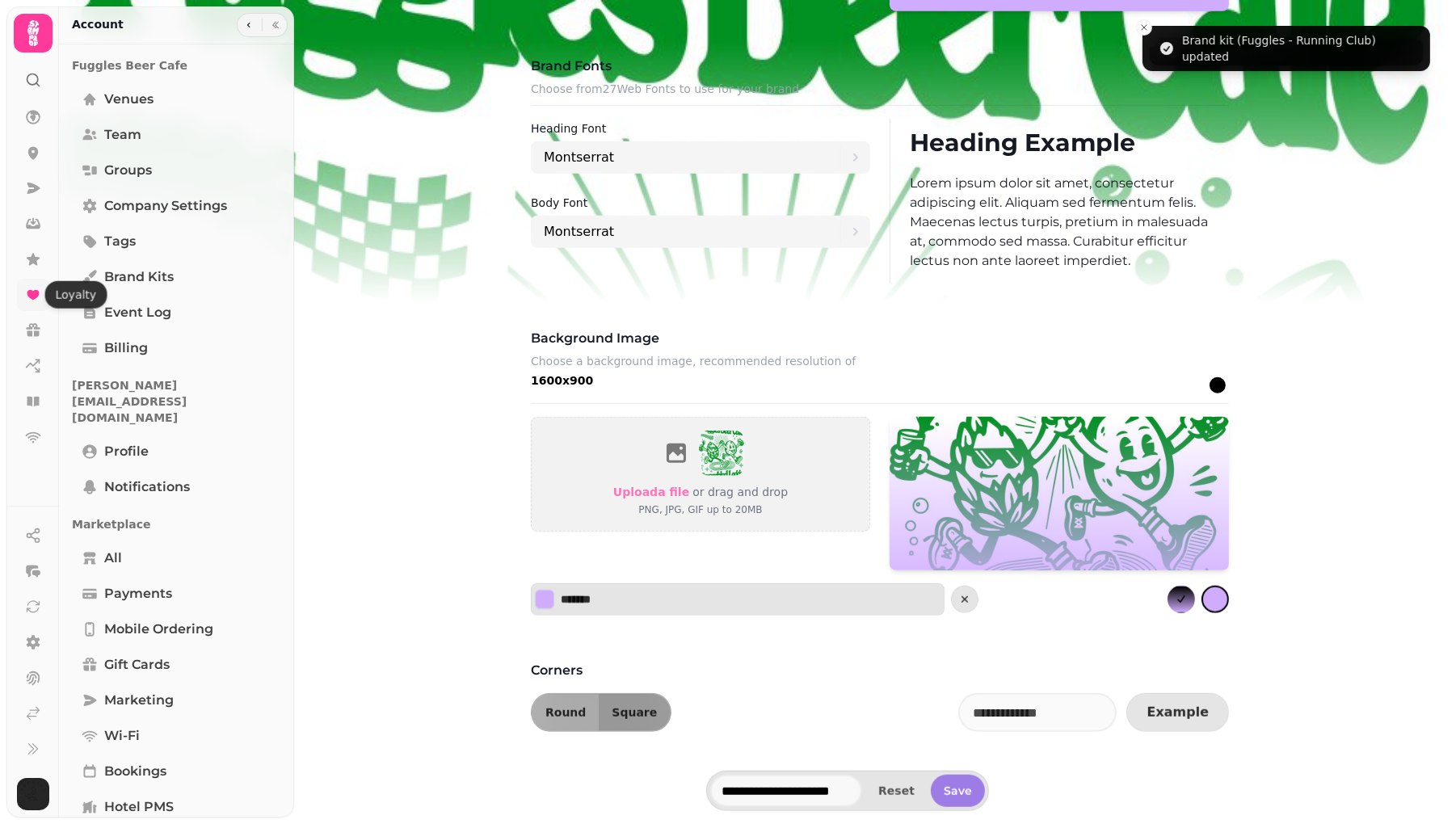
click at [34, 297] on icon at bounding box center [32, 294] width 12 height 10
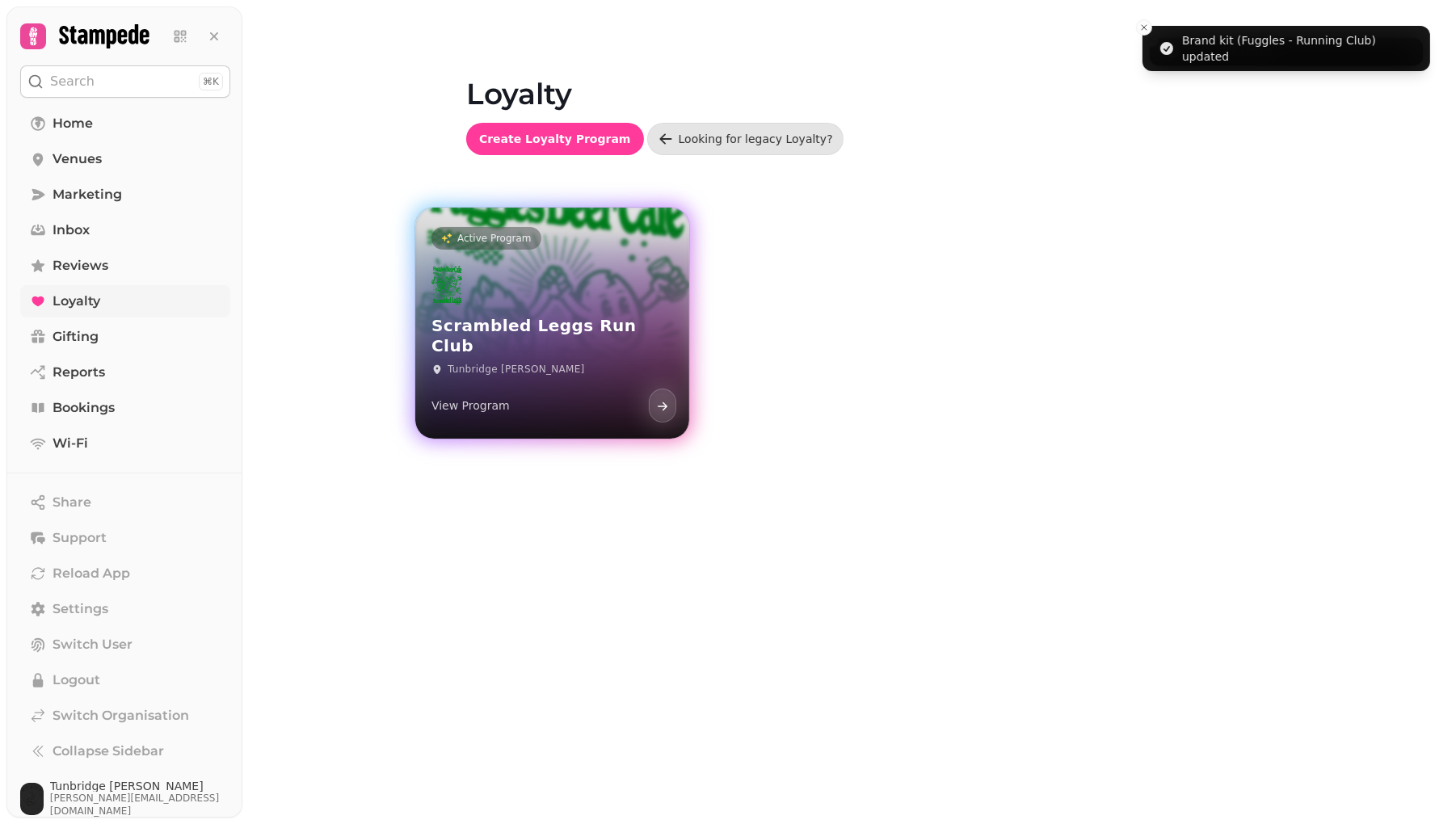
click at [535, 287] on div "Scrambled Leggs Run Club Tunbridge Wells View Program" at bounding box center [552, 344] width 274 height 187
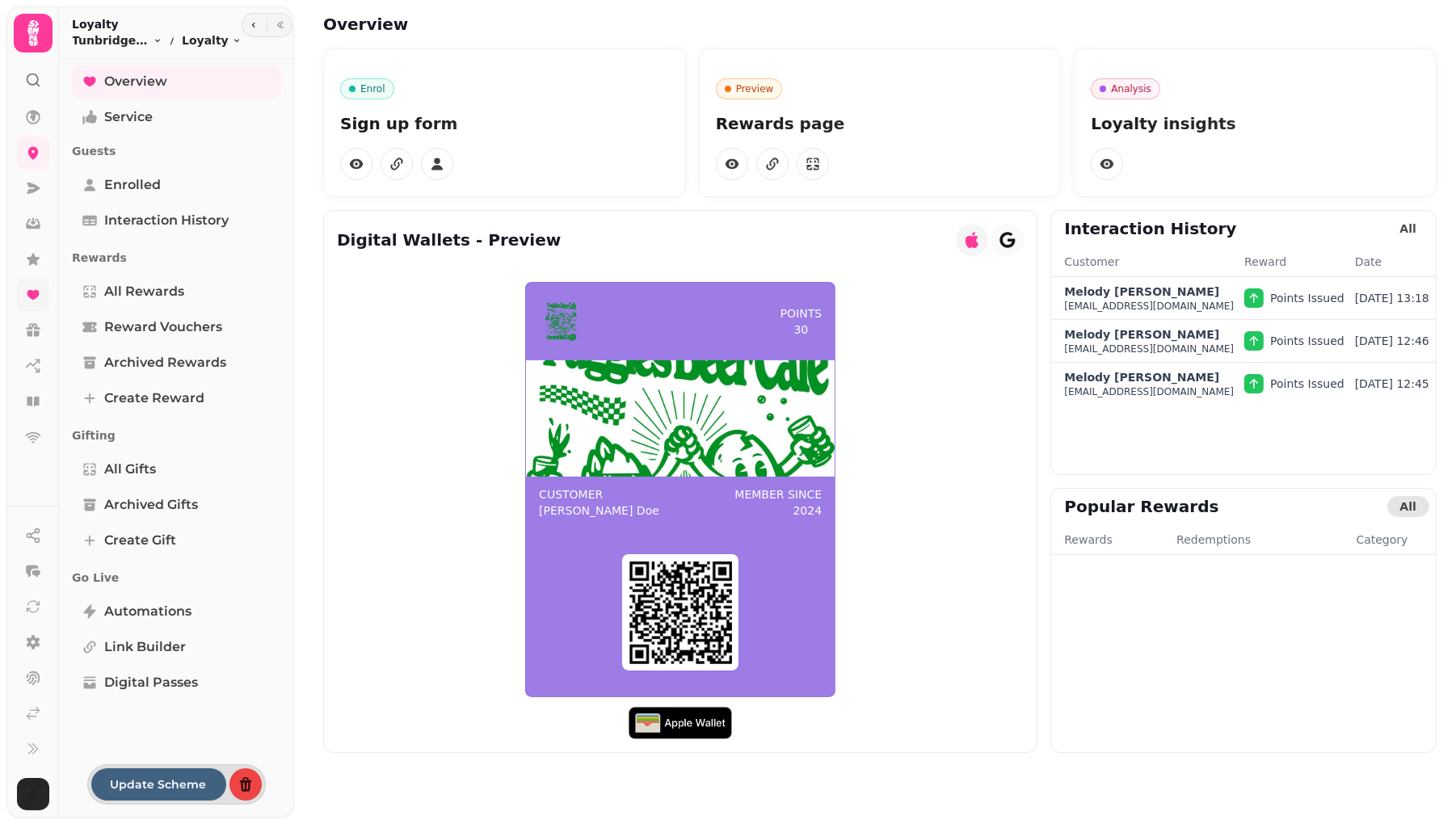
click at [30, 291] on icon at bounding box center [32, 294] width 12 height 10
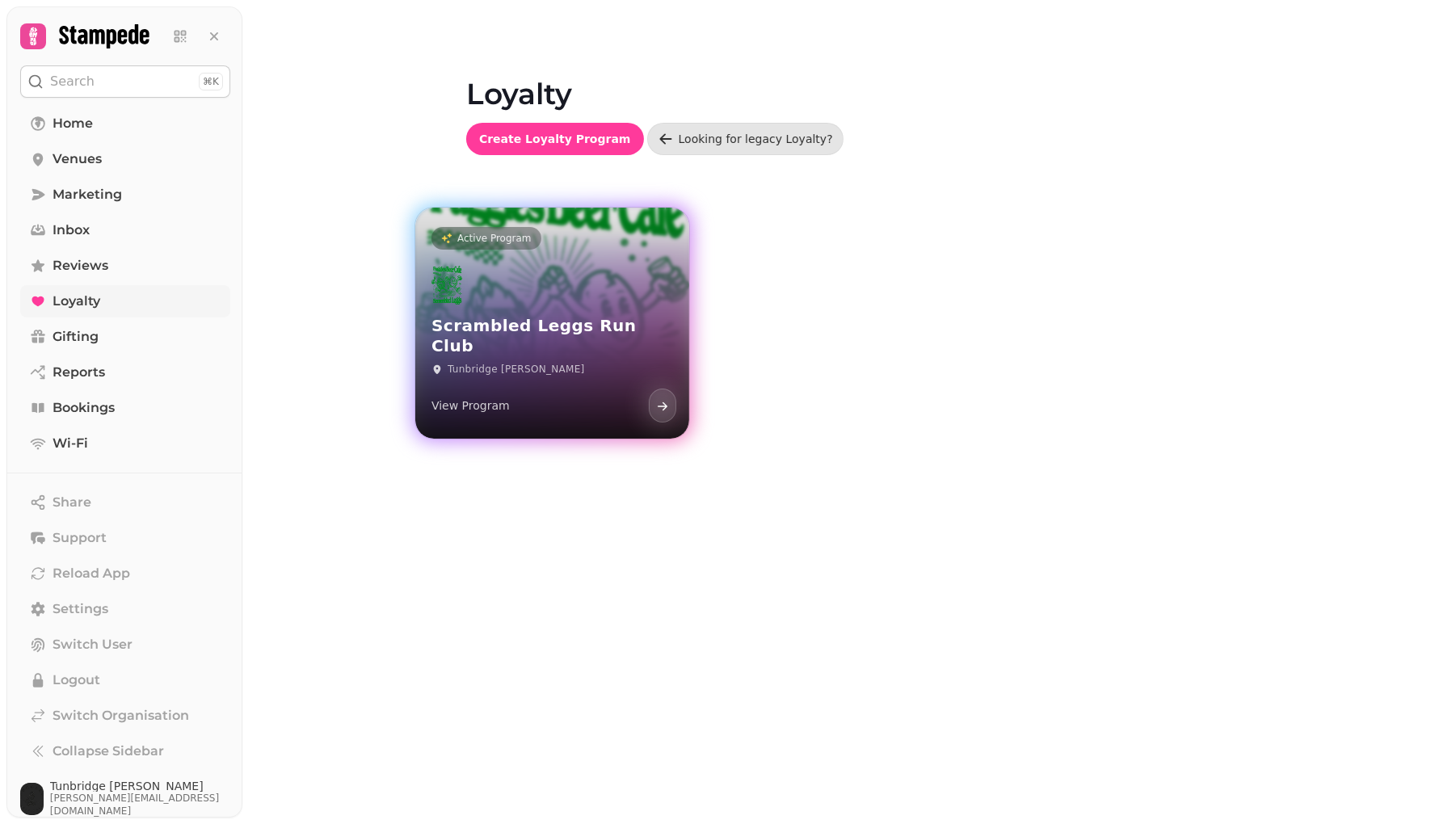
click at [491, 335] on h3 "Scrambled Leggs Run Club" at bounding box center [553, 336] width 242 height 41
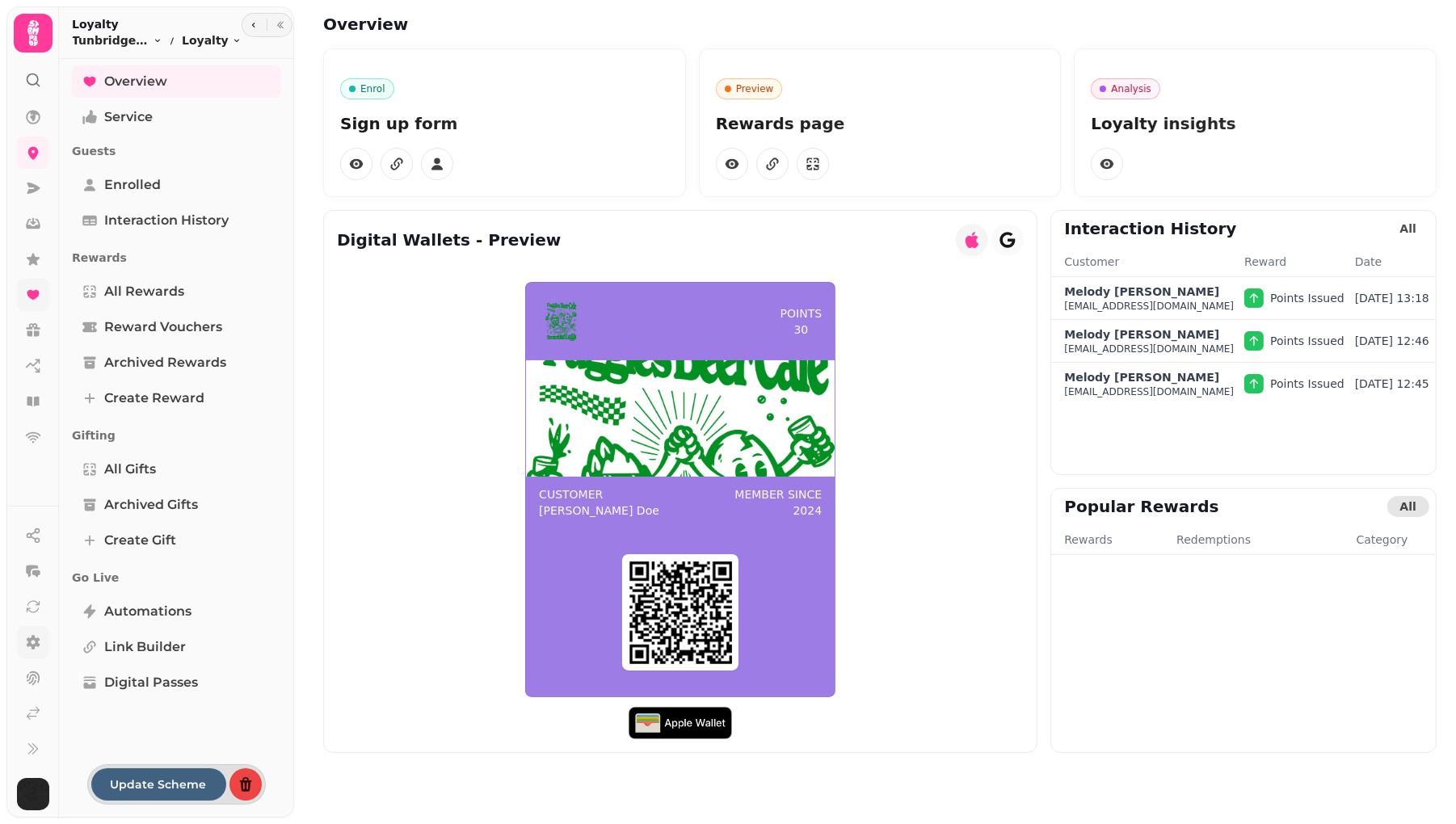
click at [33, 649] on icon at bounding box center [33, 642] width 14 height 15
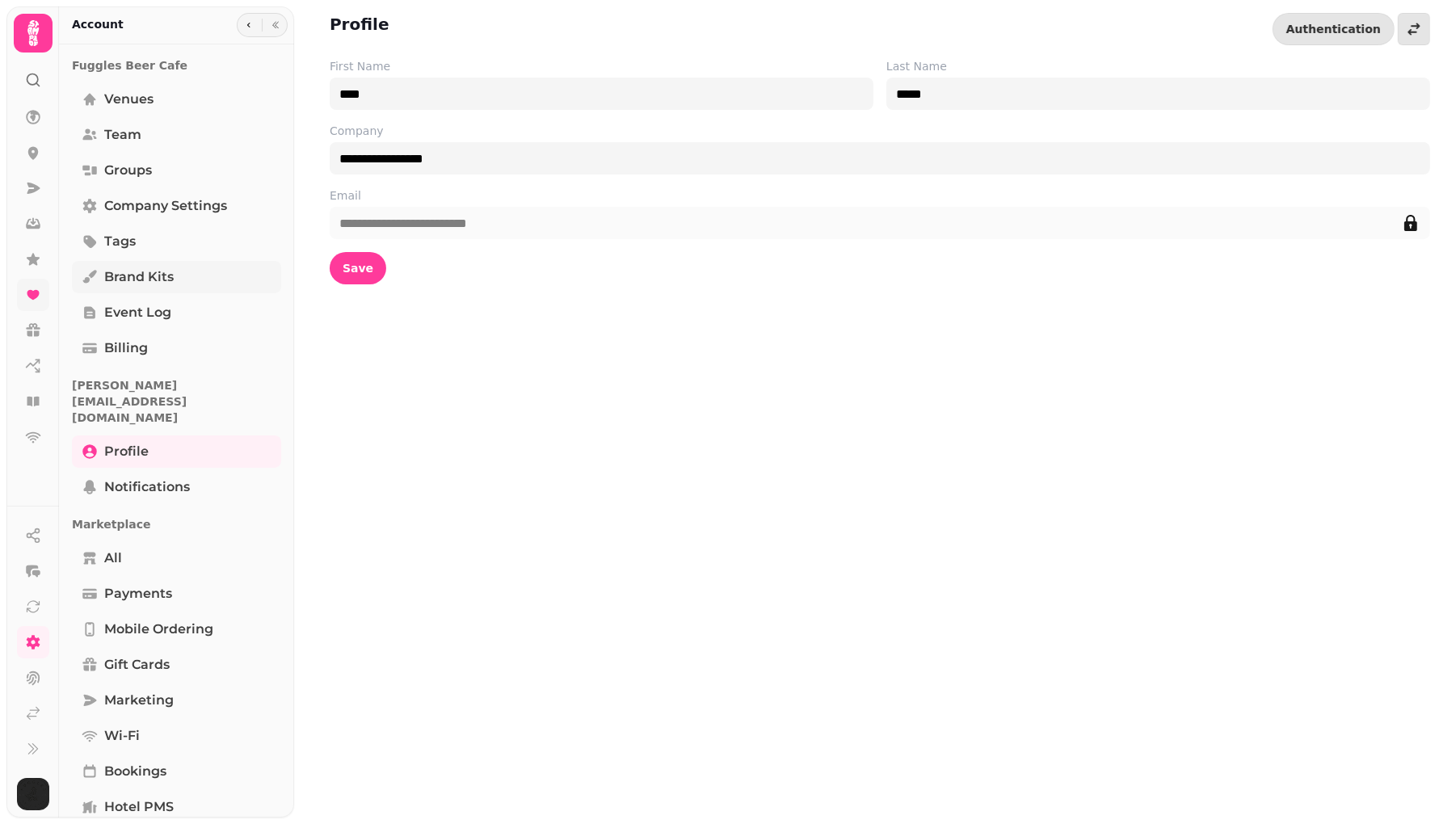
click at [146, 277] on span "Brand Kits" at bounding box center [138, 277] width 69 height 19
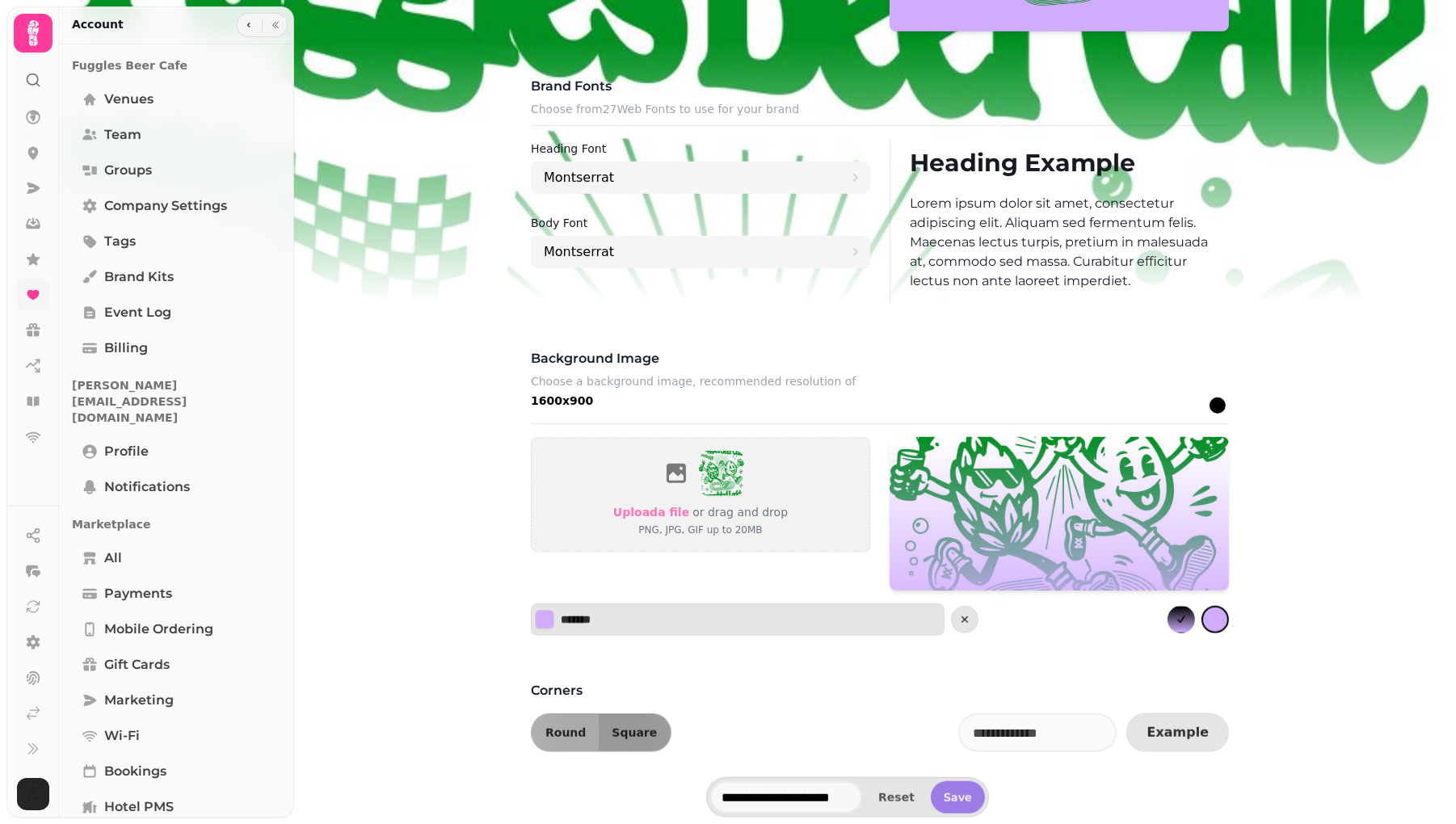
scroll to position [1072, 0]
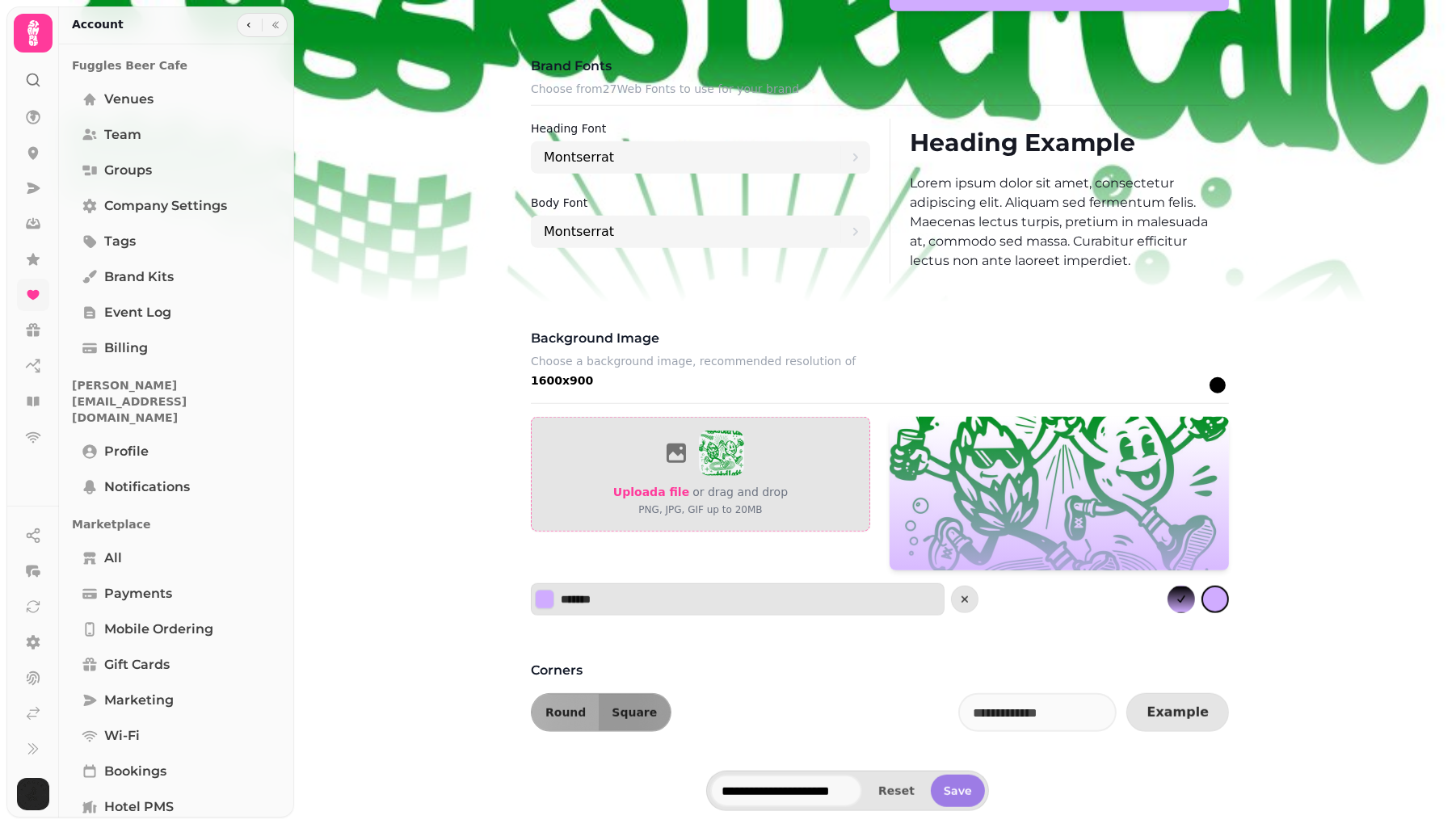
click at [655, 489] on span "Upload a file" at bounding box center [651, 492] width 76 height 13
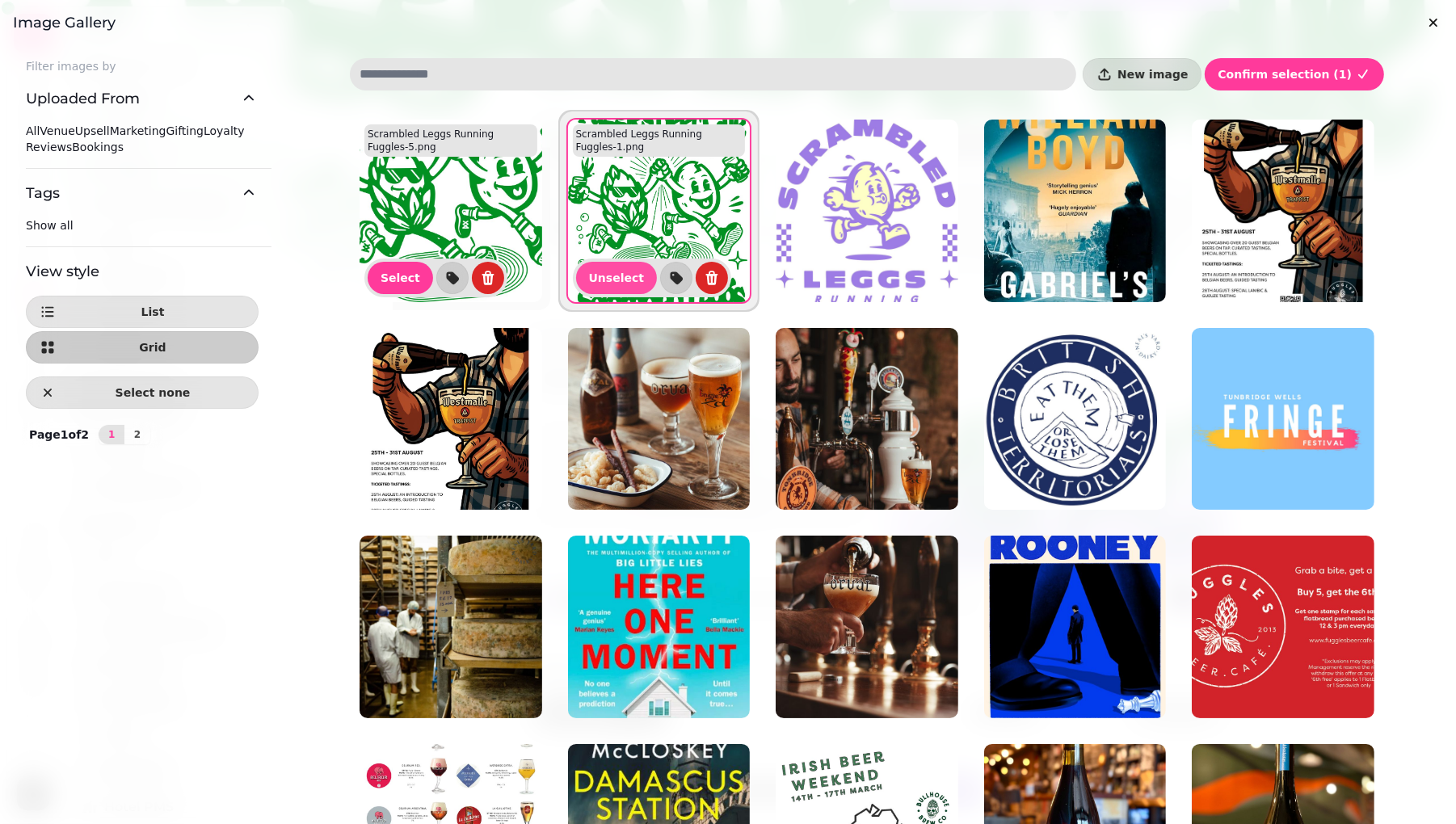
click at [445, 242] on img at bounding box center [451, 211] width 183 height 183
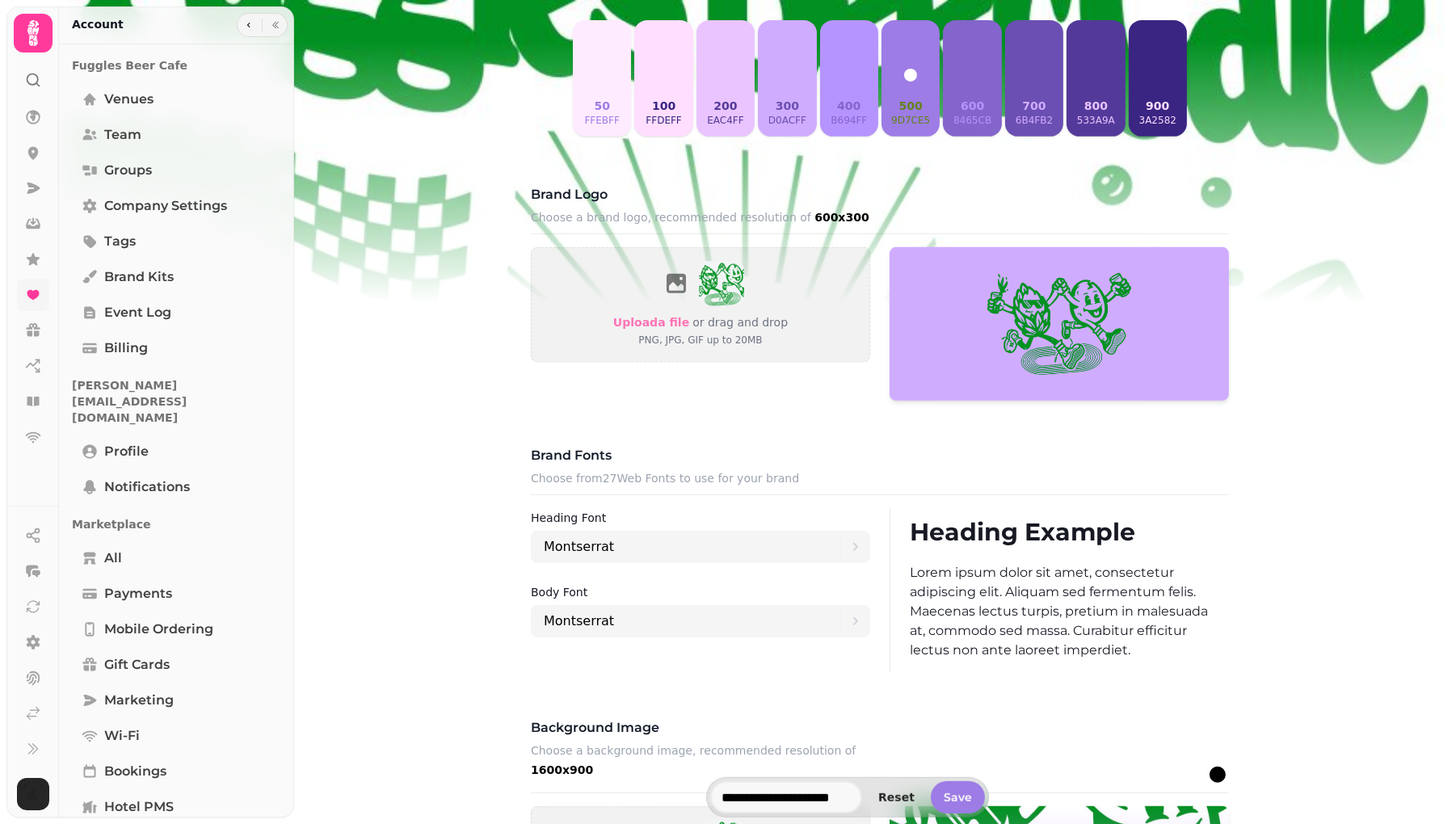
scroll to position [506, 0]
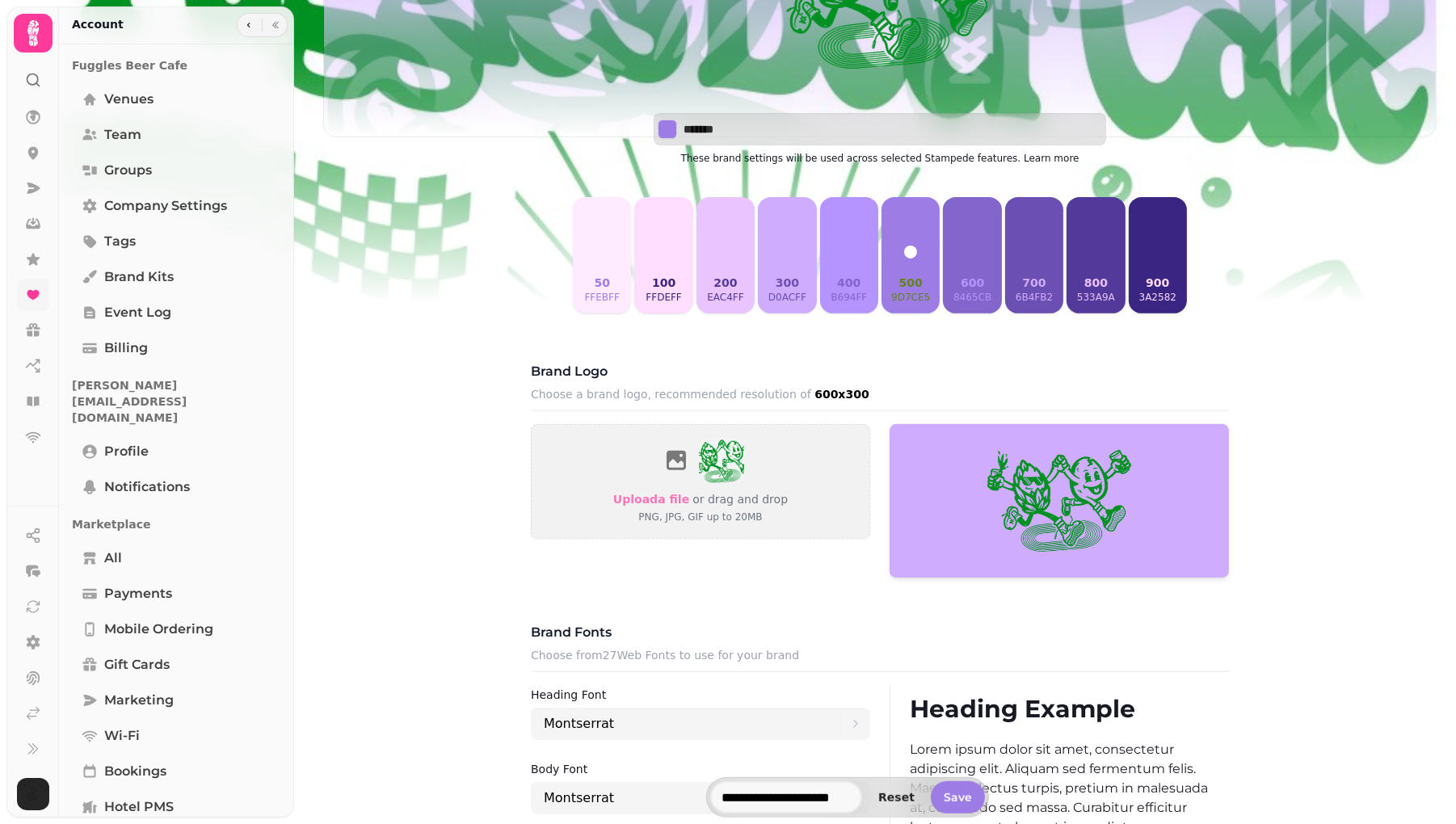
click at [850, 255] on button "400 b694ff" at bounding box center [849, 256] width 58 height 116
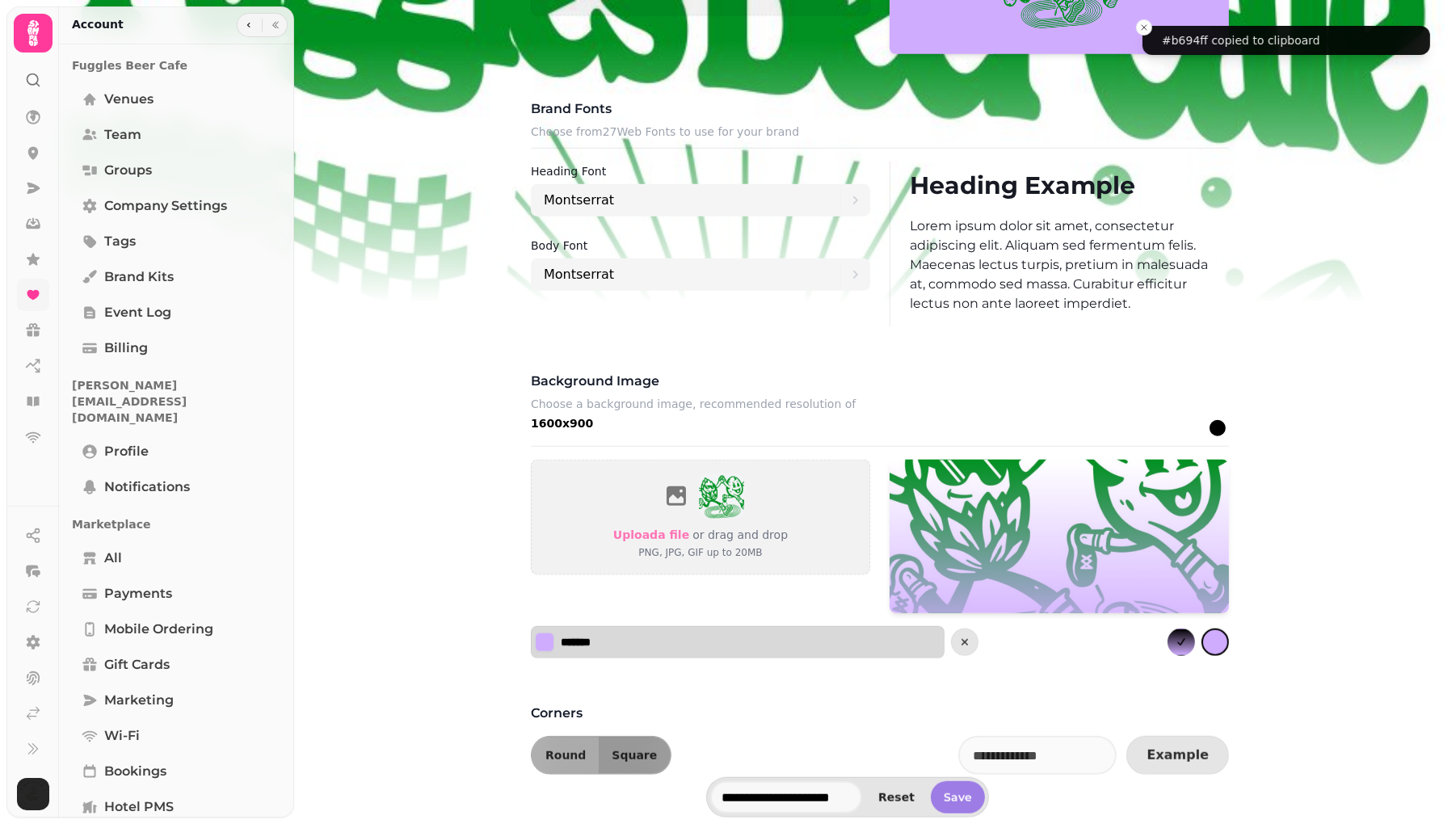
click at [652, 650] on input "*******" at bounding box center [617, 643] width 113 height 17
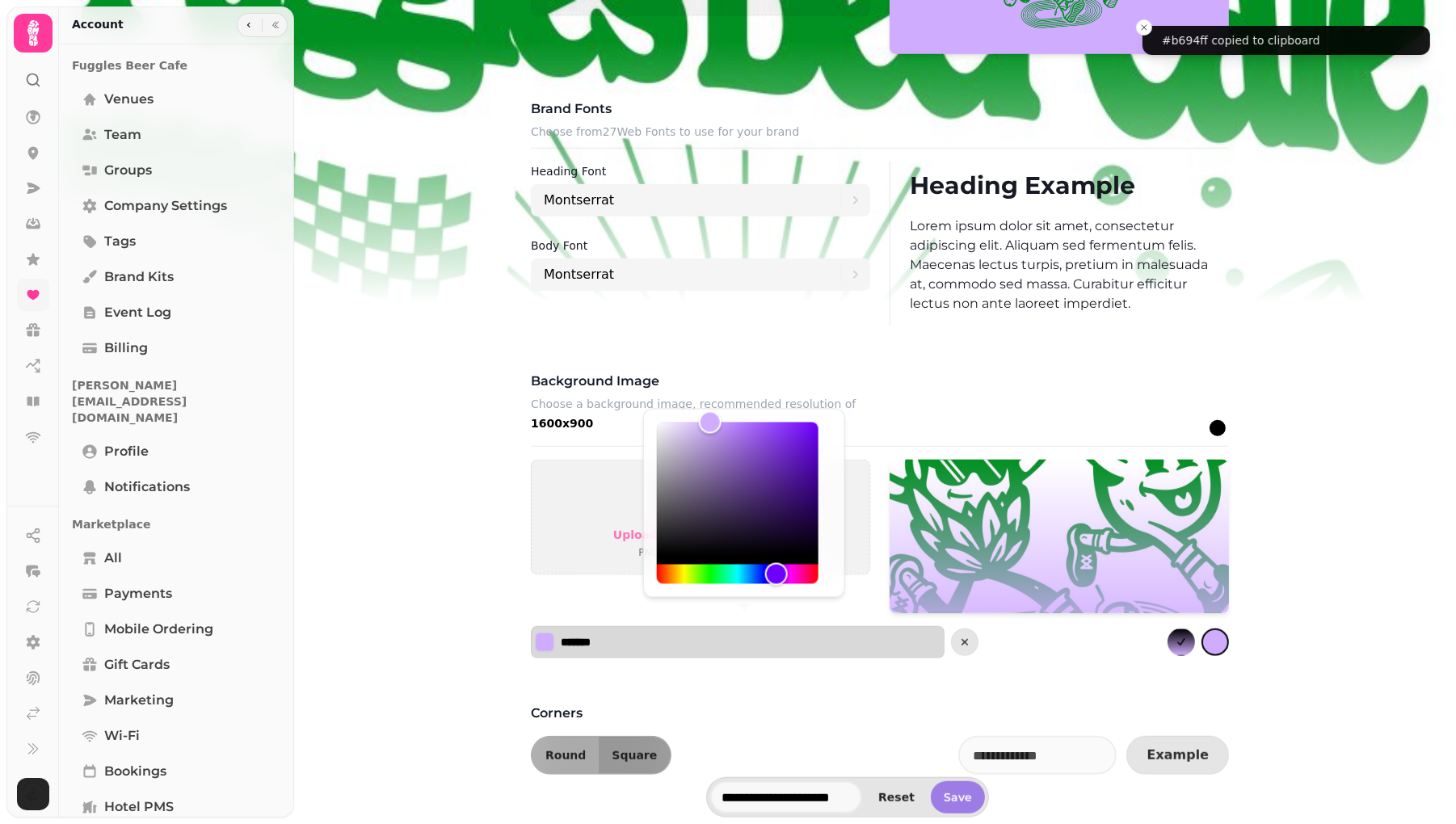
click at [652, 650] on input "*******" at bounding box center [617, 643] width 113 height 17
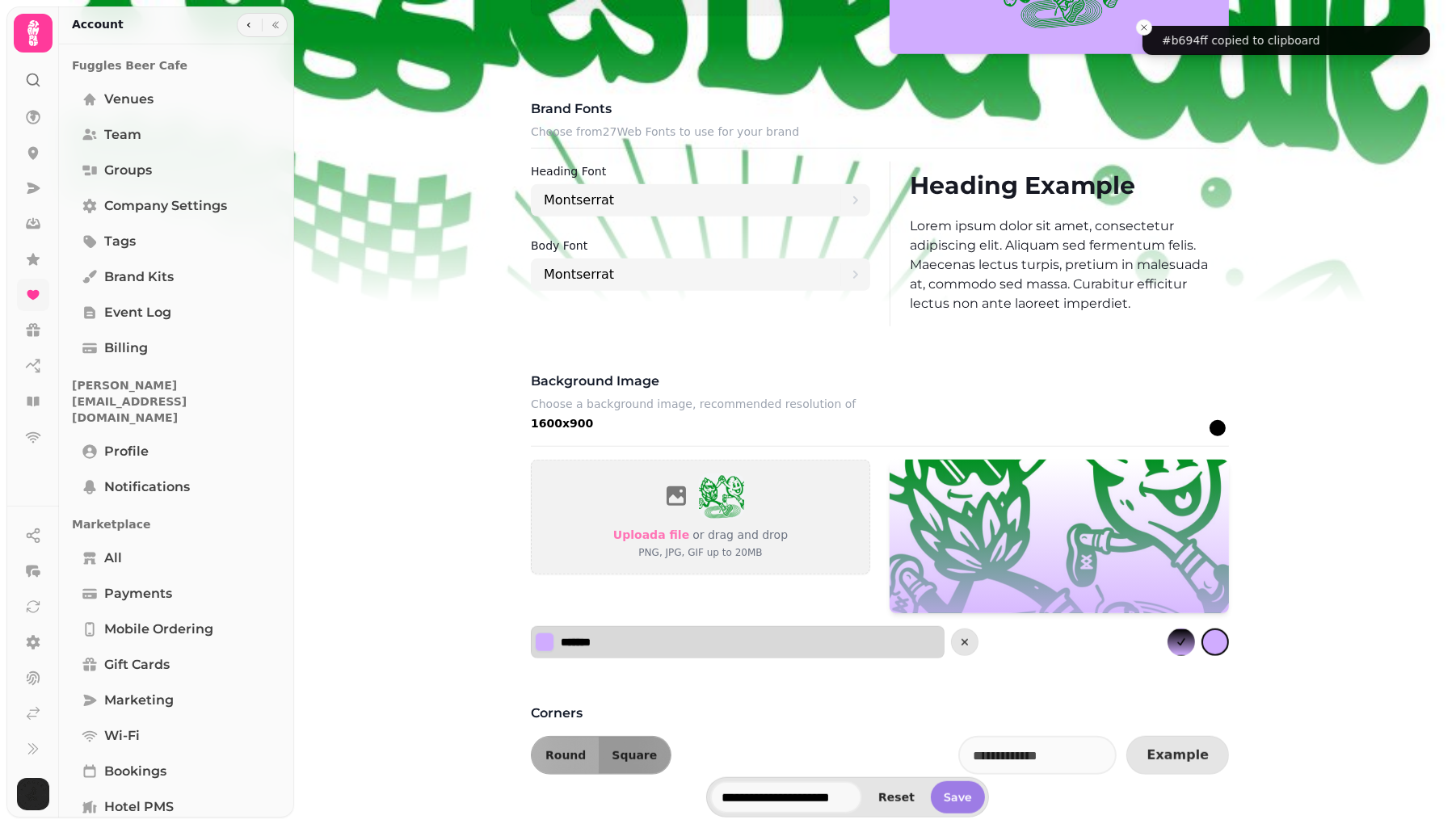
paste input
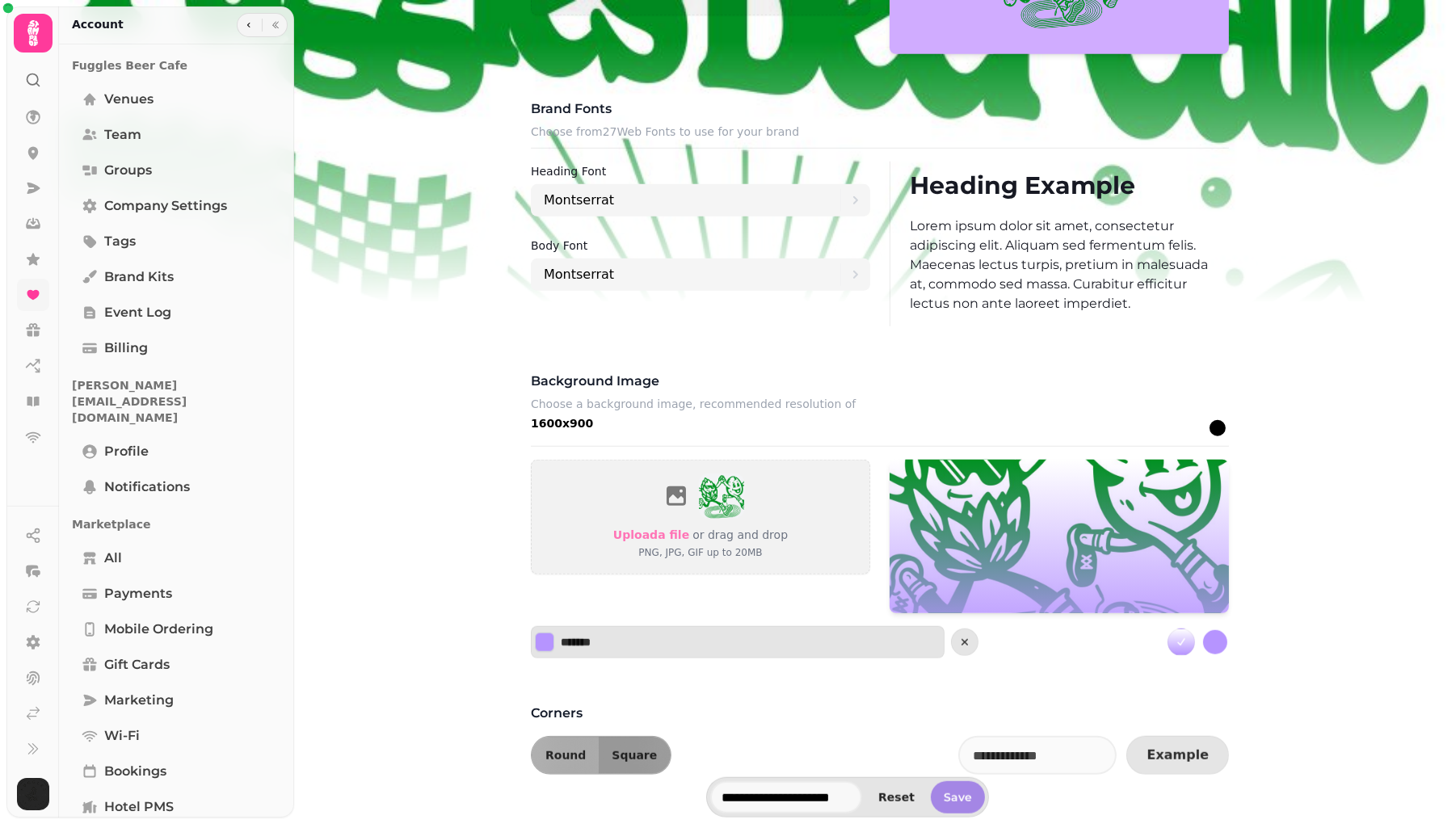
type input "*******"
click at [973, 804] on button "Save" at bounding box center [958, 797] width 54 height 32
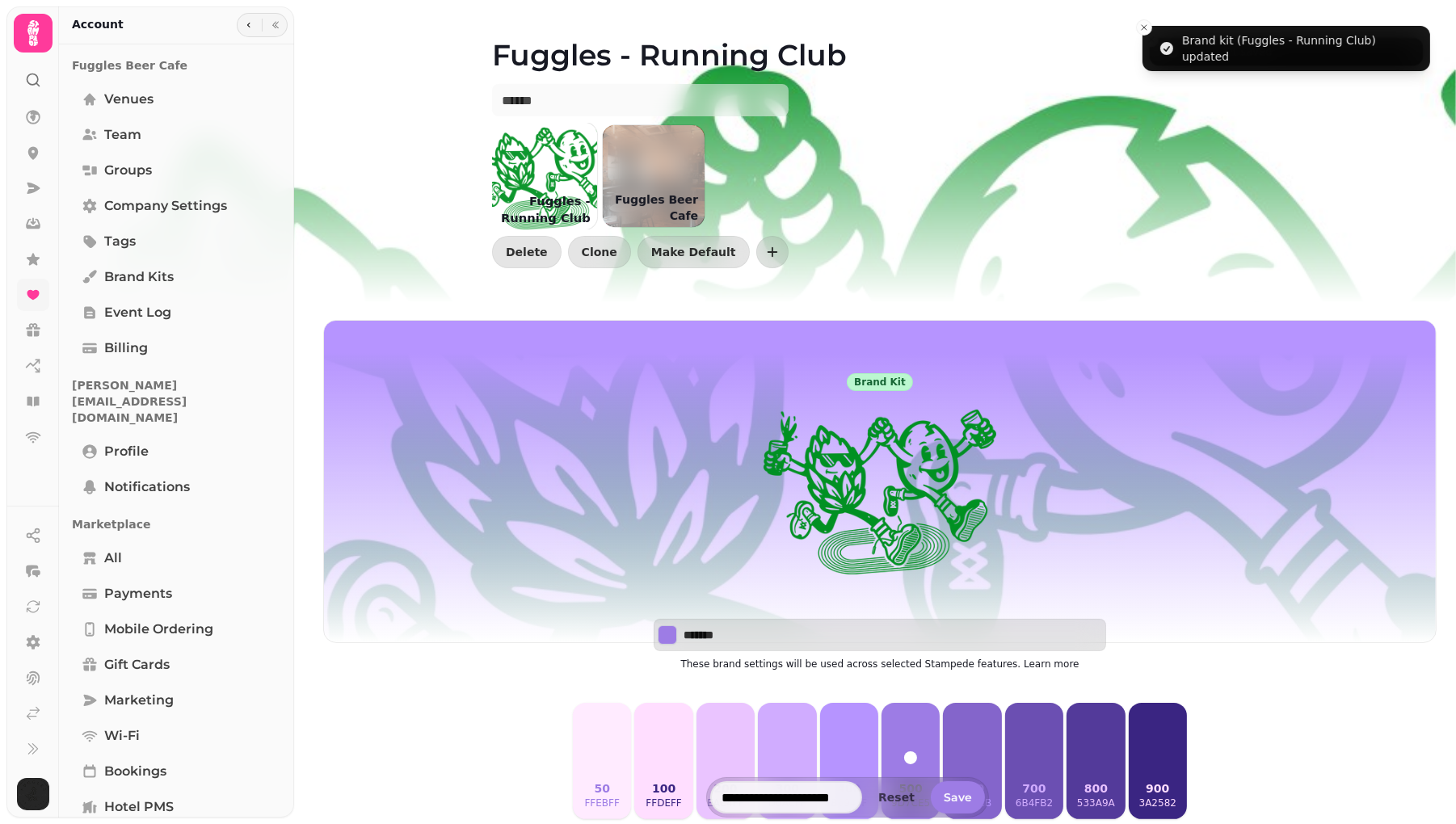
scroll to position [238, 0]
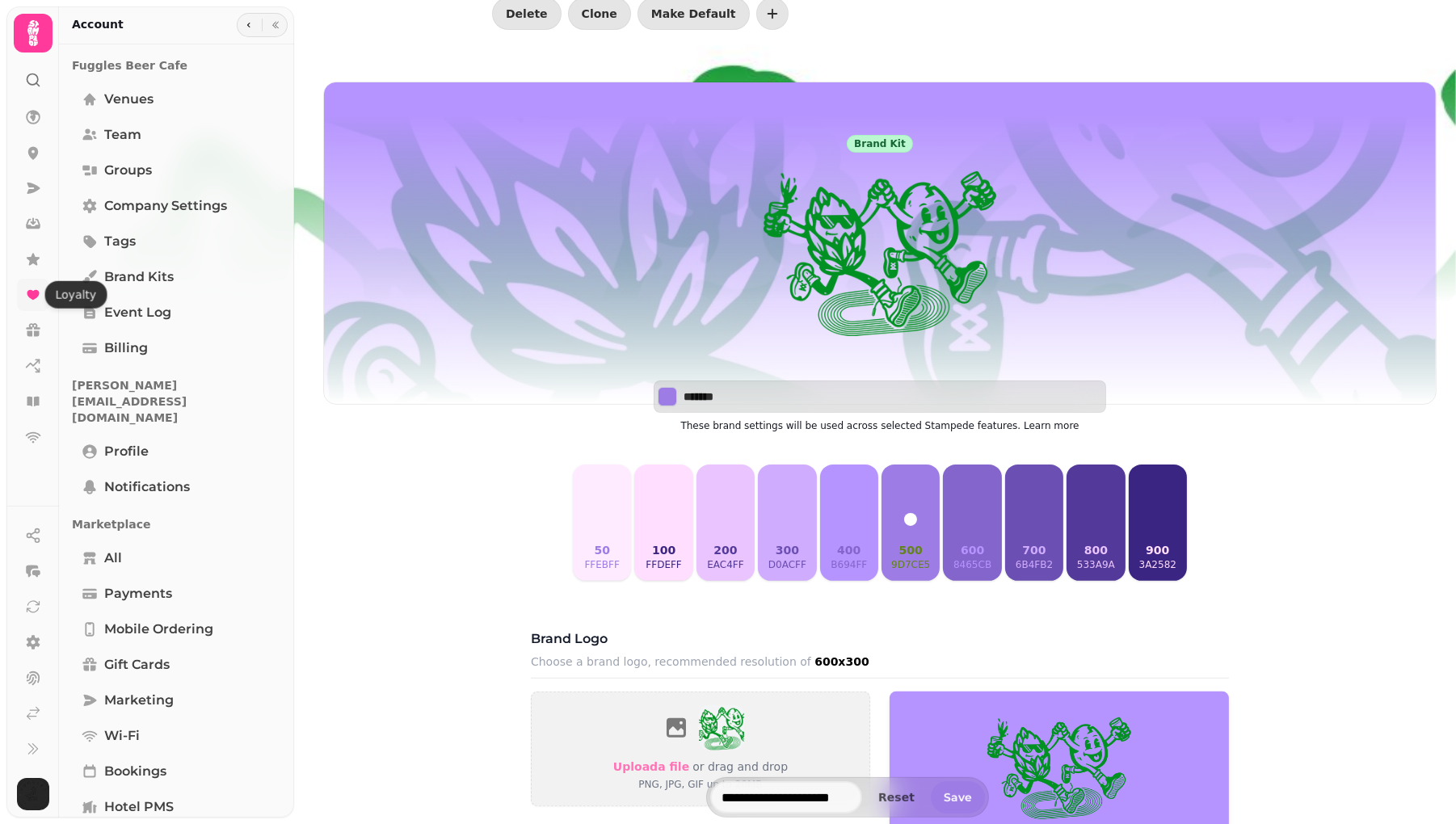
click at [27, 296] on icon at bounding box center [33, 295] width 17 height 17
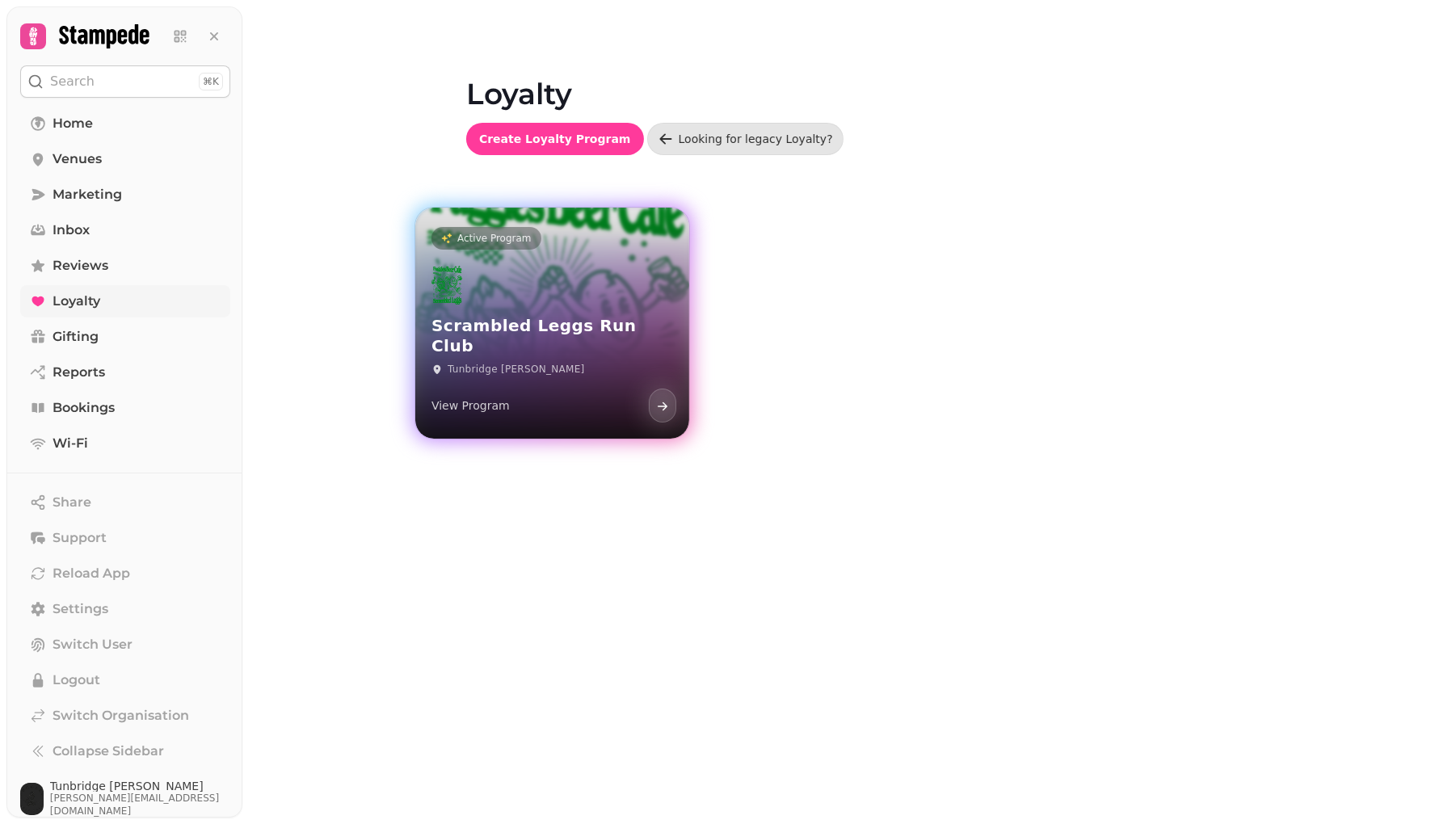
click at [579, 341] on h3 "Scrambled Leggs Run Club" at bounding box center [553, 336] width 242 height 41
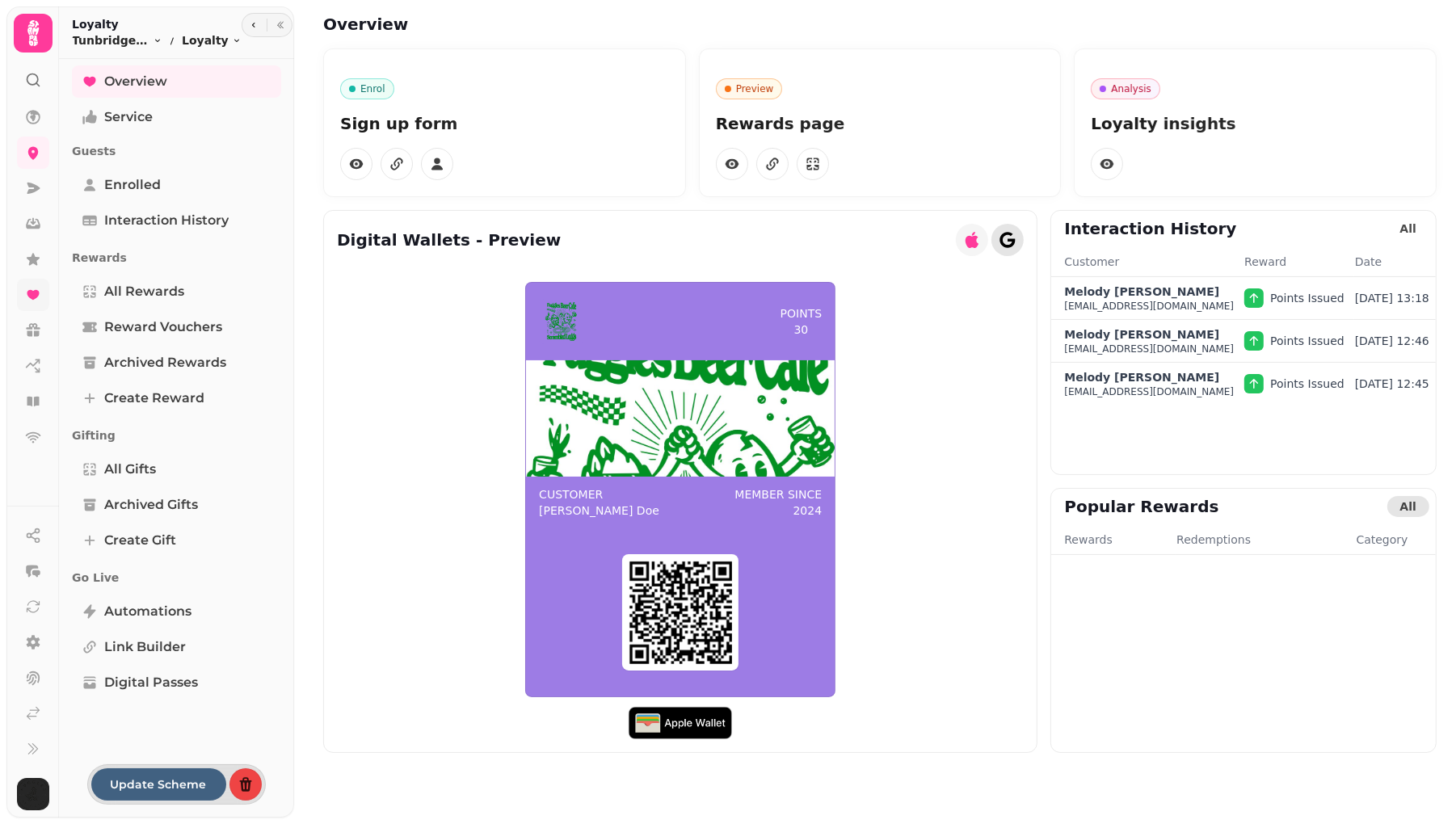
click at [1006, 246] on button "button" at bounding box center [1008, 240] width 32 height 32
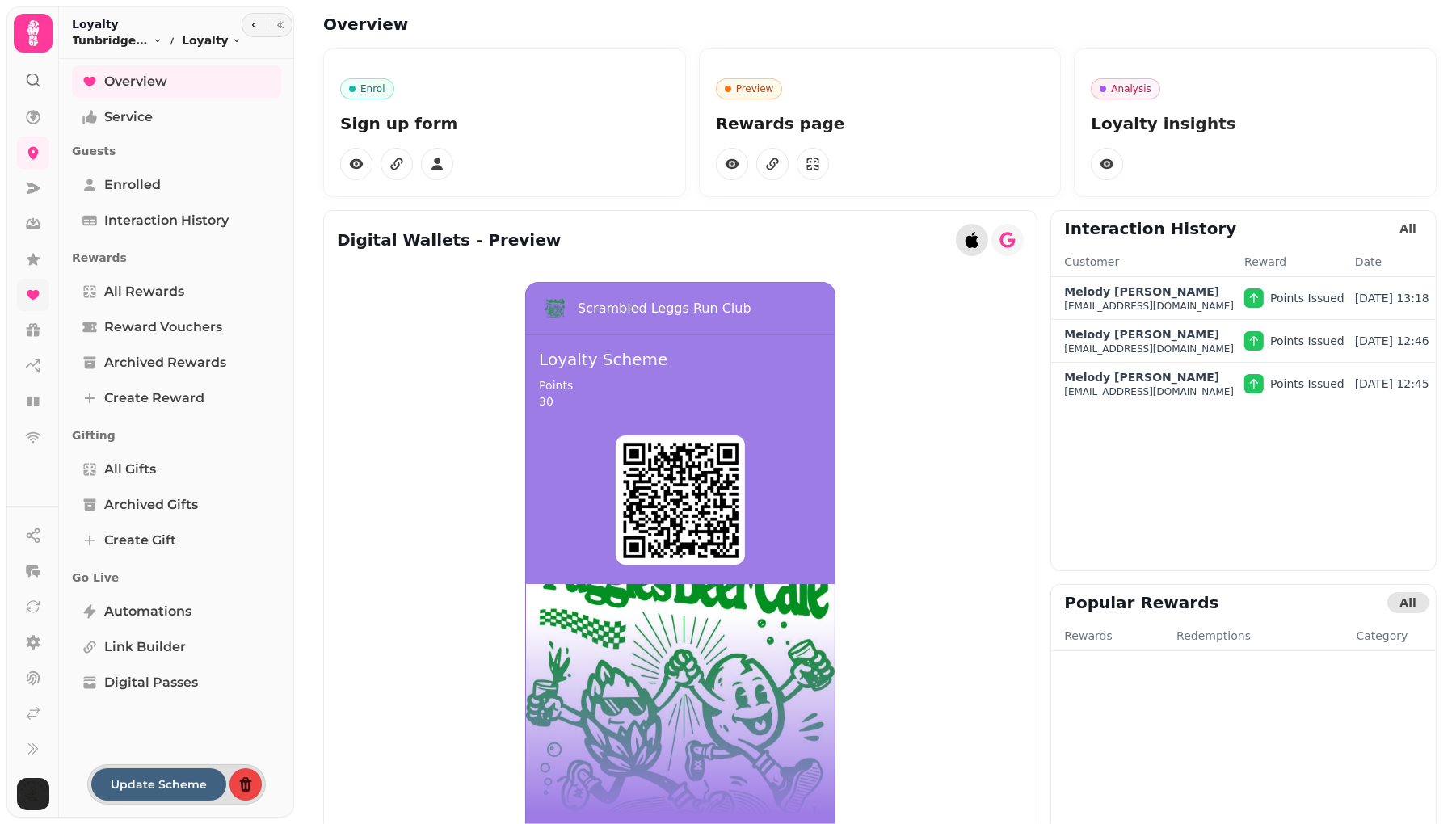
click at [966, 244] on icon "button" at bounding box center [973, 240] width 13 height 17
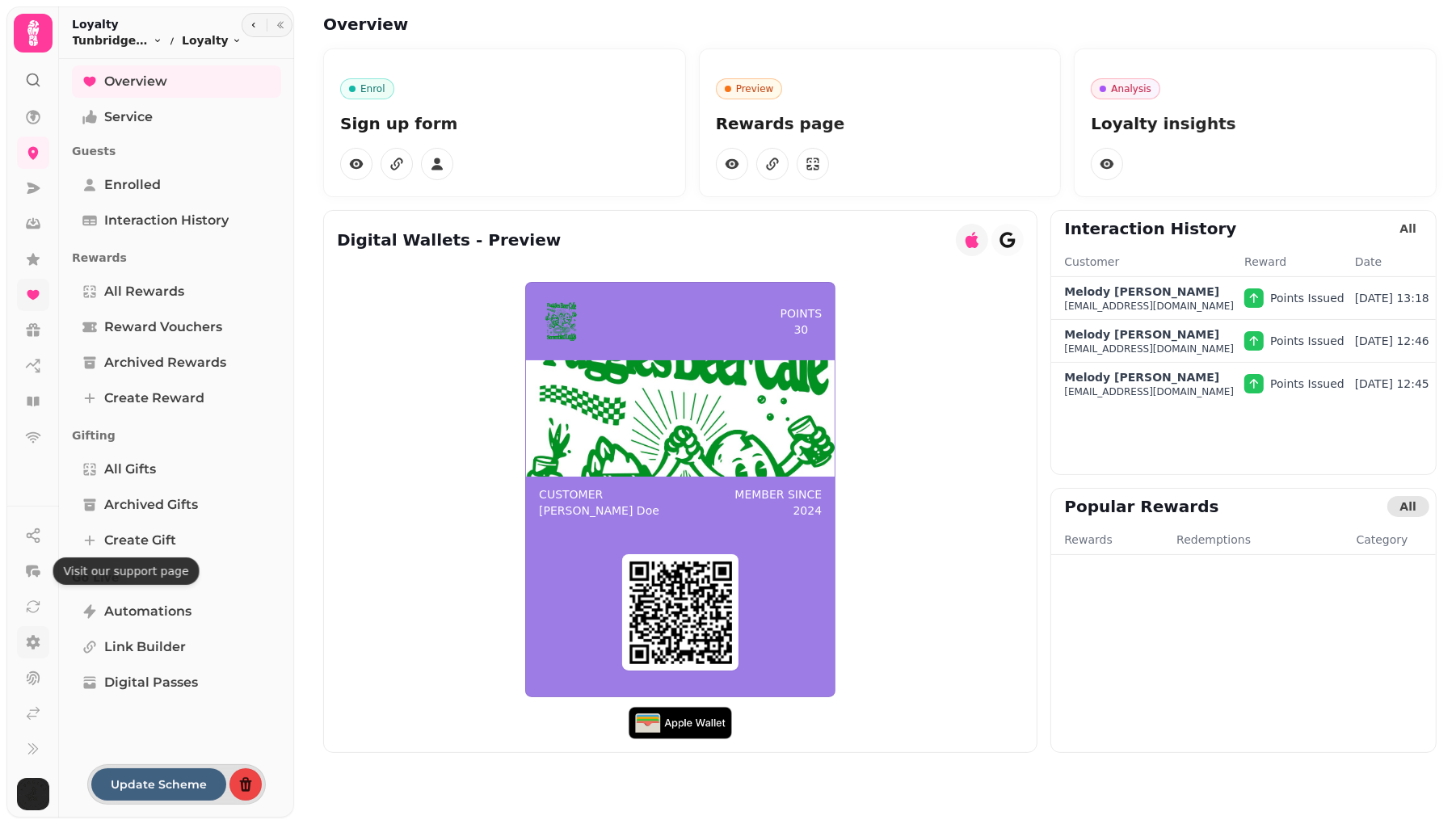
click at [32, 656] on link at bounding box center [32, 642] width 32 height 32
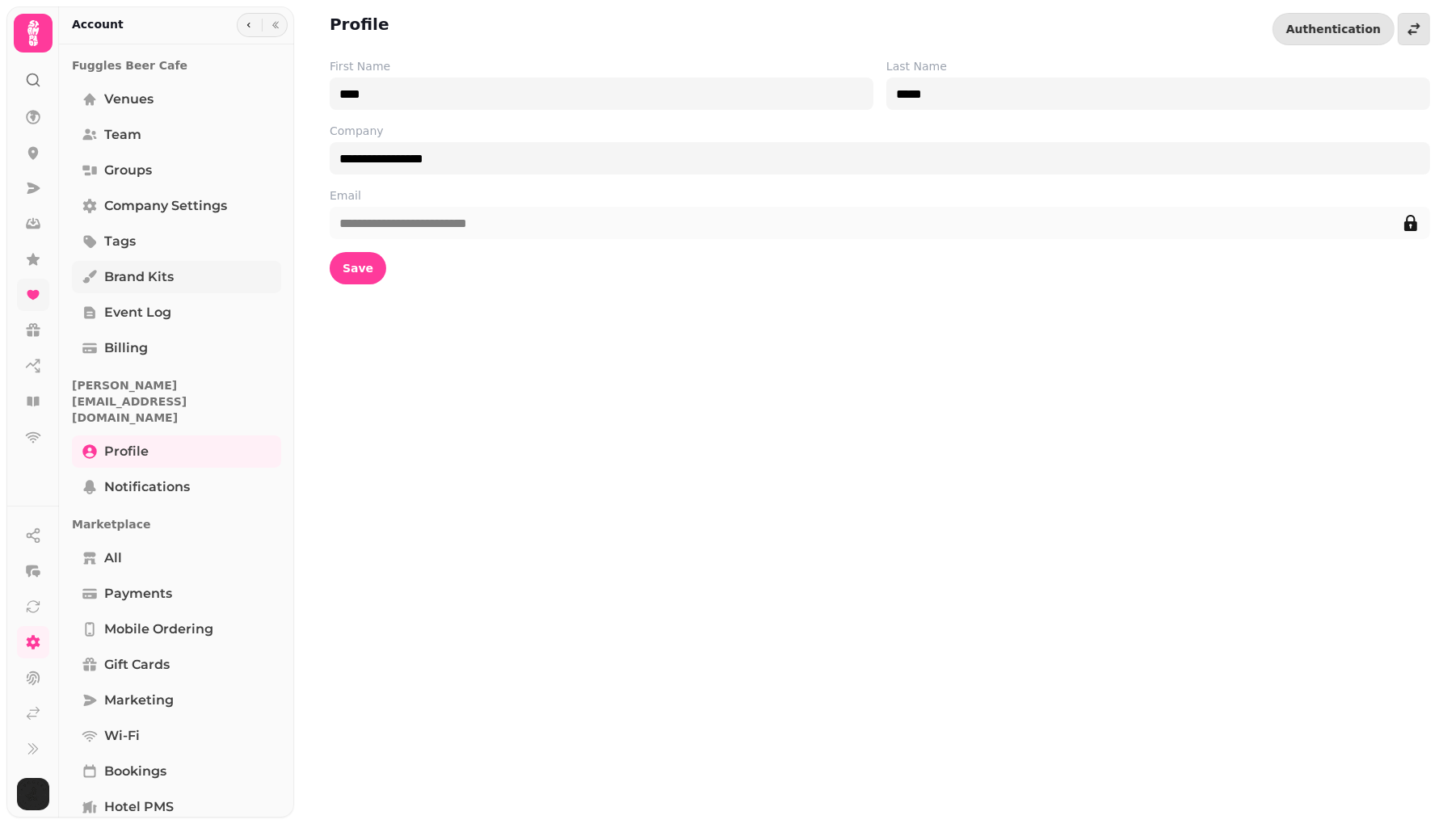
click at [137, 276] on span "Brand Kits" at bounding box center [138, 277] width 69 height 19
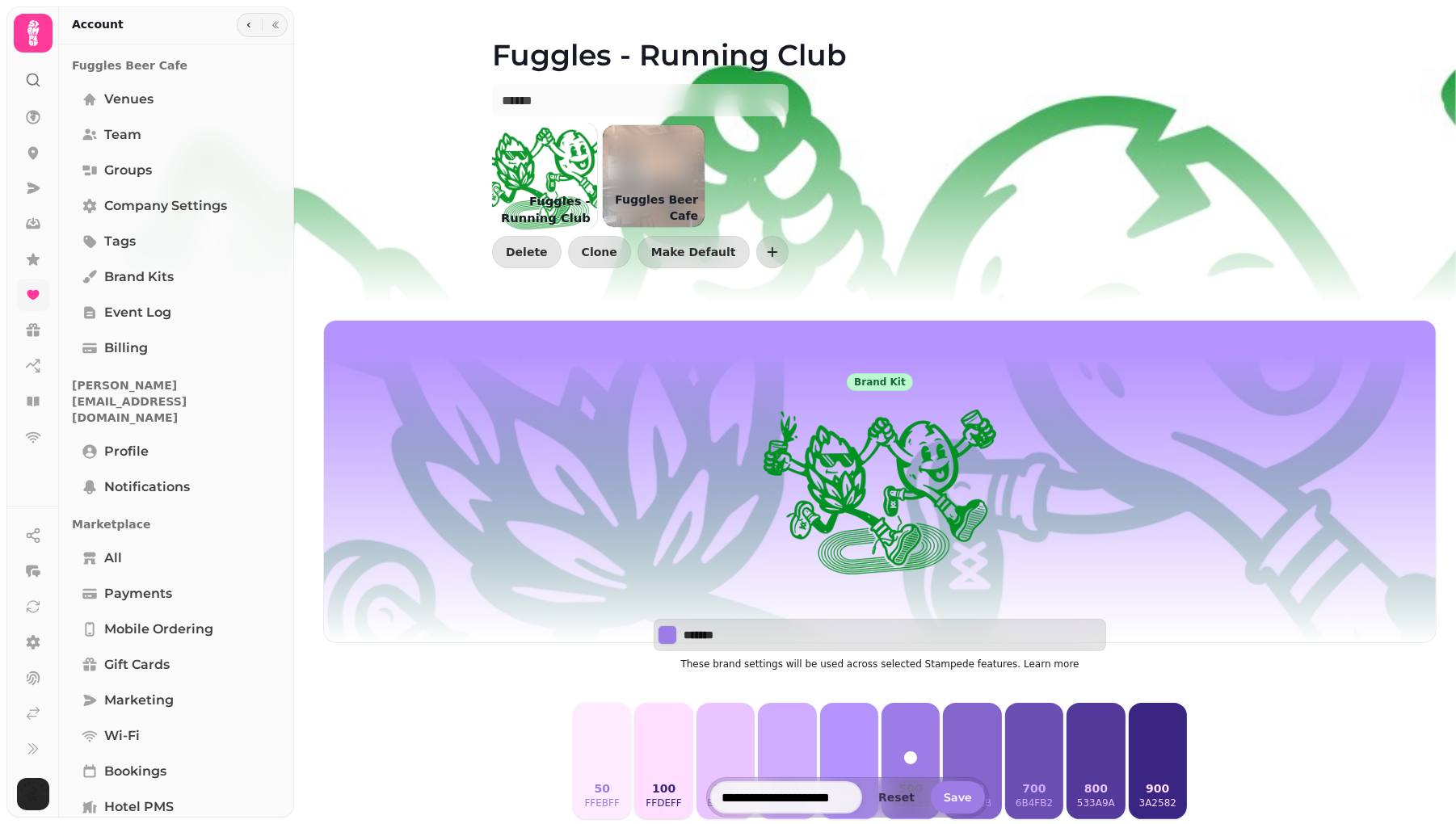
click at [571, 185] on div at bounding box center [544, 176] width 107 height 107
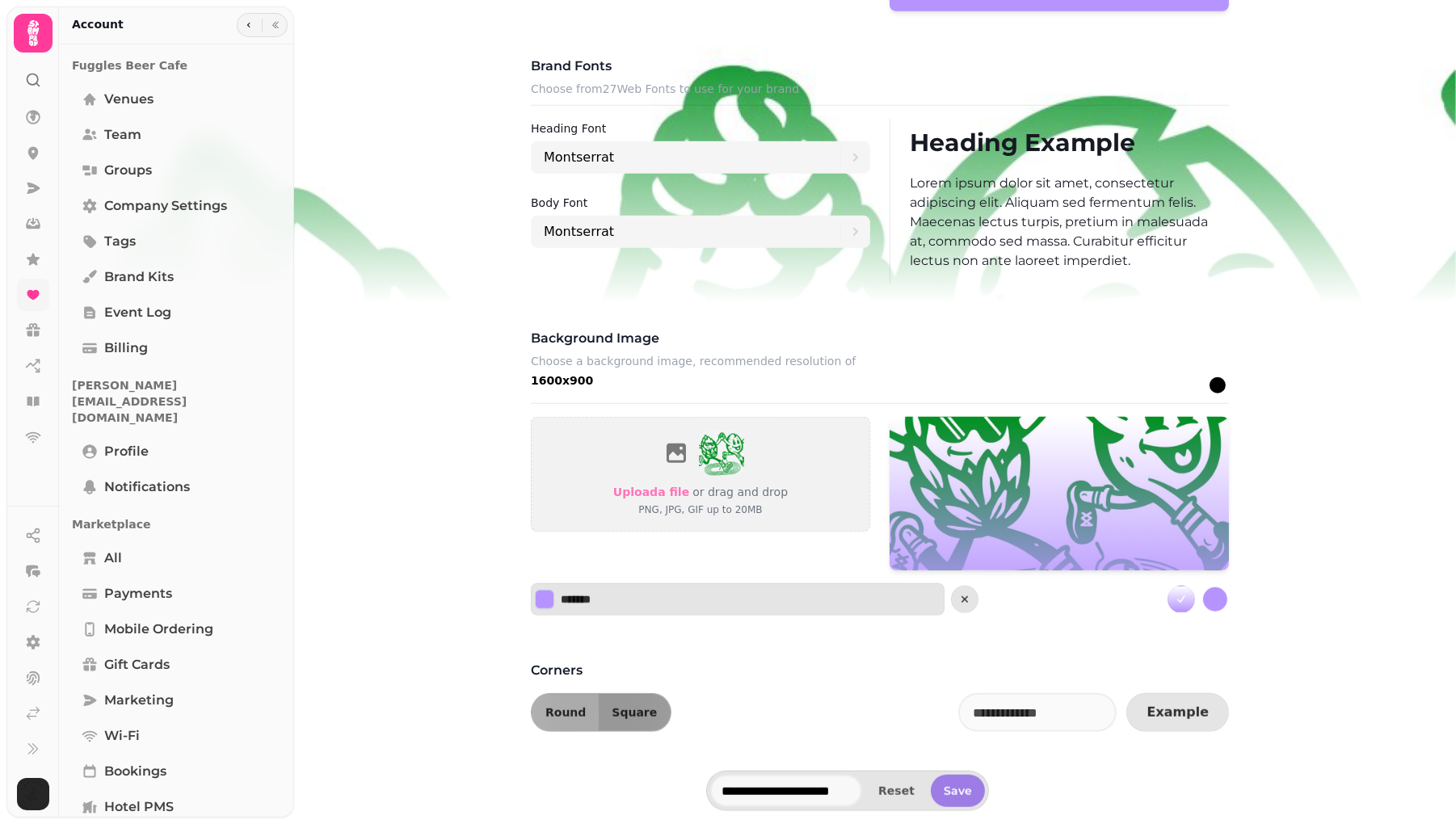
scroll to position [979, 0]
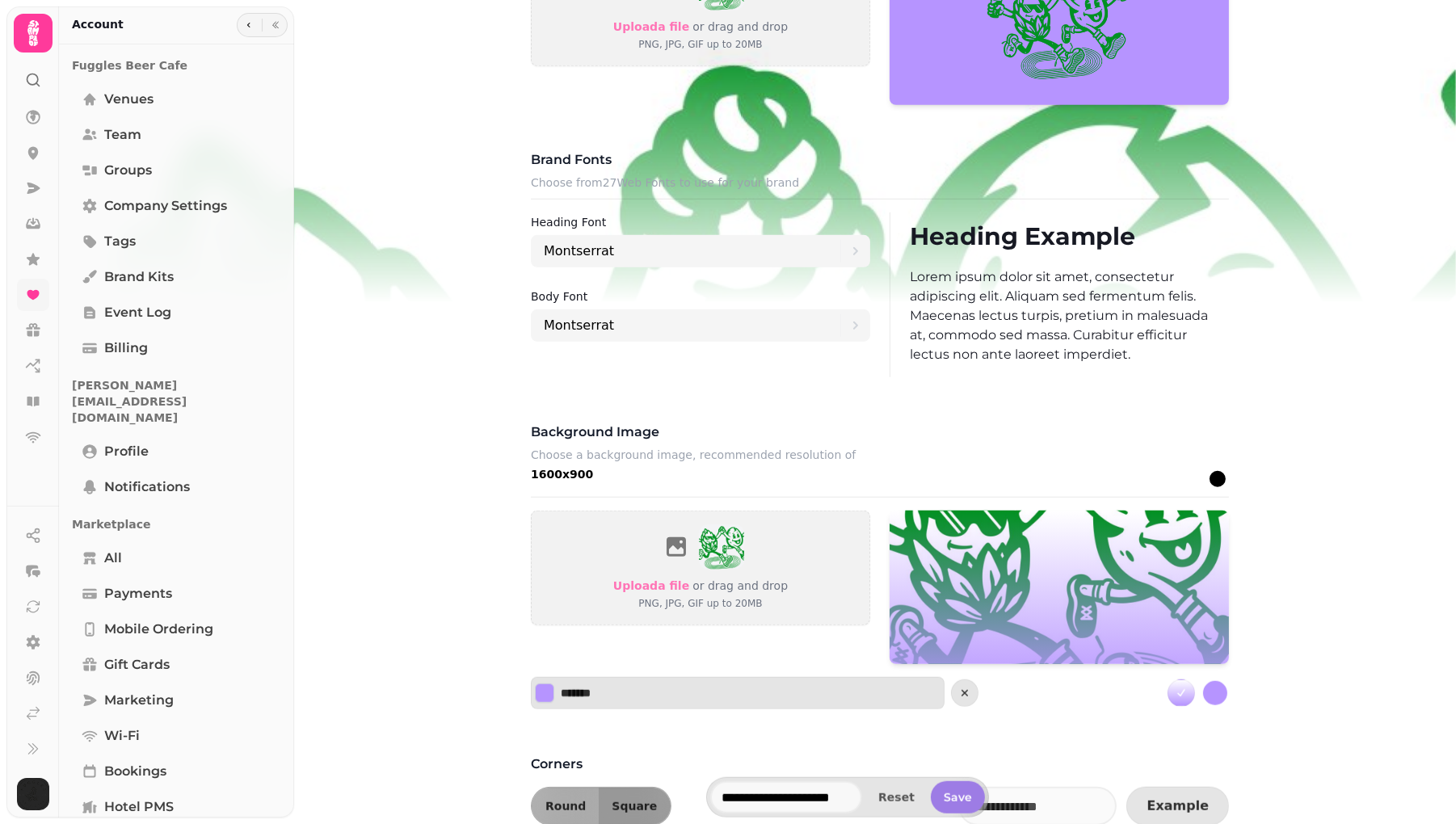
click at [573, 472] on b "1600x900" at bounding box center [561, 474] width 62 height 13
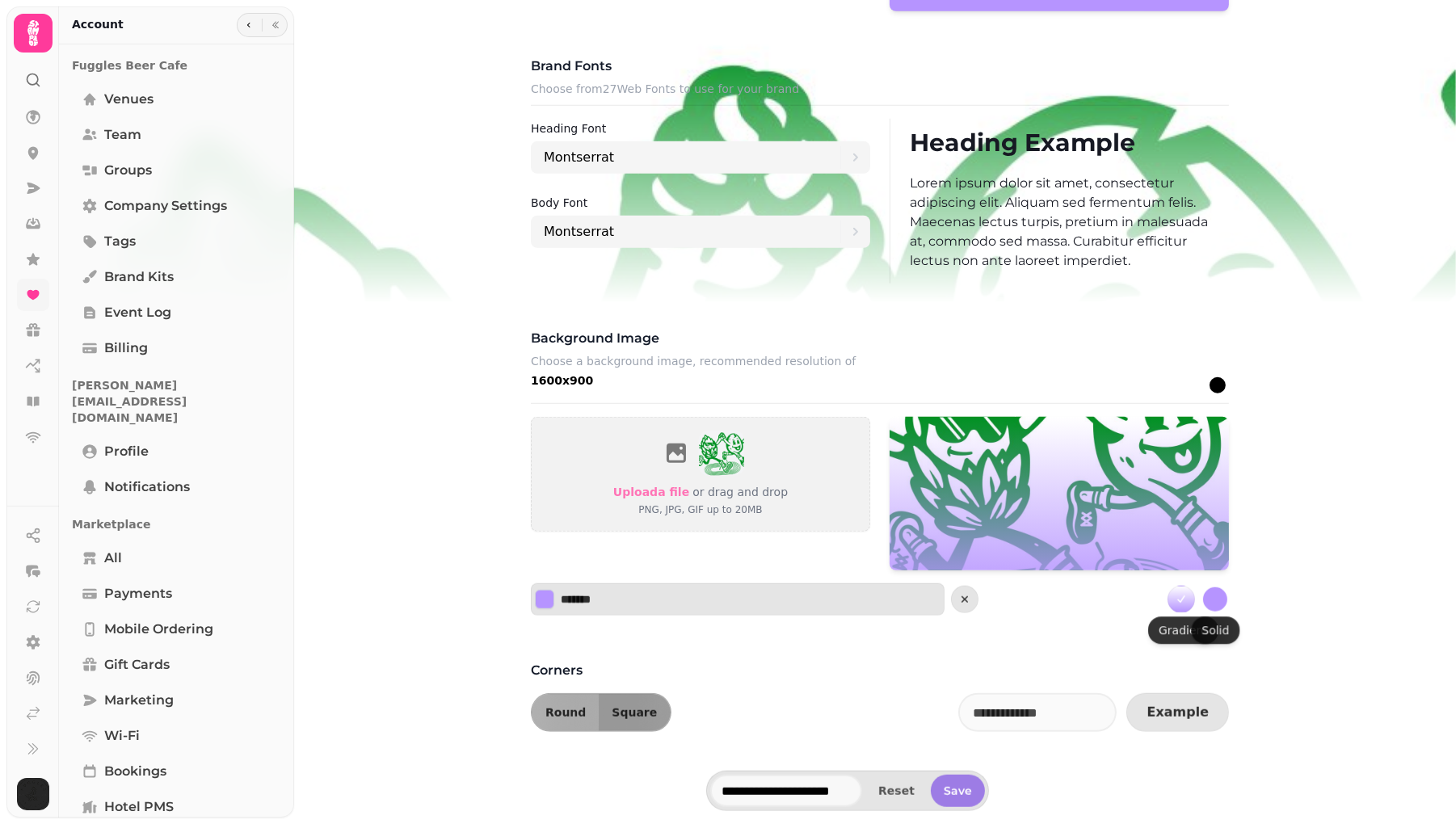
click at [1213, 595] on button "gradient" at bounding box center [1215, 600] width 28 height 28
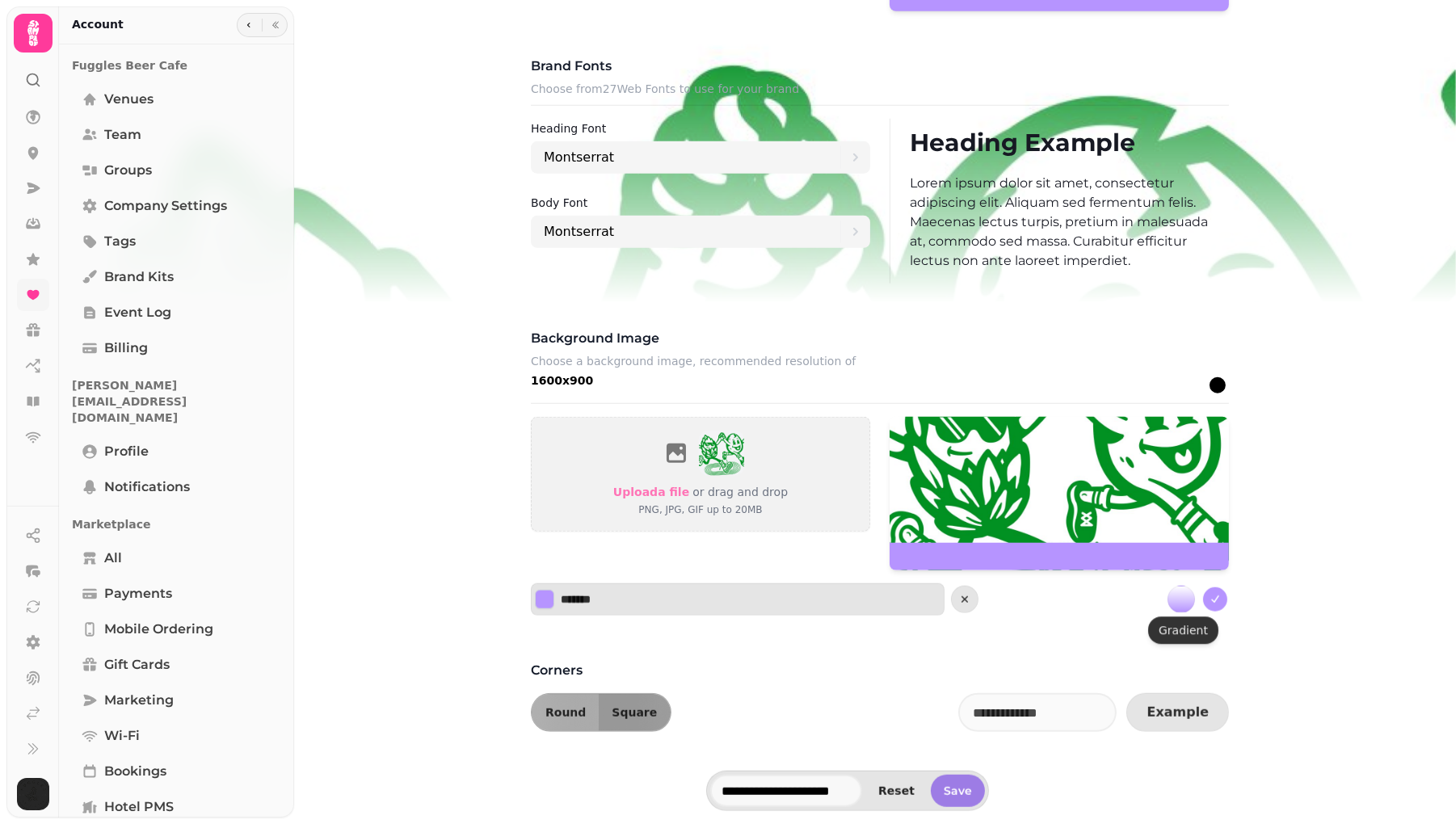
click at [1181, 596] on button "gradient" at bounding box center [1182, 600] width 28 height 28
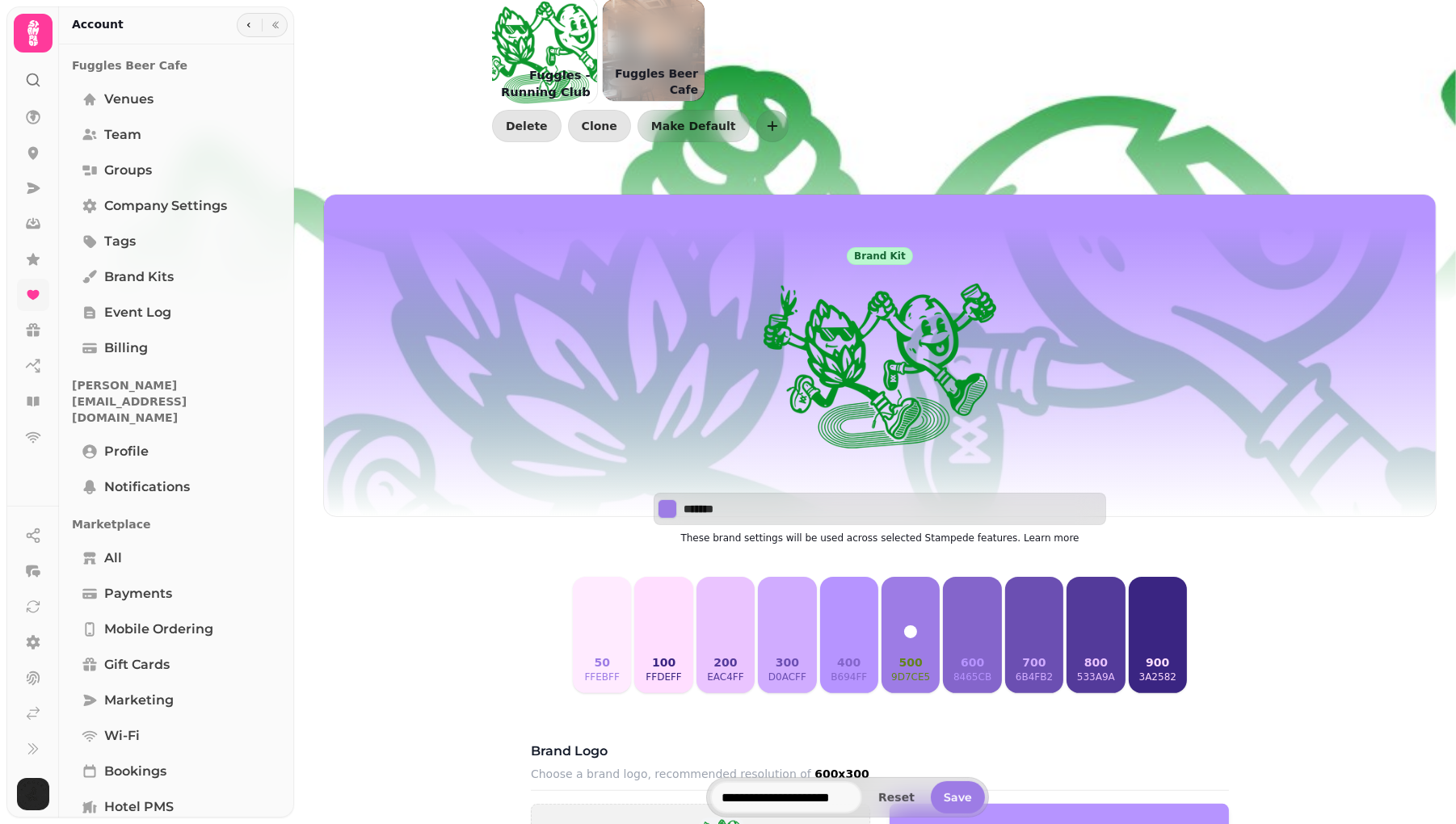
scroll to position [125, 0]
click at [731, 505] on input "*******" at bounding box center [740, 510] width 113 height 17
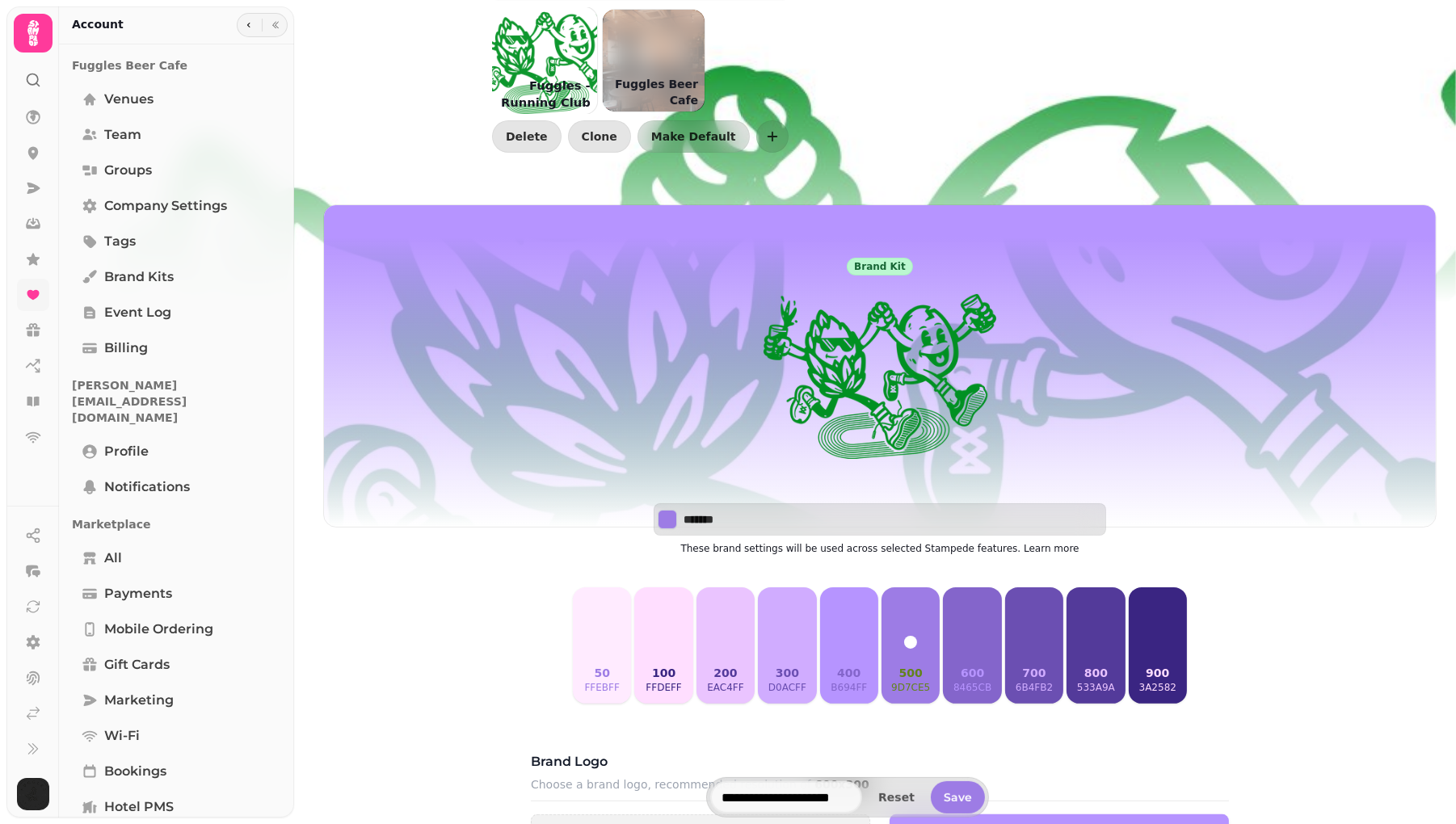
scroll to position [108, 0]
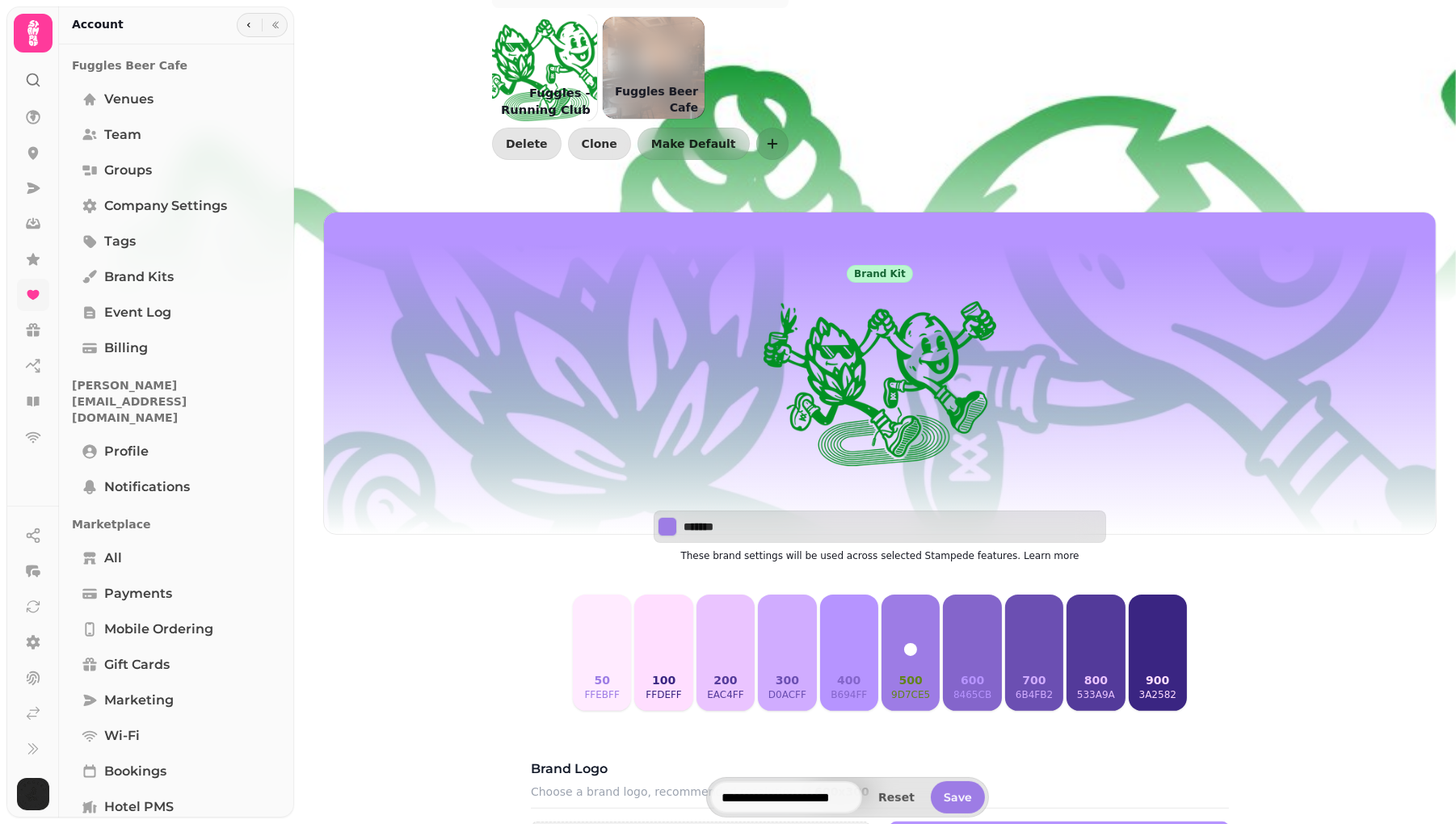
click at [849, 655] on button "400 b694ff" at bounding box center [849, 653] width 58 height 116
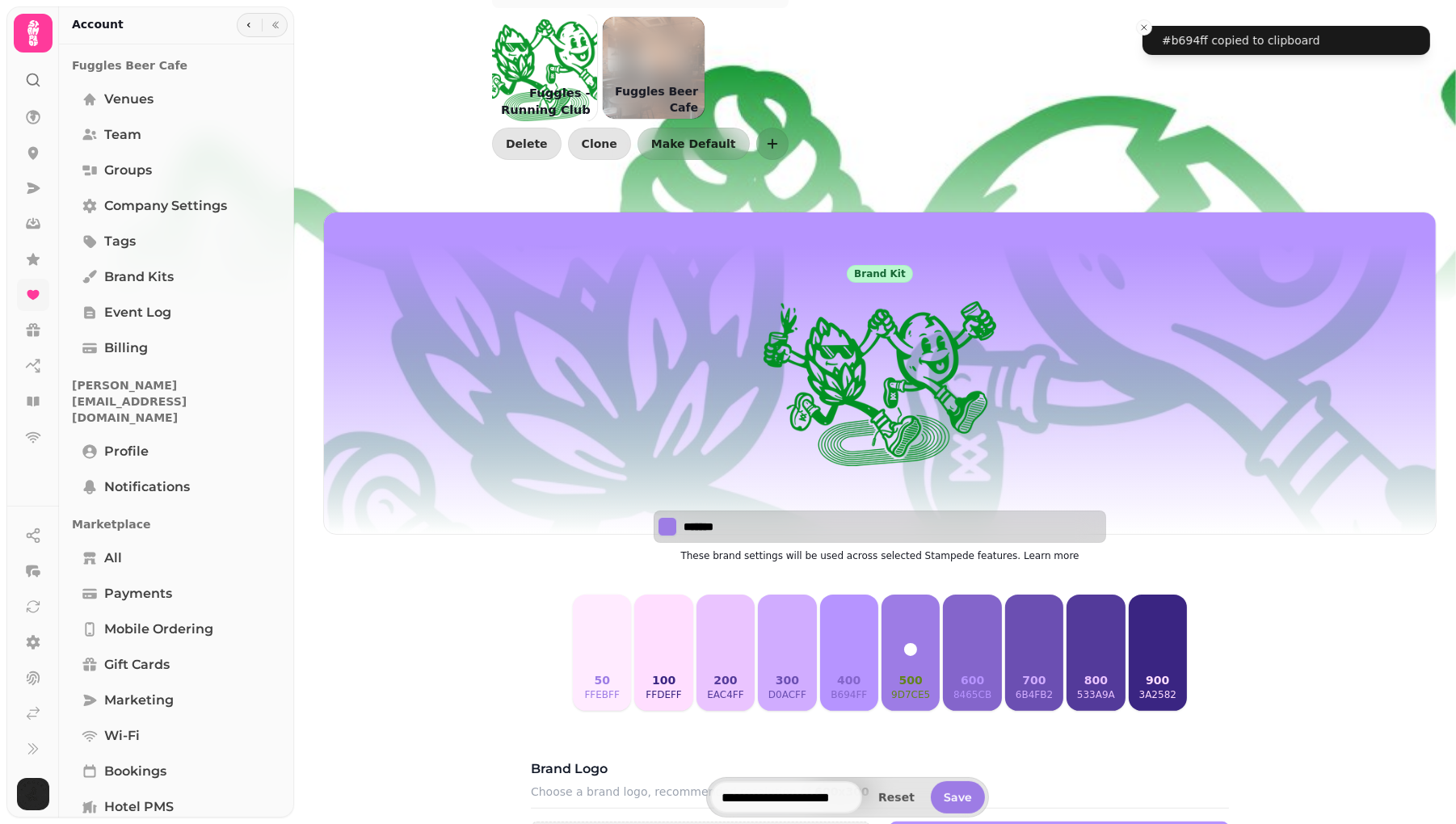
click at [749, 531] on input "*******" at bounding box center [740, 527] width 113 height 17
paste input
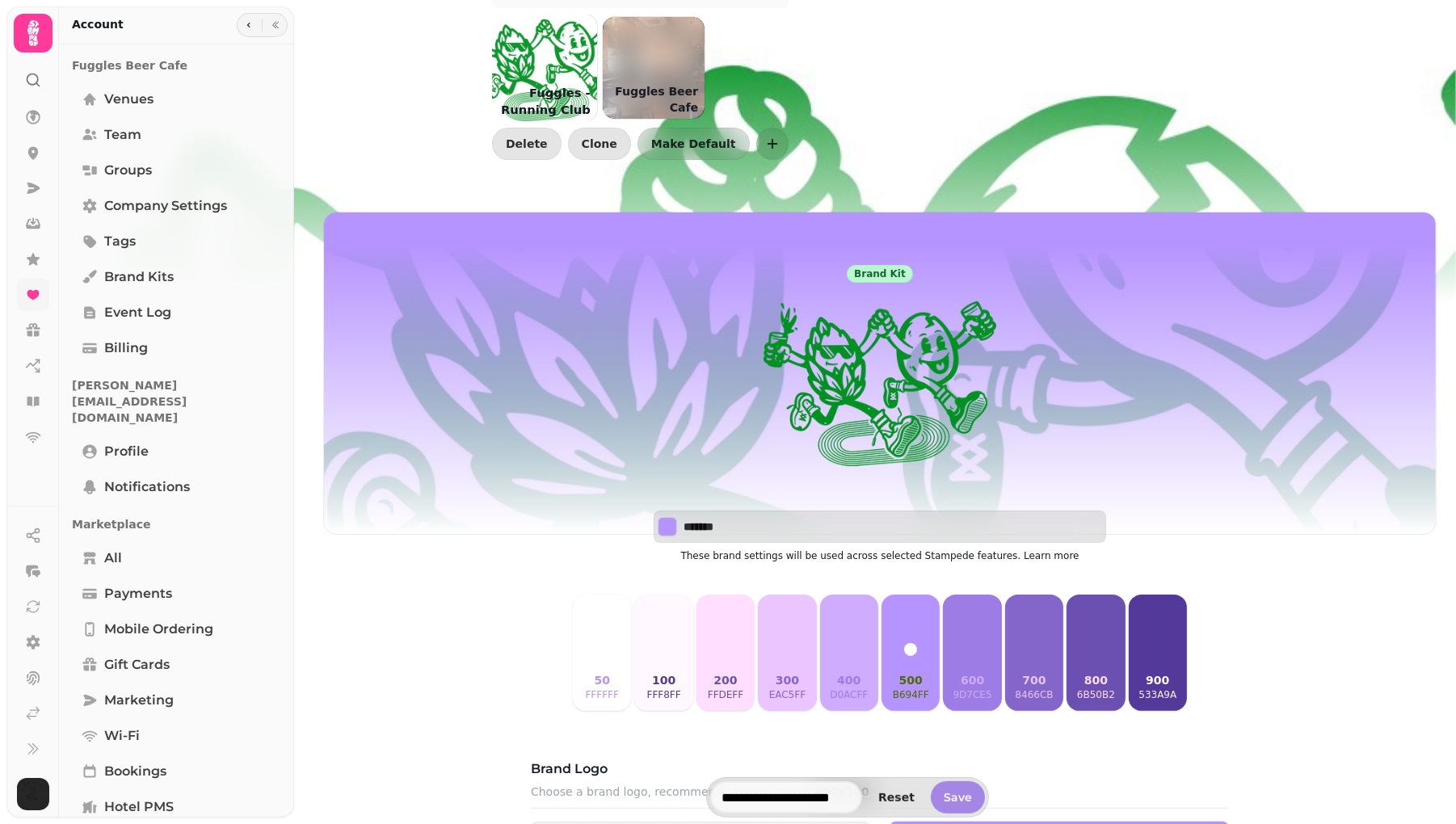
click at [953, 798] on span "Save" at bounding box center [958, 797] width 29 height 11
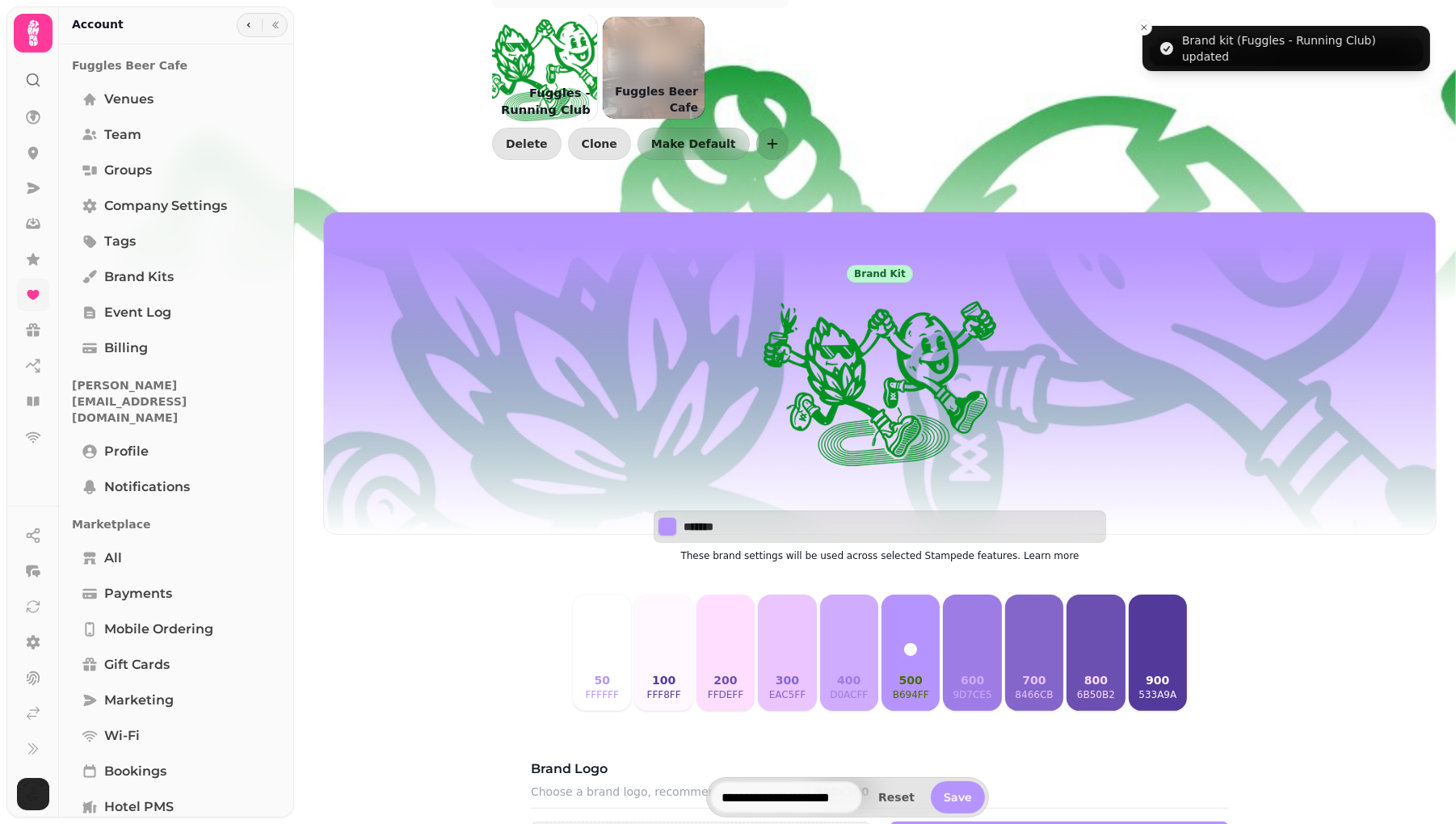
click at [708, 654] on button "200 ffdeff" at bounding box center [725, 653] width 58 height 116
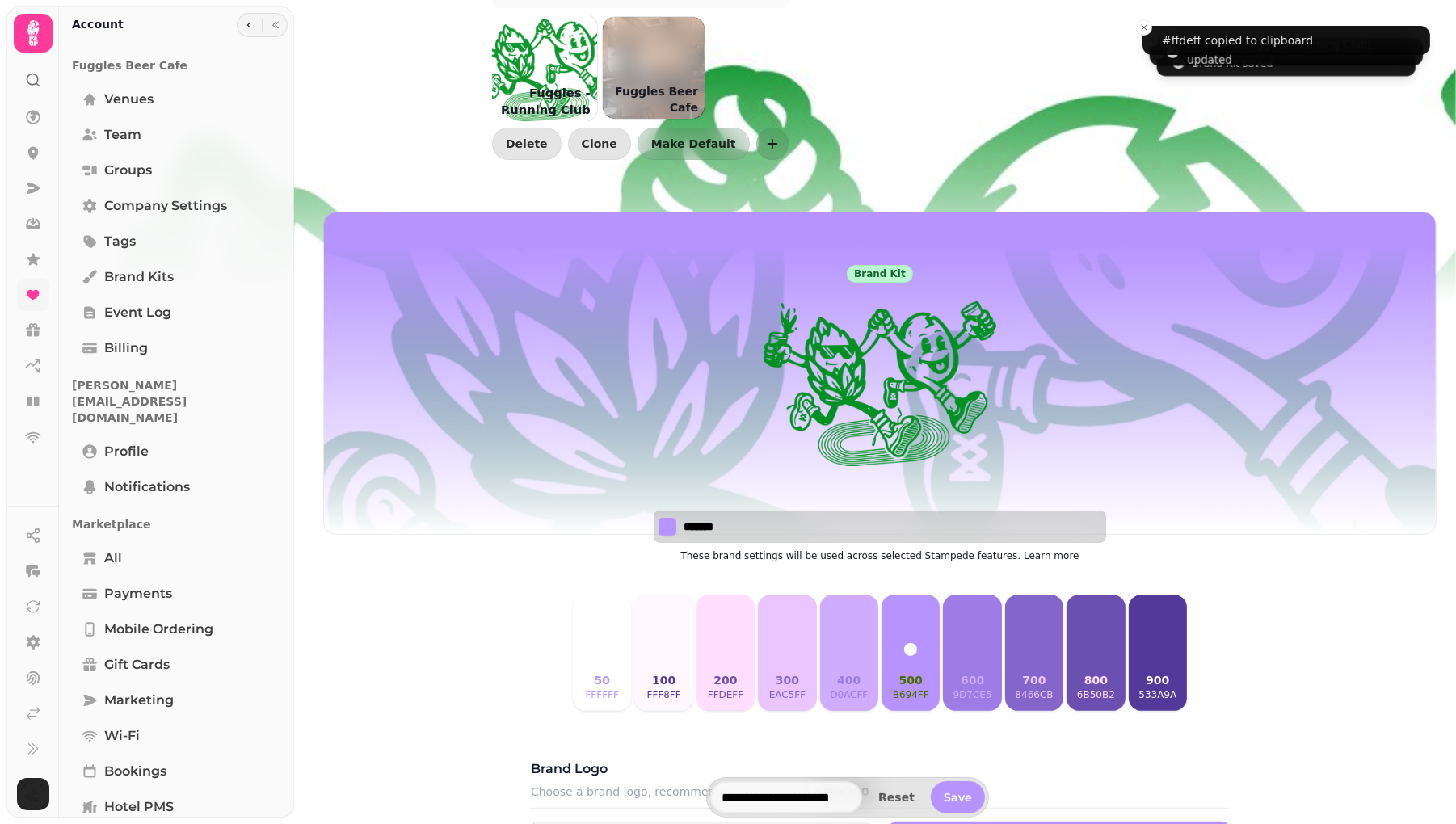
click at [734, 520] on input "*******" at bounding box center [740, 527] width 113 height 17
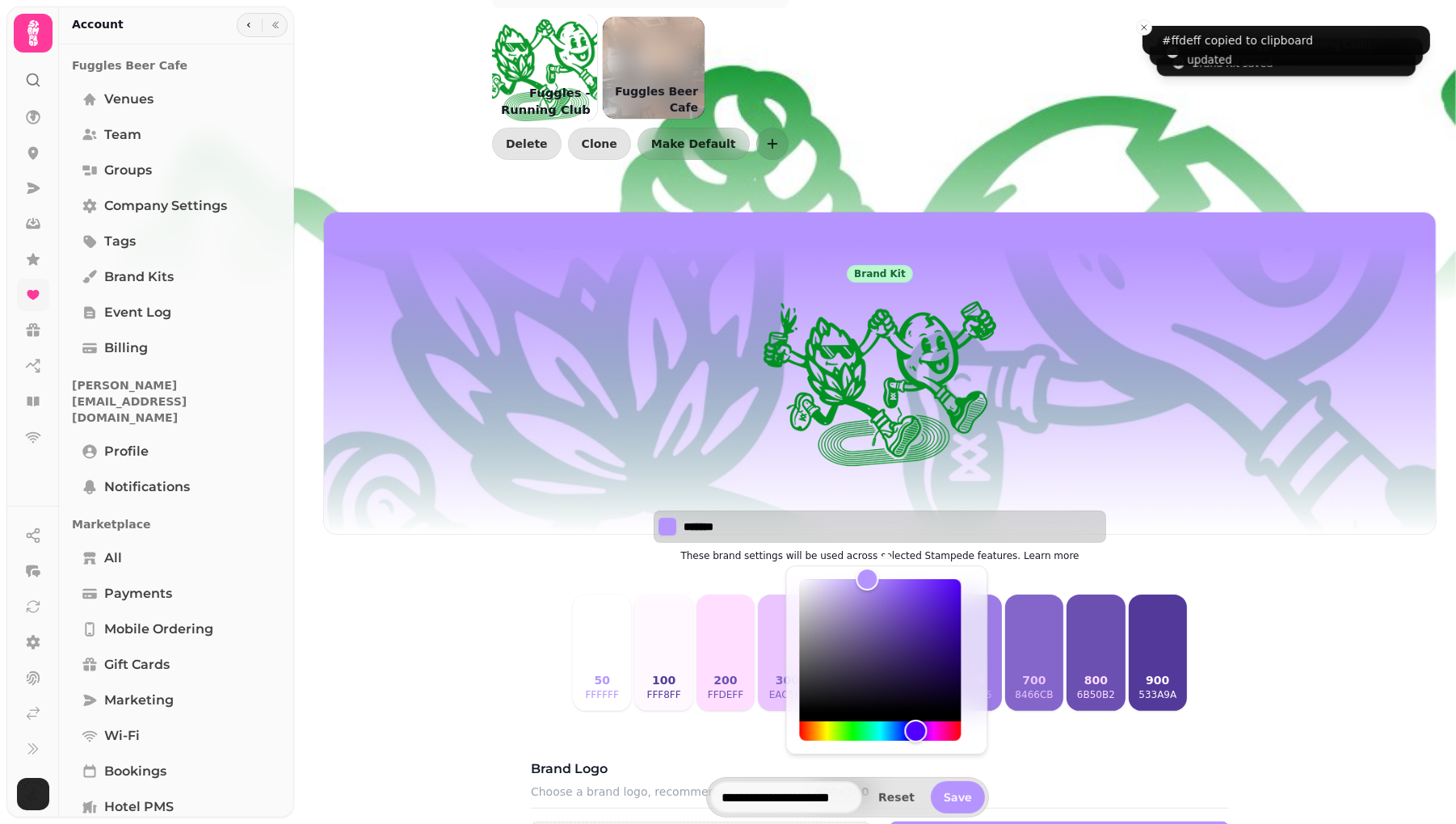
click at [734, 520] on input "*******" at bounding box center [740, 527] width 113 height 17
paste input
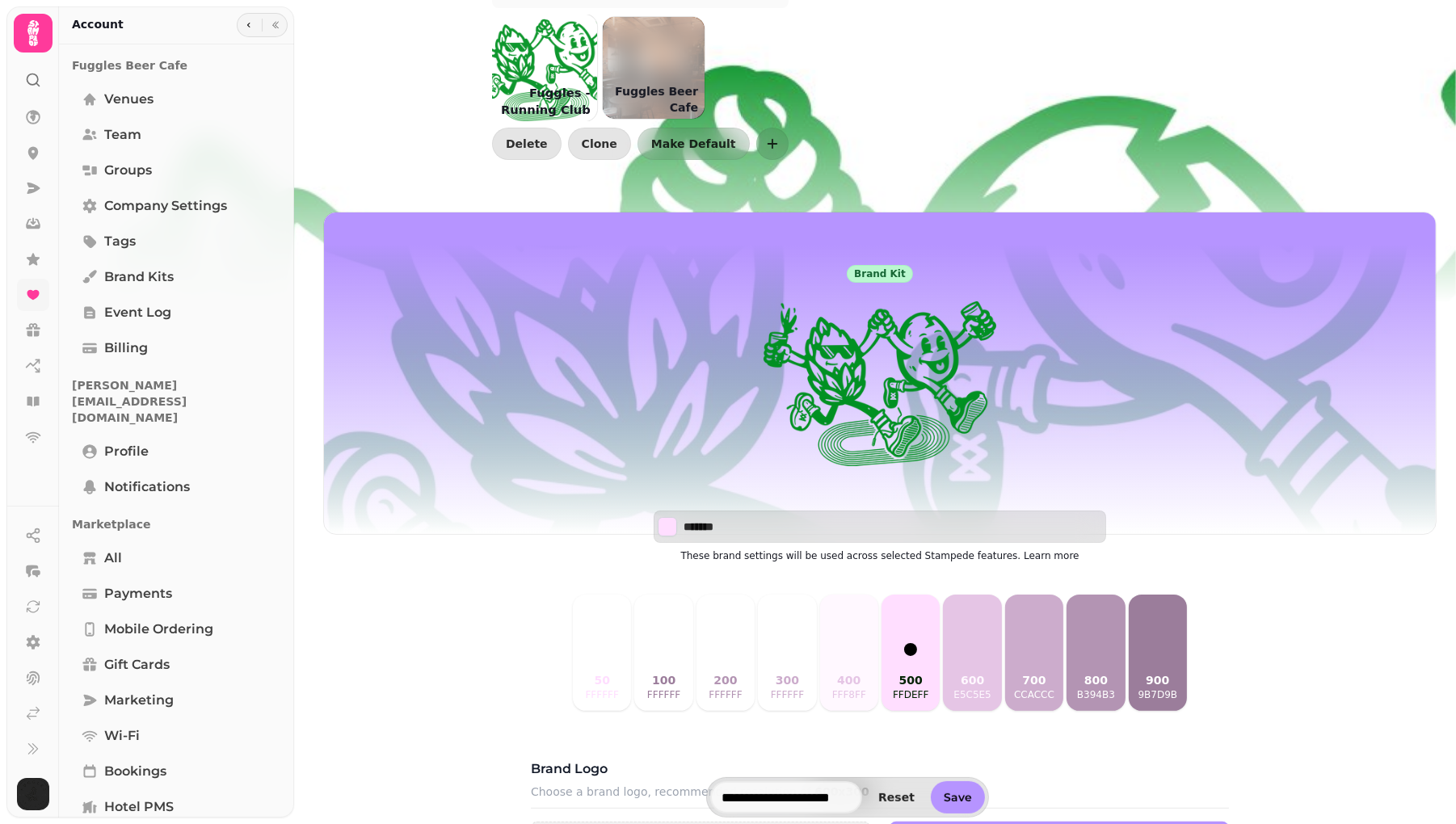
click at [785, 651] on button "300 ffffff" at bounding box center [787, 653] width 58 height 116
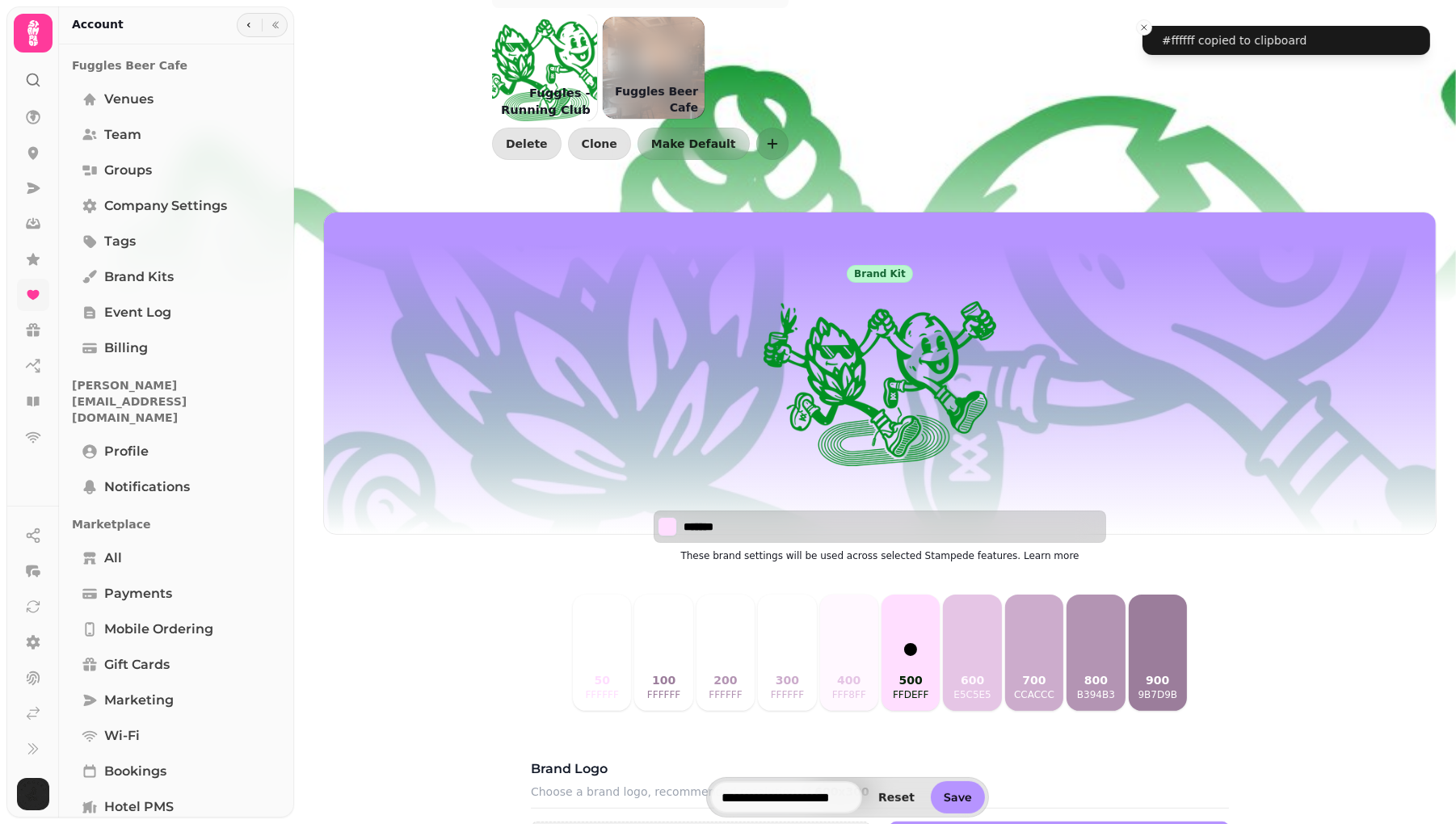
click at [736, 528] on input "*******" at bounding box center [740, 527] width 113 height 17
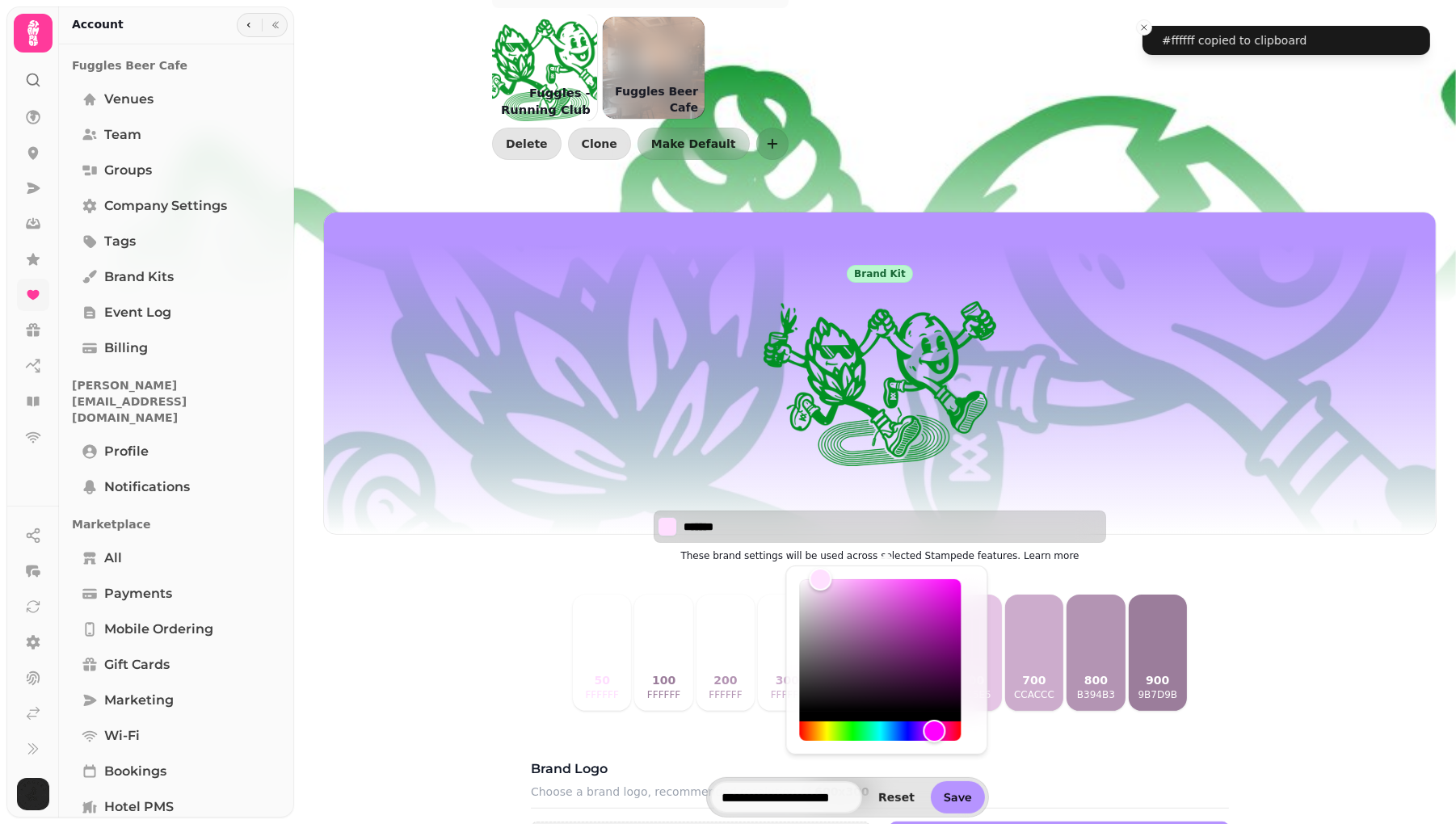
paste input
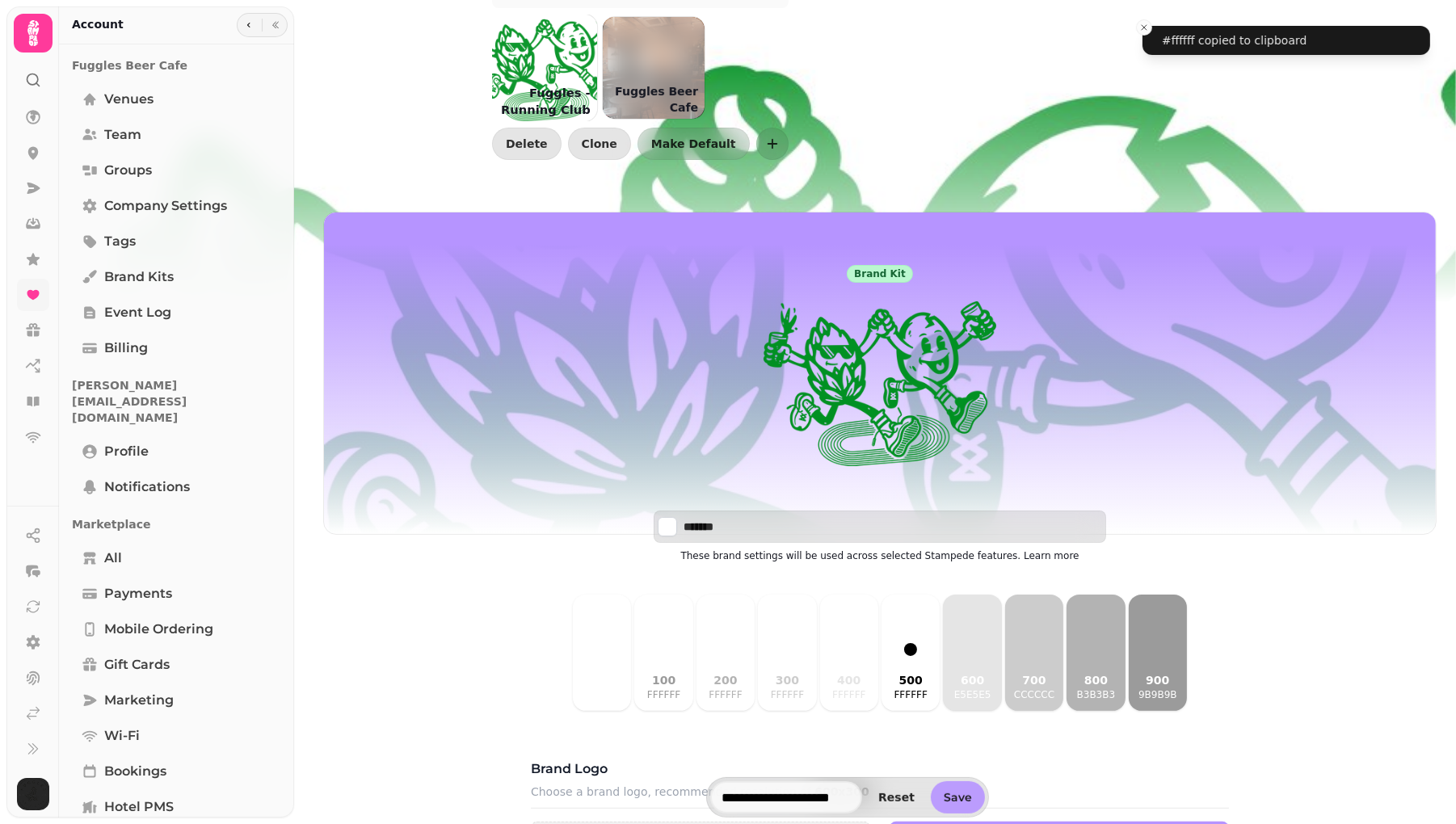
type input "*******"
click at [961, 806] on button "Save" at bounding box center [958, 797] width 54 height 32
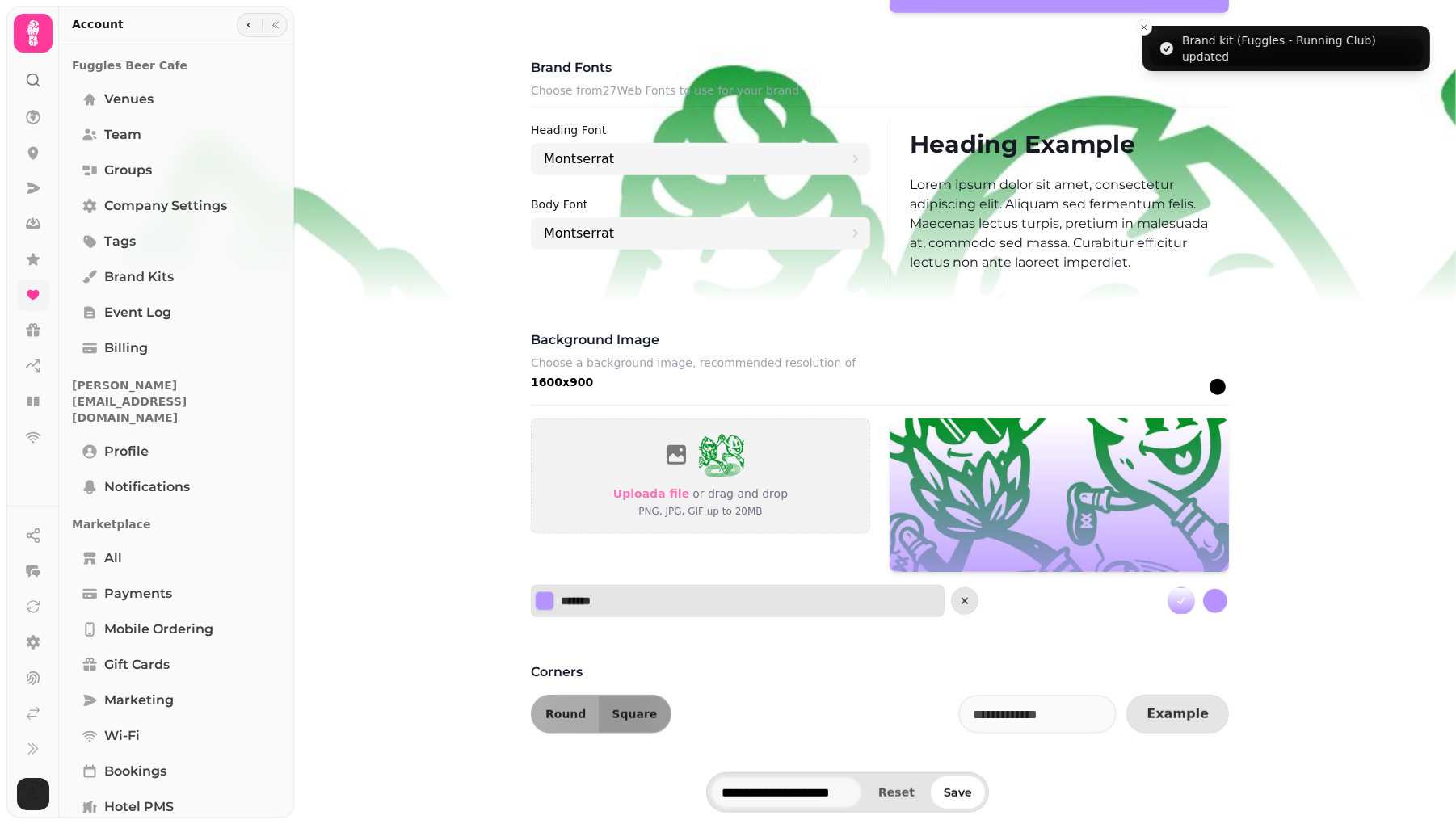
scroll to position [1072, 0]
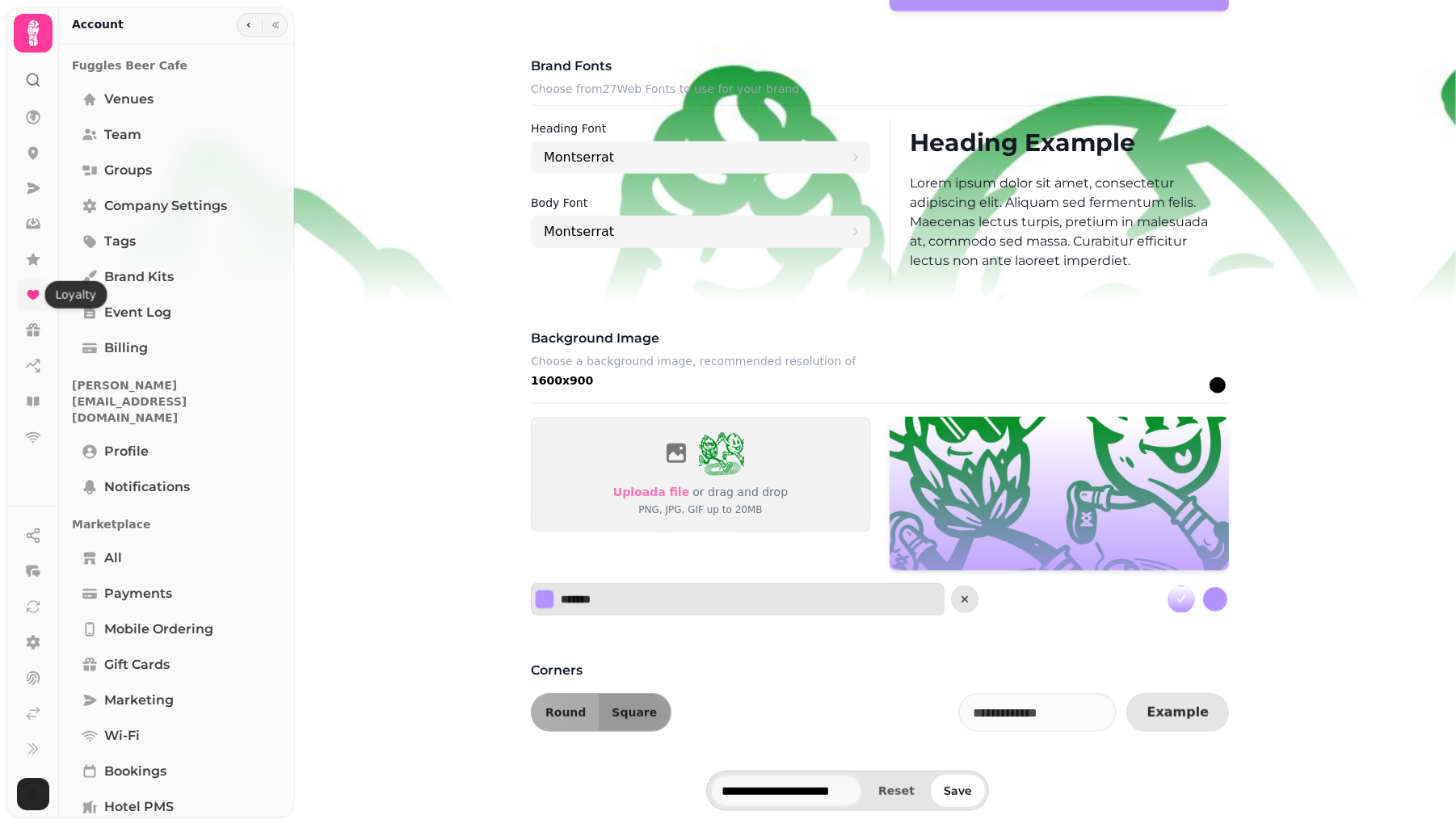
click at [25, 292] on icon at bounding box center [33, 295] width 17 height 17
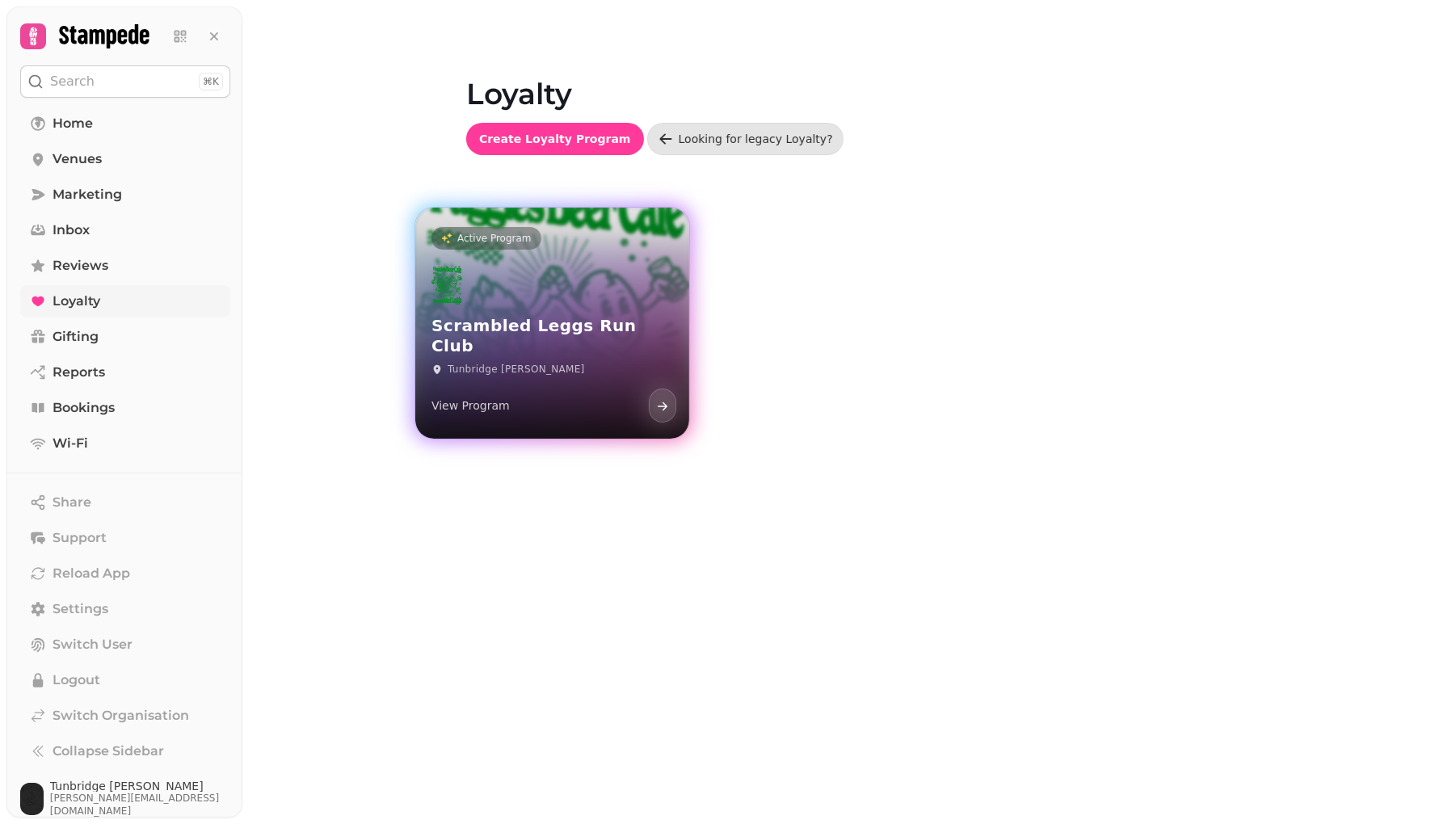
click at [586, 316] on div "Scrambled Leggs Run Club Tunbridge Wells View Program" at bounding box center [552, 344] width 274 height 187
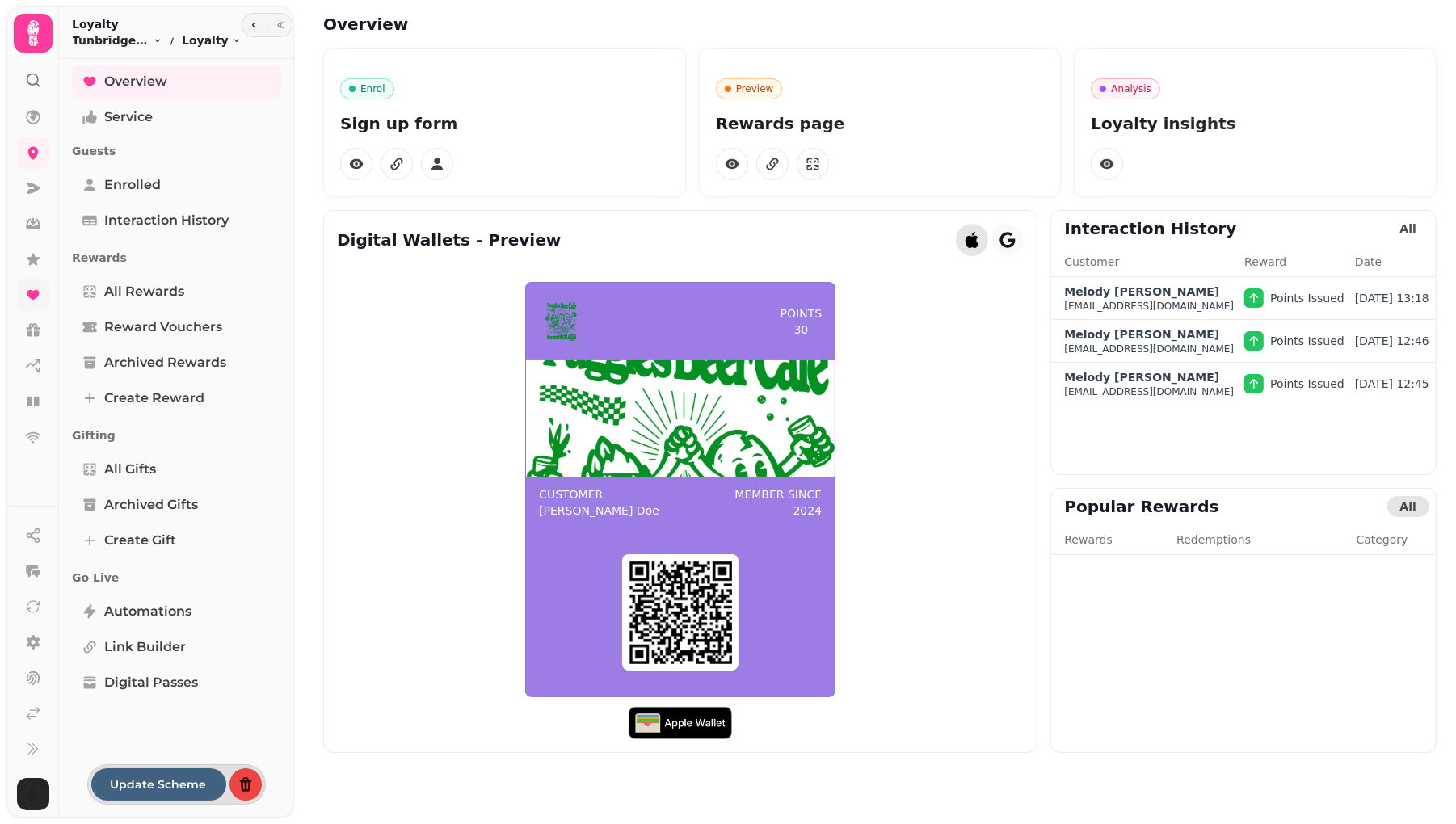
click at [966, 243] on icon "button" at bounding box center [973, 240] width 13 height 17
click at [554, 327] on img at bounding box center [560, 322] width 30 height 39
click at [126, 118] on span "Service" at bounding box center [128, 116] width 49 height 19
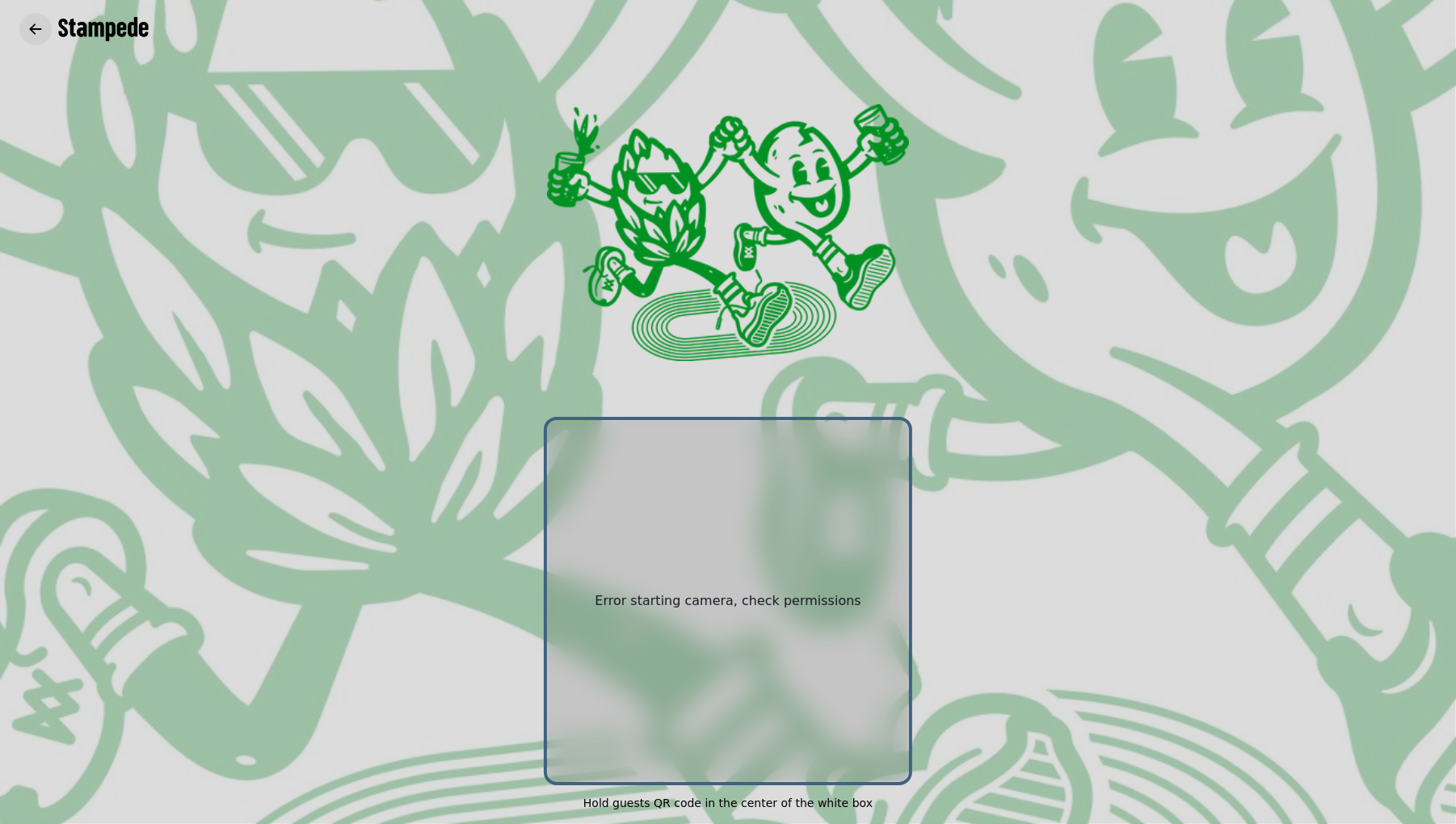
click at [36, 30] on icon "button" at bounding box center [36, 30] width 17 height 17
